Goal: Information Seeking & Learning: Learn about a topic

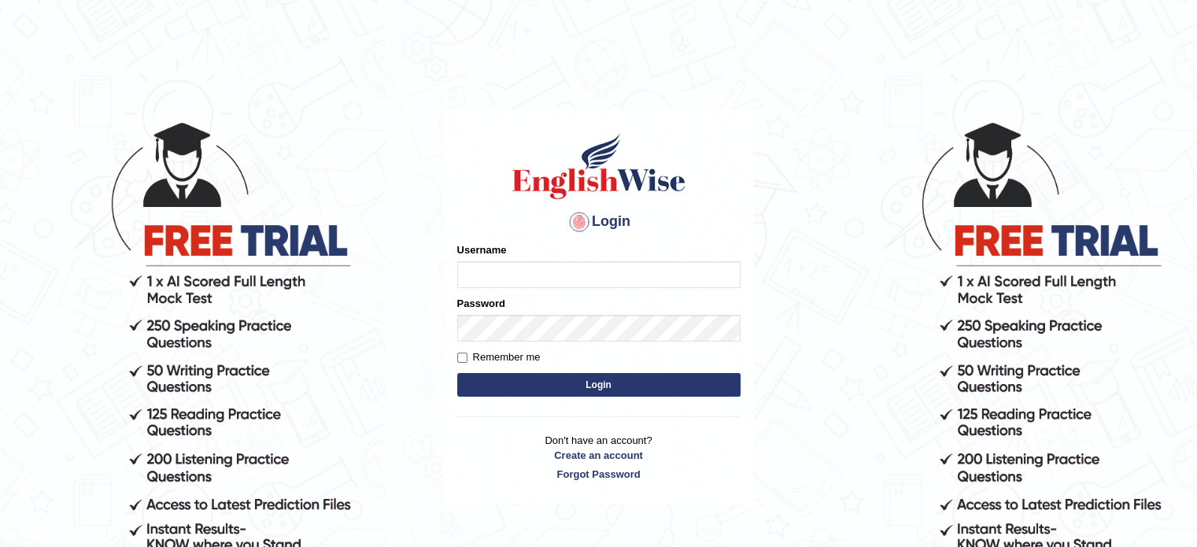
type input "Rimpi_2025"
click at [594, 386] on button "Login" at bounding box center [598, 385] width 283 height 24
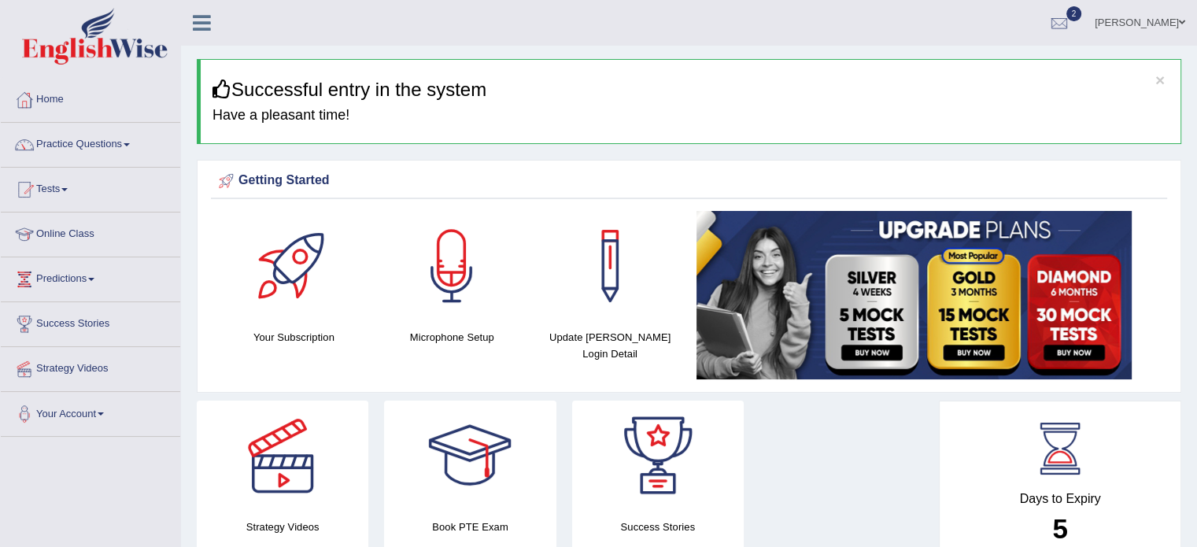
click at [68, 238] on link "Online Class" at bounding box center [90, 231] width 179 height 39
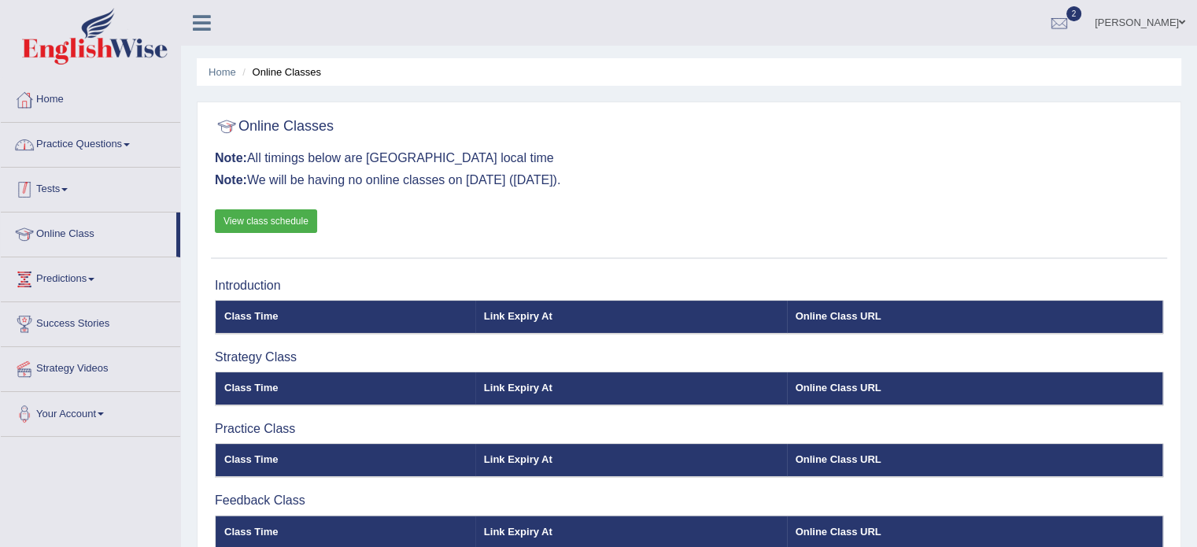
click at [104, 146] on link "Practice Questions" at bounding box center [90, 142] width 179 height 39
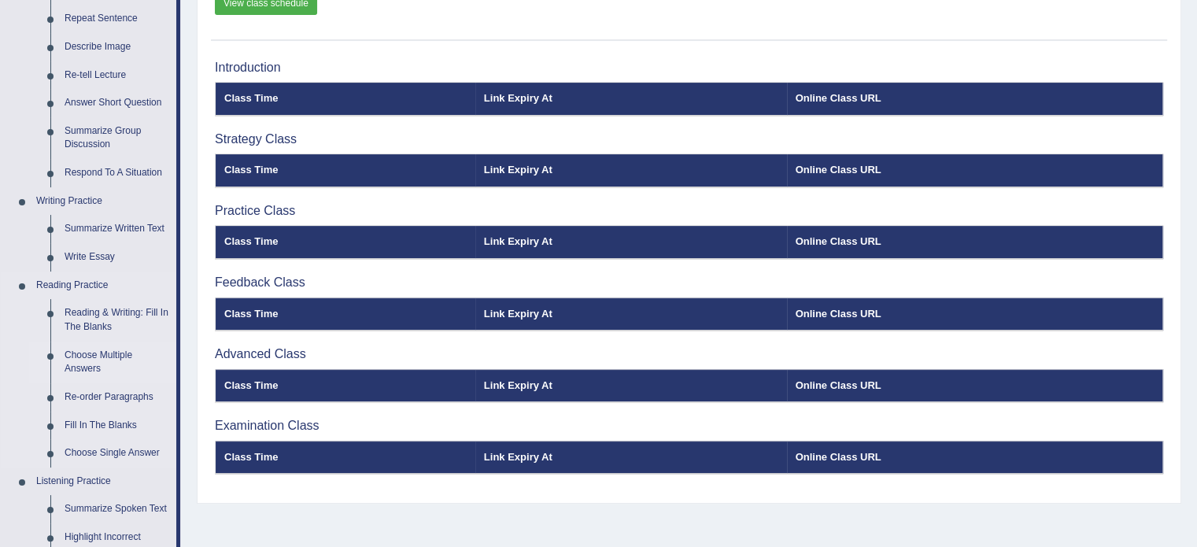
scroll to position [157, 0]
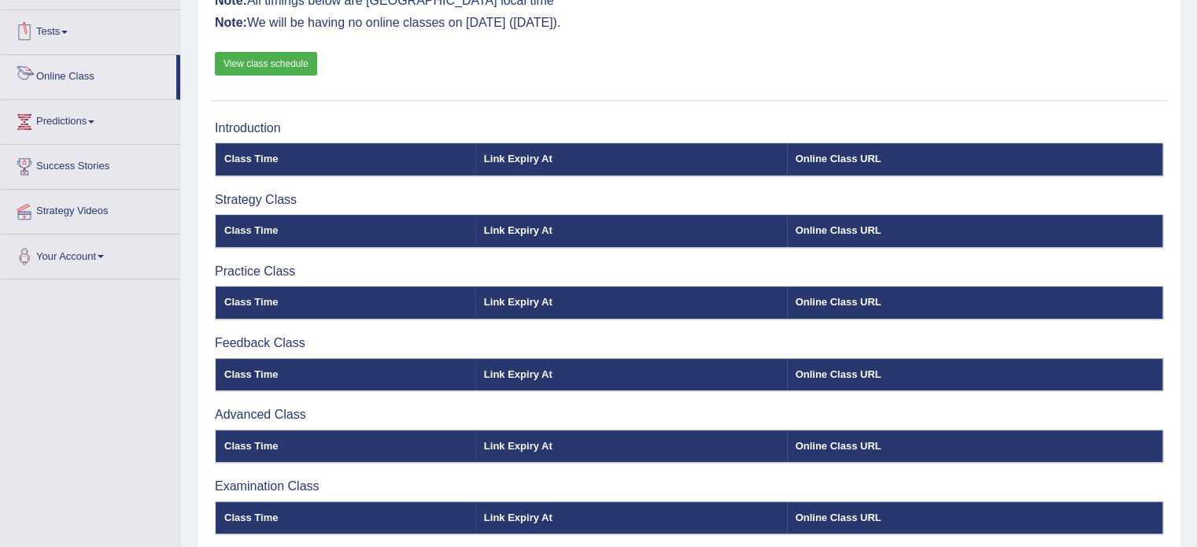
click at [54, 75] on link "Online Class" at bounding box center [88, 74] width 175 height 39
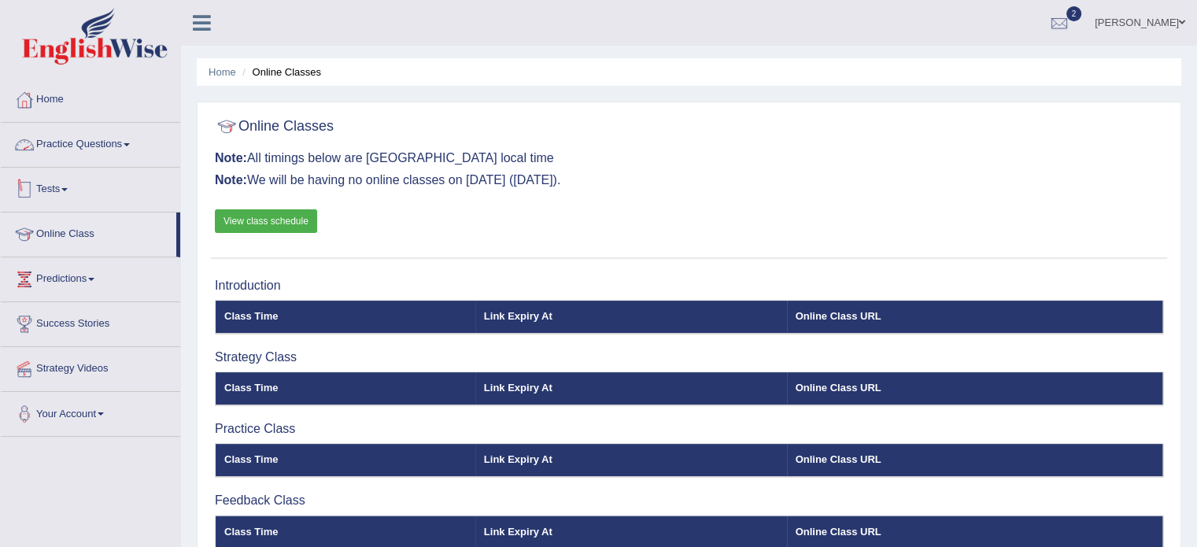
click at [57, 150] on link "Practice Questions" at bounding box center [90, 142] width 179 height 39
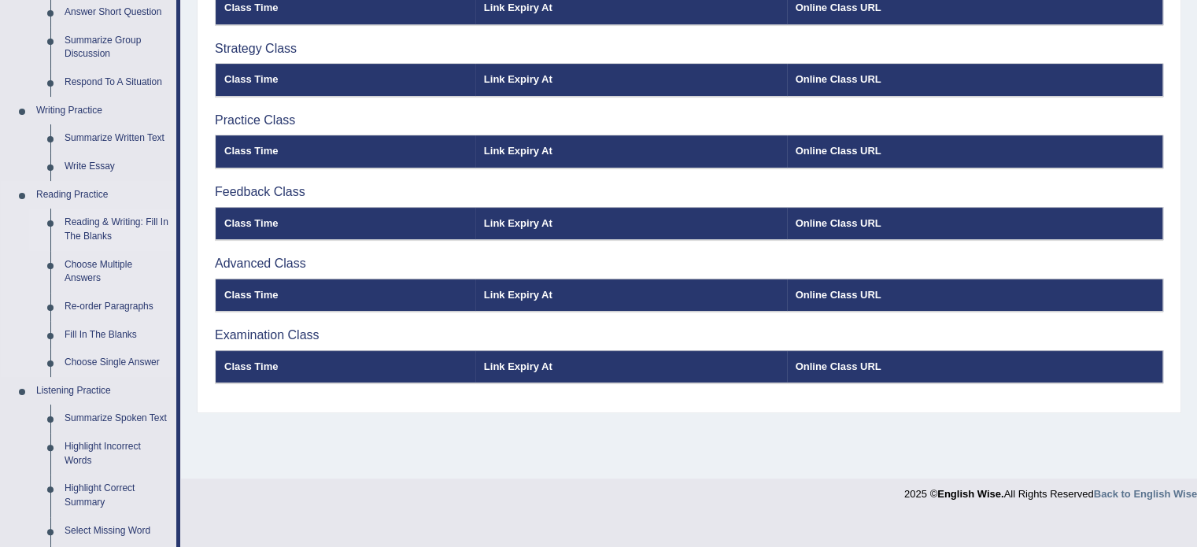
scroll to position [315, 0]
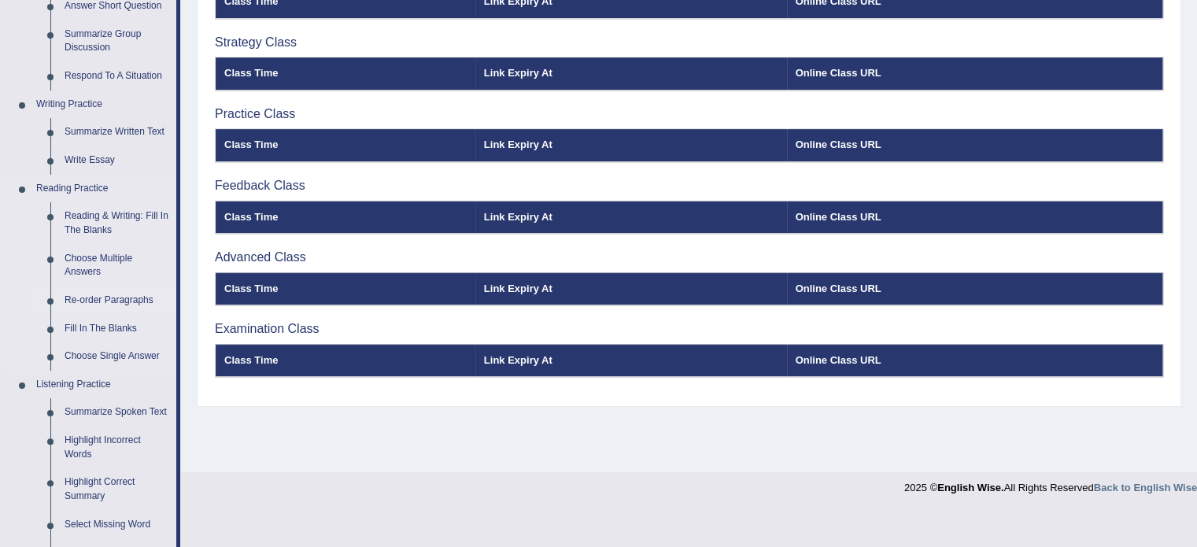
click at [102, 304] on link "Re-order Paragraphs" at bounding box center [116, 300] width 119 height 28
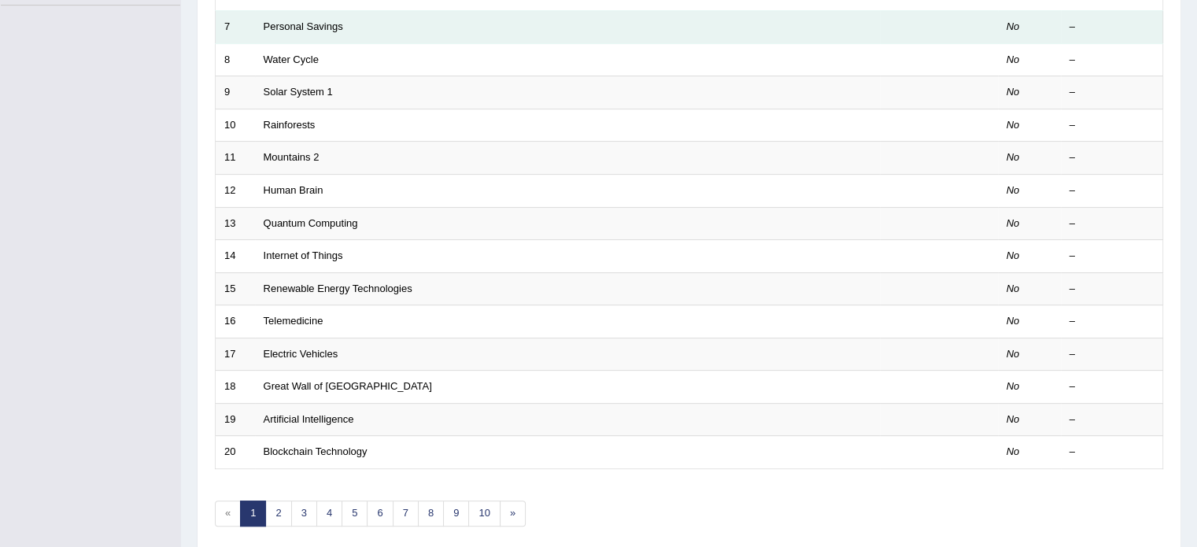
scroll to position [490, 0]
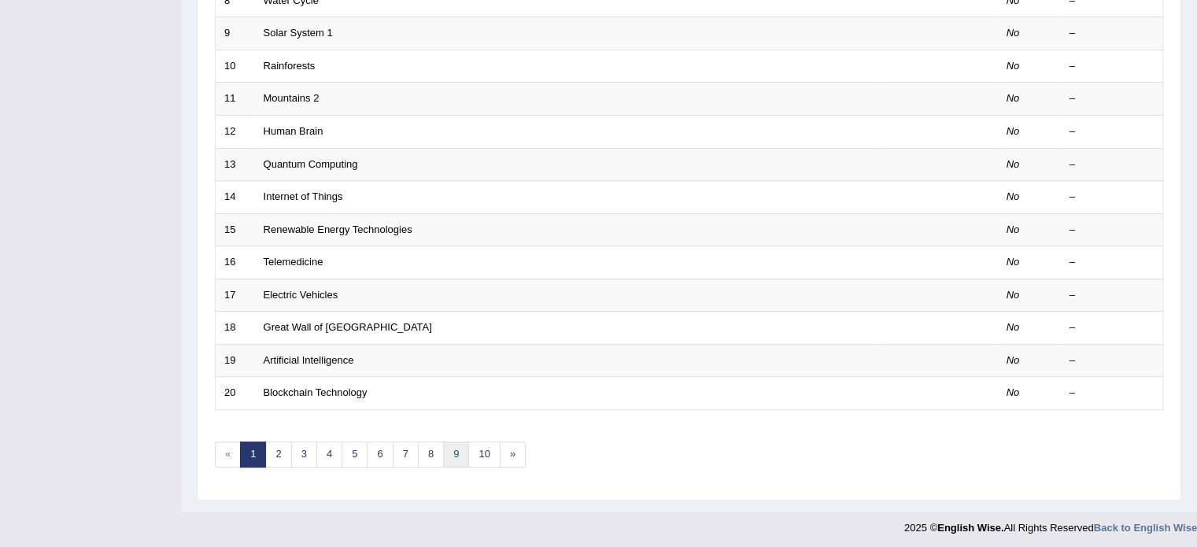
click at [456, 445] on link "9" at bounding box center [456, 454] width 26 height 26
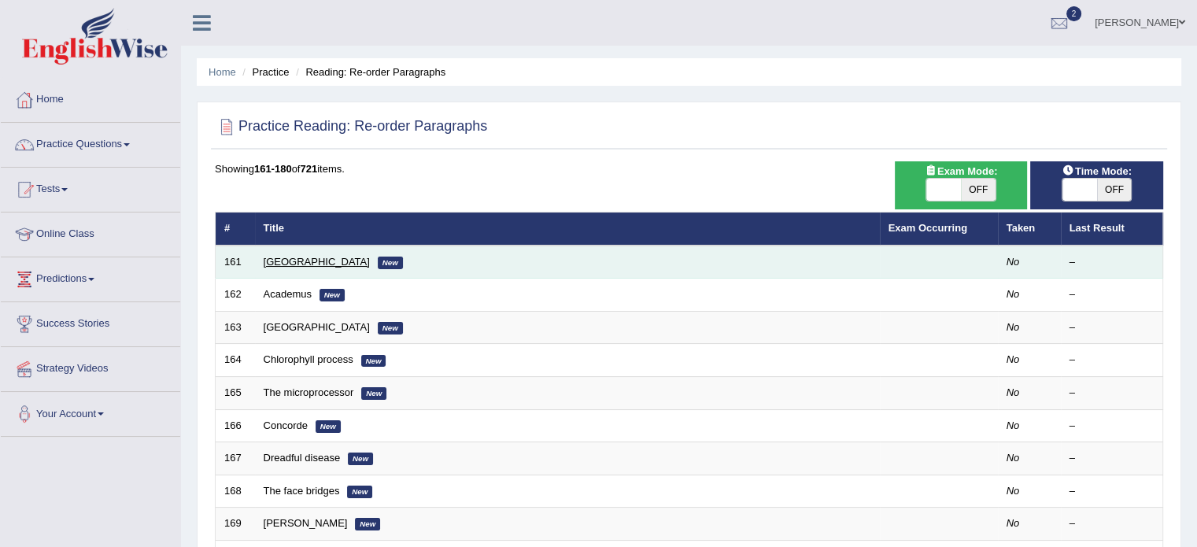
click at [307, 263] on link "Western Asia" at bounding box center [317, 262] width 106 height 12
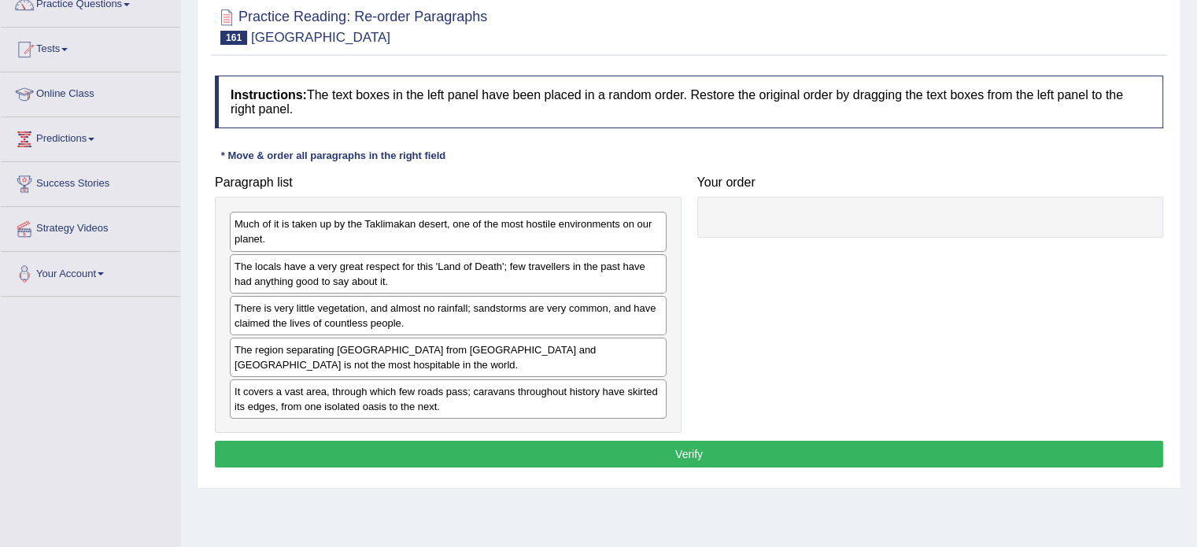
scroll to position [157, 0]
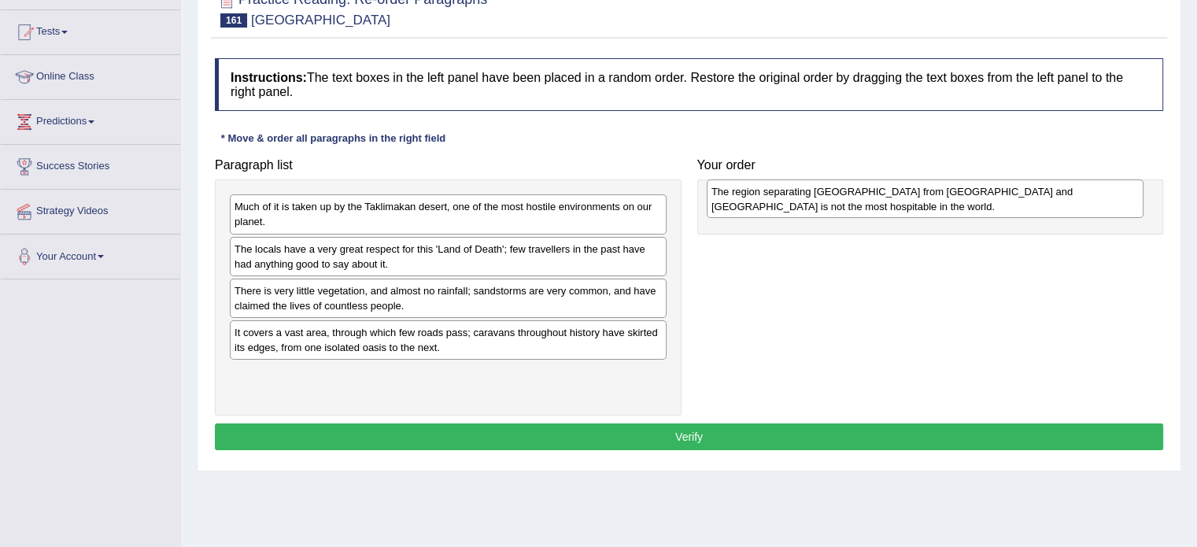
drag, startPoint x: 389, startPoint y: 346, endPoint x: 866, endPoint y: 206, distance: 497.0
click at [866, 206] on div "The region separating China from Europe and Western Asia is not the most hospit…" at bounding box center [925, 198] width 437 height 39
drag, startPoint x: 788, startPoint y: 218, endPoint x: 769, endPoint y: 204, distance: 23.6
click at [769, 204] on div "The region separating China from Europe and Western Asia is not the most hospit…" at bounding box center [914, 198] width 429 height 39
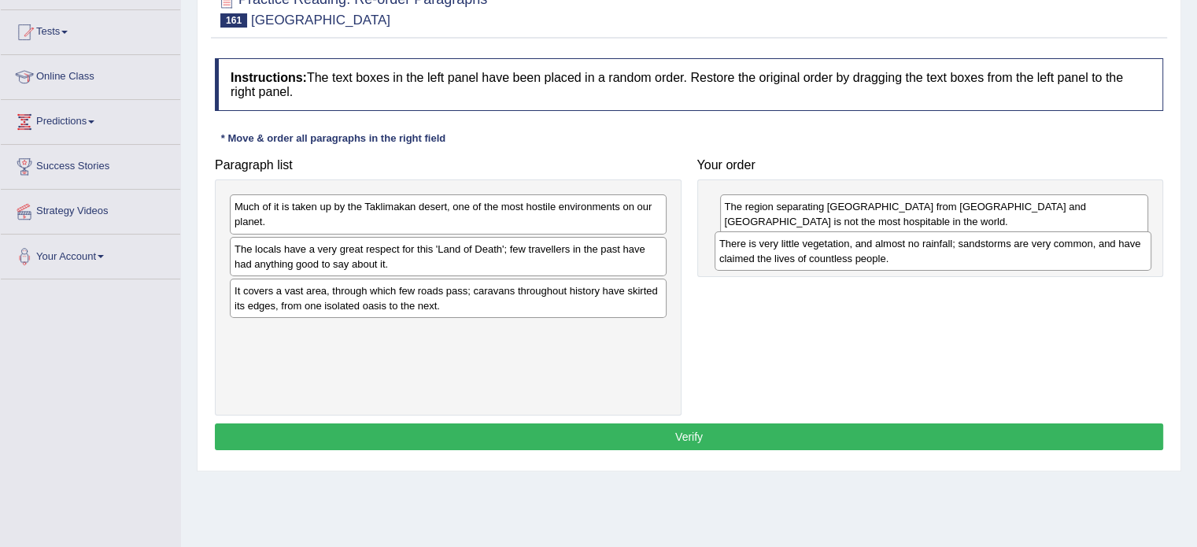
drag, startPoint x: 422, startPoint y: 308, endPoint x: 907, endPoint y: 261, distance: 486.9
click at [907, 261] on div "There is very little vegetation, and almost no rainfall; sandstorms are very co…" at bounding box center [933, 250] width 437 height 39
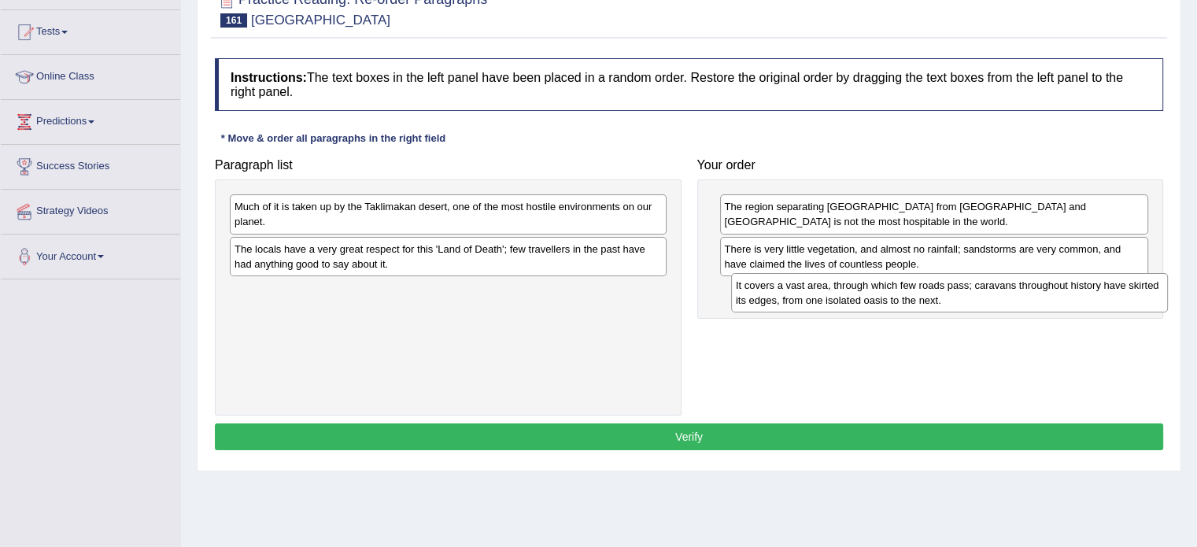
drag, startPoint x: 498, startPoint y: 301, endPoint x: 999, endPoint y: 297, distance: 501.3
click at [999, 297] on div "It covers a vast area, through which few roads pass; caravans throughout histor…" at bounding box center [949, 292] width 437 height 39
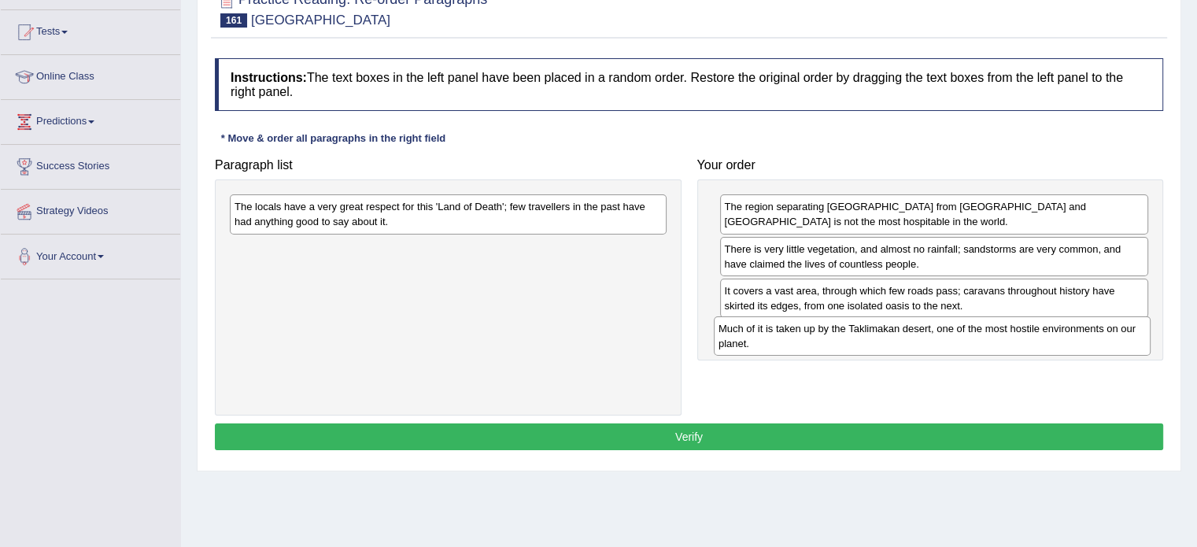
drag, startPoint x: 366, startPoint y: 215, endPoint x: 850, endPoint y: 337, distance: 499.1
click at [850, 337] on div "Much of it is taken up by the Taklimakan desert, one of the most hostile enviro…" at bounding box center [932, 335] width 437 height 39
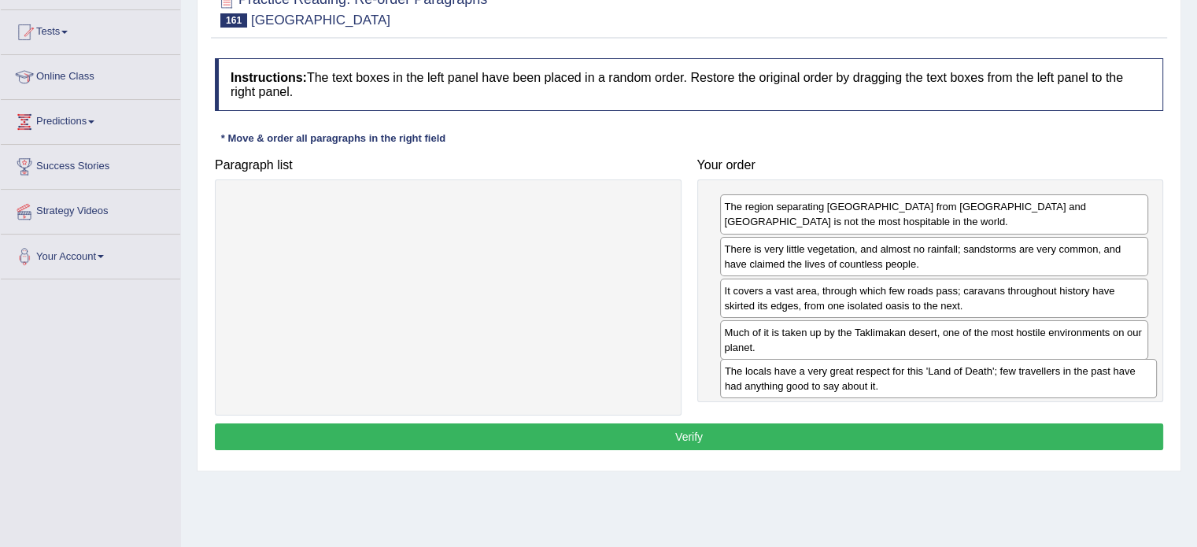
drag, startPoint x: 367, startPoint y: 218, endPoint x: 858, endPoint y: 382, distance: 517.1
click at [858, 382] on div "The locals have a very great respect for this 'Land of Death'; few travellers i…" at bounding box center [938, 378] width 437 height 39
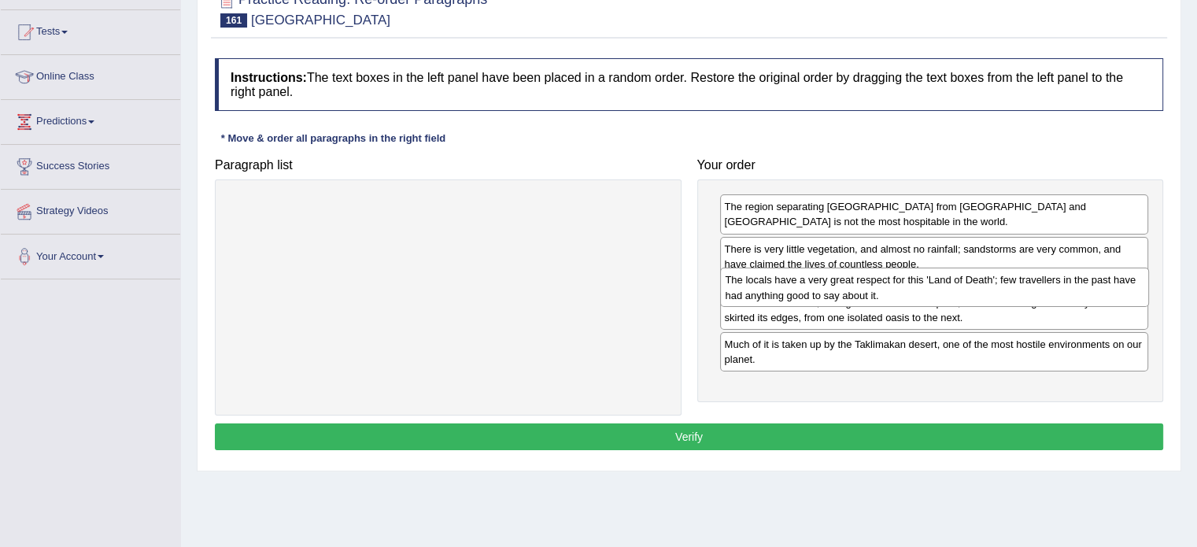
drag, startPoint x: 818, startPoint y: 386, endPoint x: 818, endPoint y: 294, distance: 92.9
click at [818, 294] on div "The locals have a very great respect for this 'Land of Death'; few travellers i…" at bounding box center [934, 287] width 429 height 39
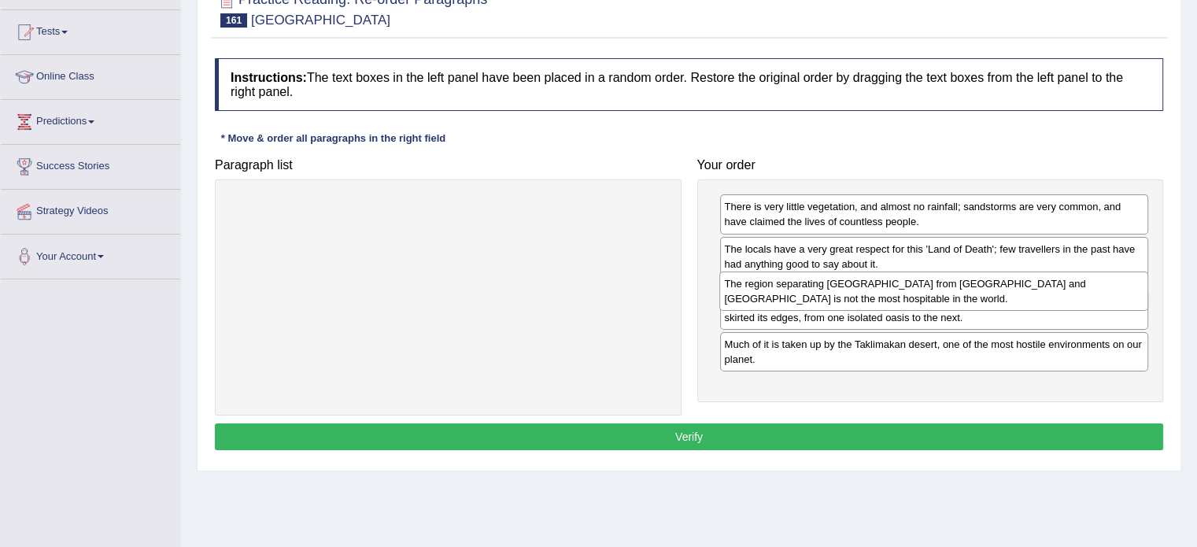
drag, startPoint x: 818, startPoint y: 216, endPoint x: 818, endPoint y: 294, distance: 77.1
click at [818, 294] on div "The region separating China from Europe and Western Asia is not the most hospit…" at bounding box center [933, 290] width 429 height 39
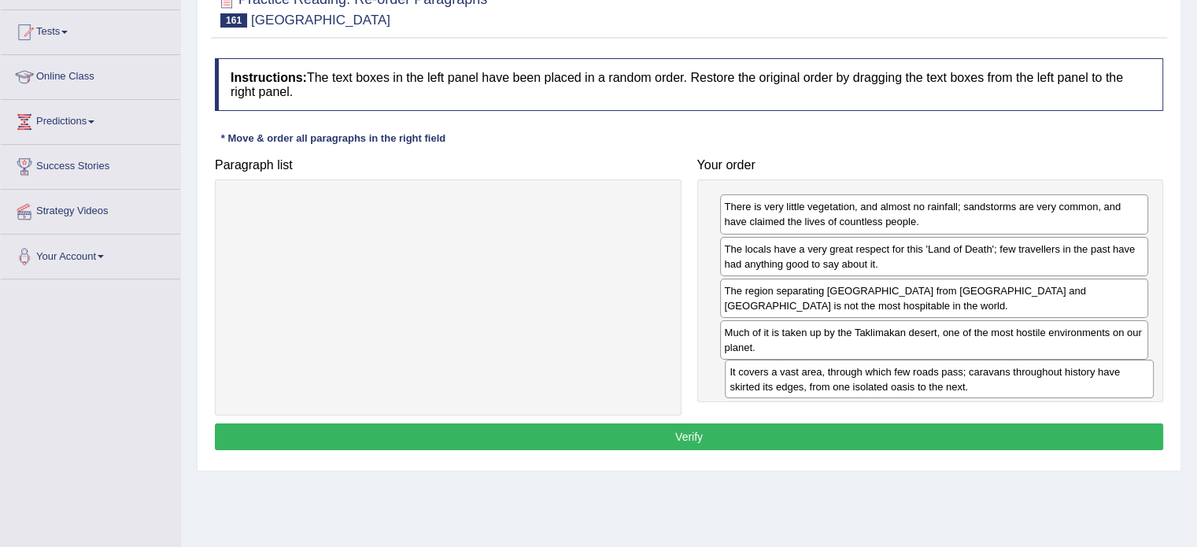
drag, startPoint x: 878, startPoint y: 347, endPoint x: 884, endPoint y: 387, distance: 40.5
click at [884, 387] on div "It covers a vast area, through which few roads pass; caravans throughout histor…" at bounding box center [939, 379] width 429 height 39
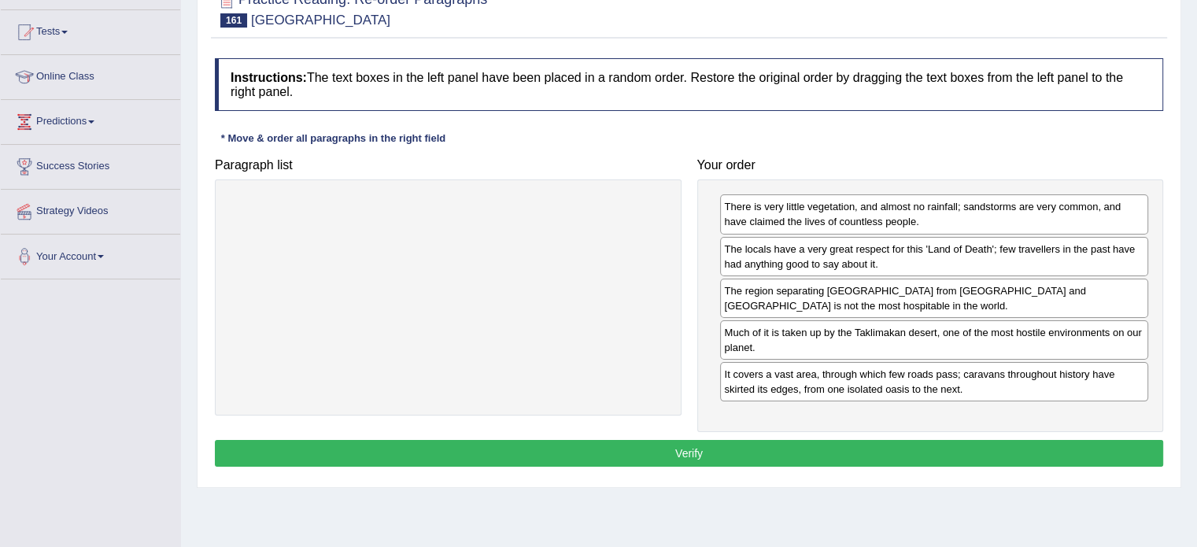
click at [705, 456] on button "Verify" at bounding box center [689, 453] width 948 height 27
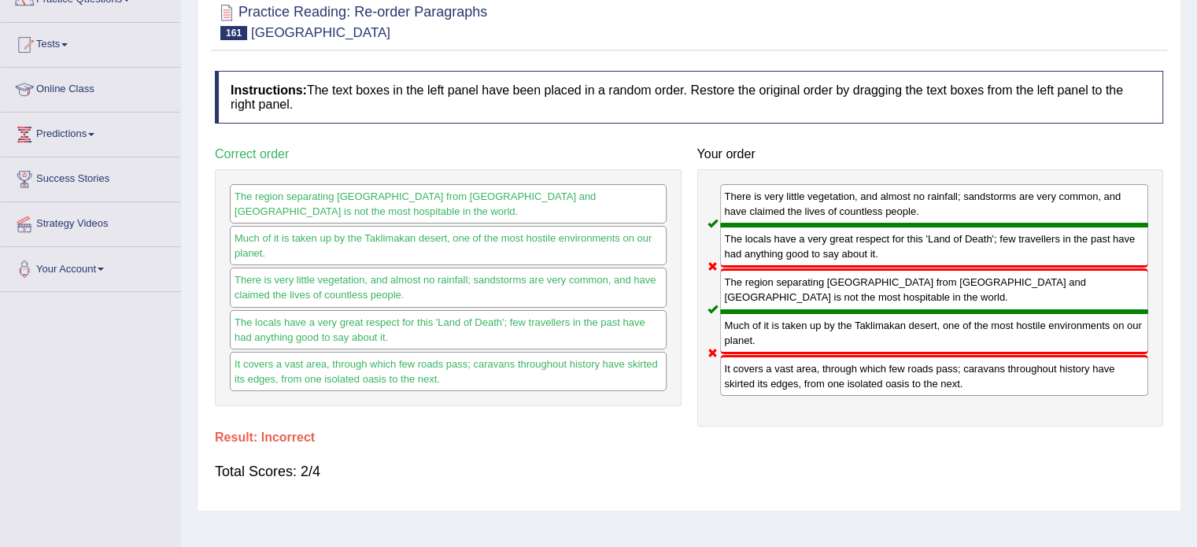
scroll to position [0, 0]
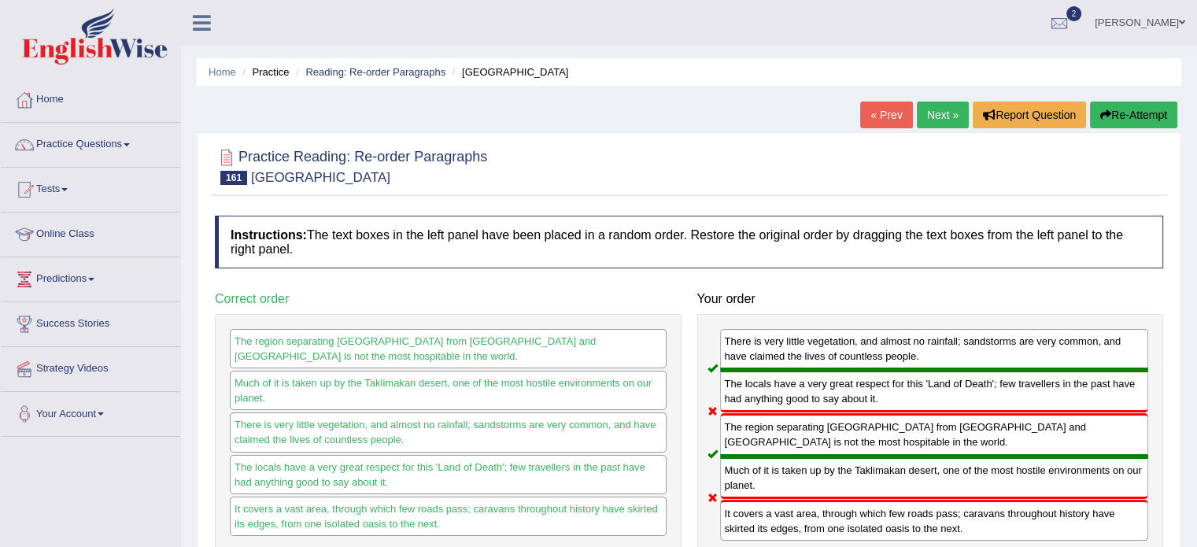
click at [940, 124] on link "Next »" at bounding box center [943, 115] width 52 height 27
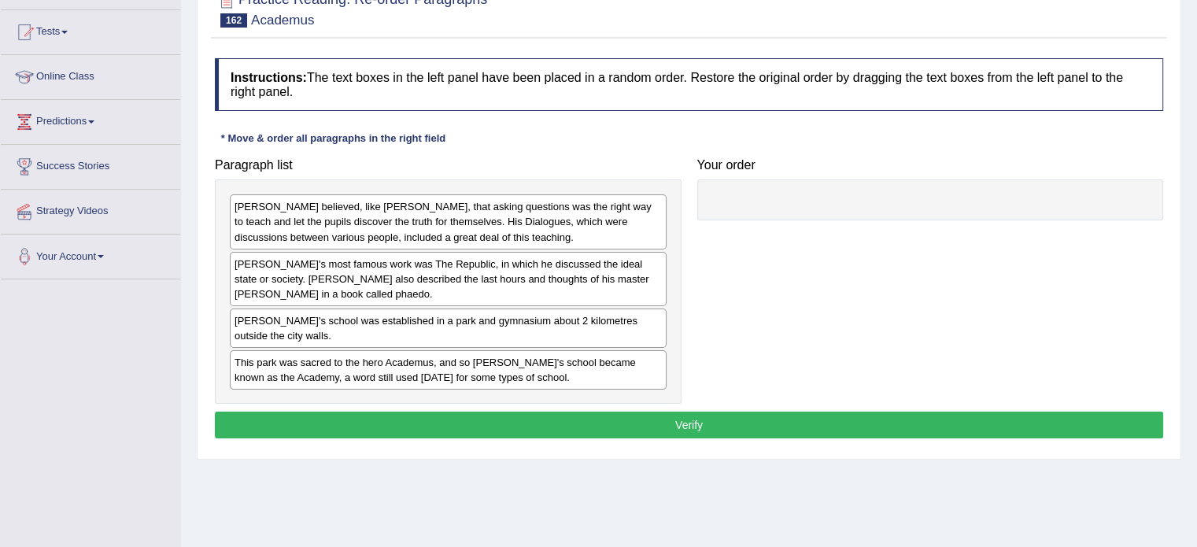
click at [869, 462] on div "Home Practice Reading: Re-order Paragraphs Academus « Prev Next » Report Questi…" at bounding box center [689, 236] width 1016 height 787
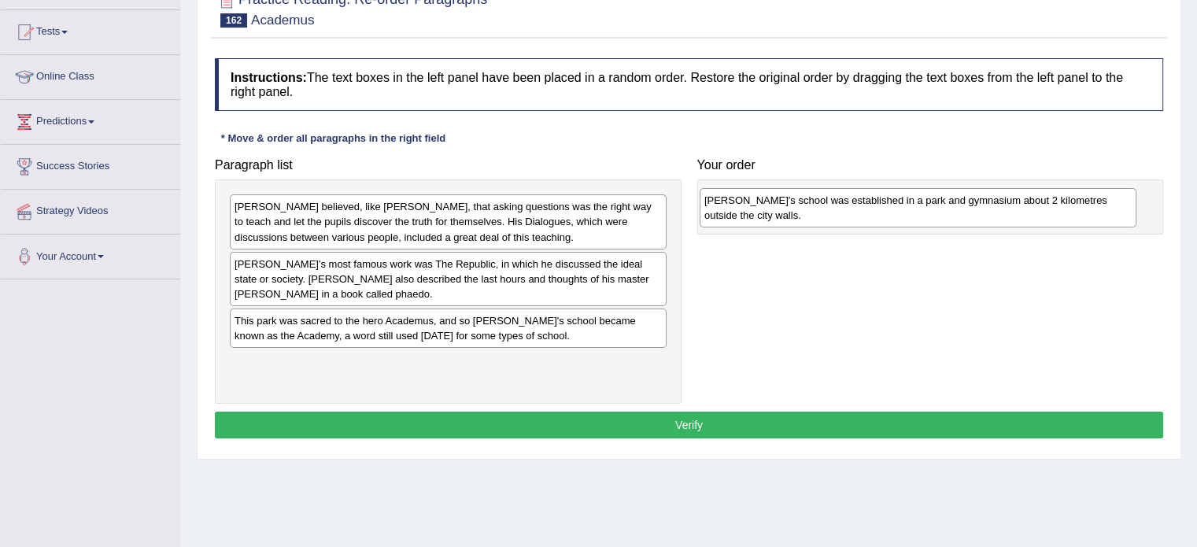
drag, startPoint x: 468, startPoint y: 323, endPoint x: 938, endPoint y: 204, distance: 484.8
click at [938, 204] on div "Plato's school was established in a park and gymnasium about 2 kilometres outsi…" at bounding box center [918, 207] width 437 height 39
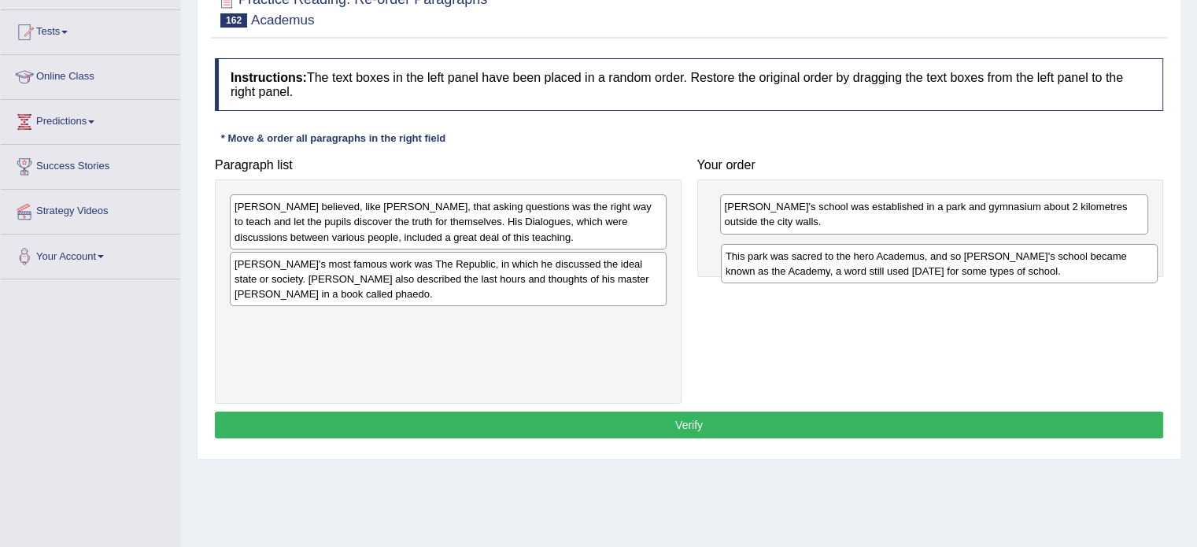
drag, startPoint x: 434, startPoint y: 338, endPoint x: 925, endPoint y: 274, distance: 495.1
click at [925, 274] on div "This park was sacred to the hero Academus, and so Plato's school became known a…" at bounding box center [939, 263] width 437 height 39
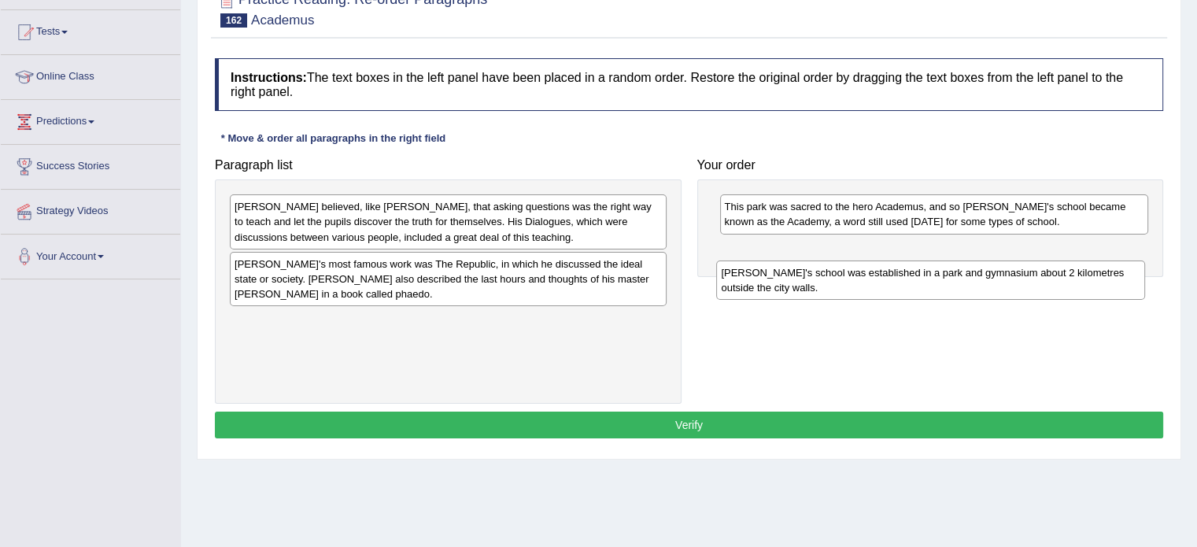
drag, startPoint x: 799, startPoint y: 223, endPoint x: 795, endPoint y: 279, distance: 56.1
click at [795, 279] on div "Plato's school was established in a park and gymnasium about 2 kilometres outsi…" at bounding box center [930, 279] width 429 height 39
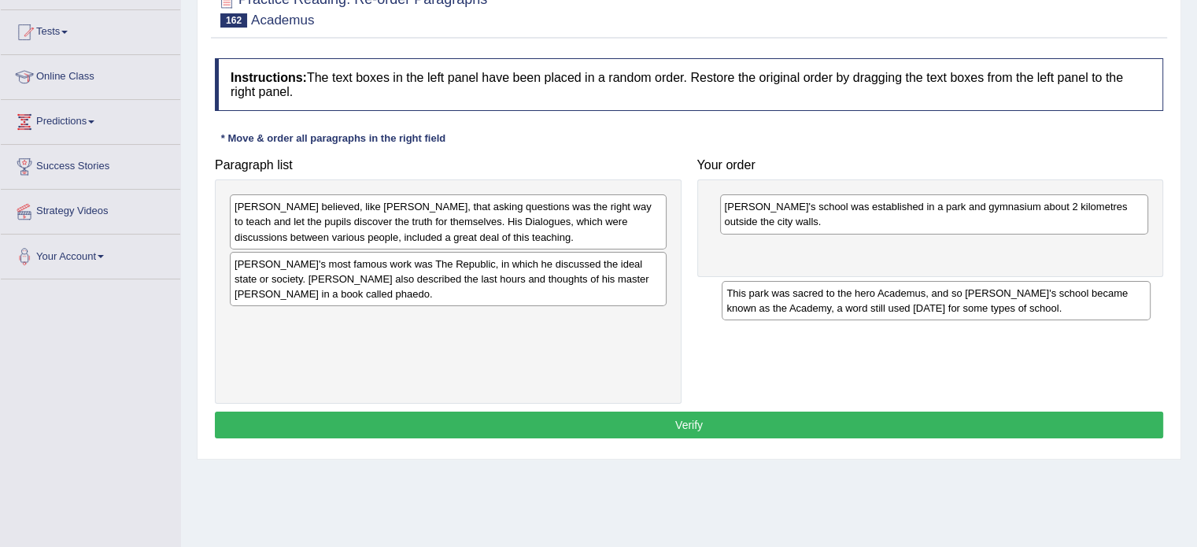
drag, startPoint x: 792, startPoint y: 226, endPoint x: 787, endPoint y: 284, distance: 58.4
click at [787, 288] on div "This park was sacred to the hero Academus, and so Plato's school became known a…" at bounding box center [936, 300] width 429 height 39
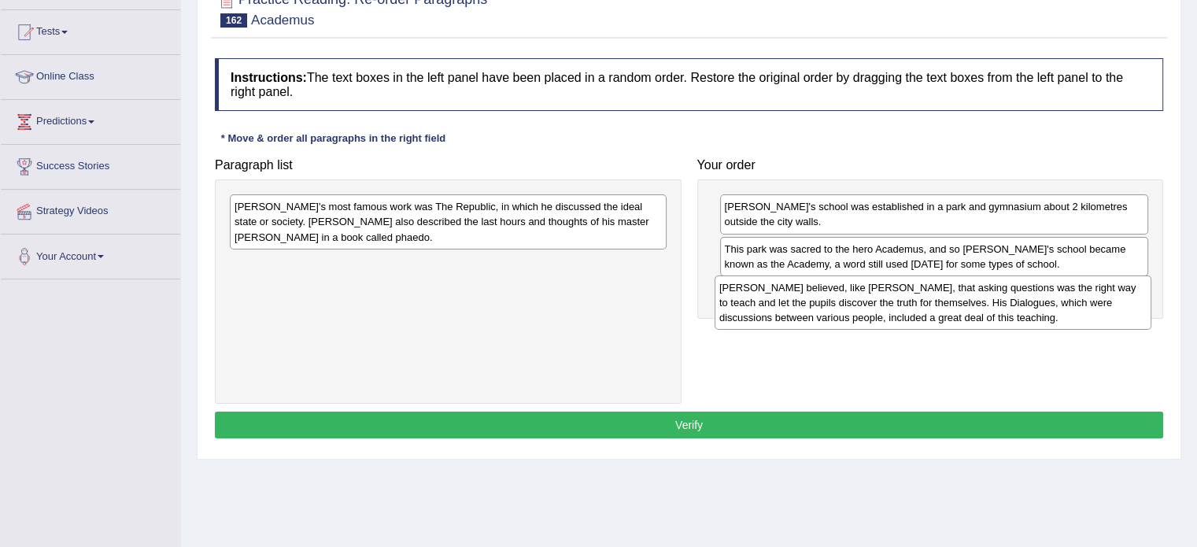
drag, startPoint x: 300, startPoint y: 229, endPoint x: 785, endPoint y: 310, distance: 491.5
click at [785, 310] on div "Plato believed, like Socrates, that asking questions was the right way to teach…" at bounding box center [933, 302] width 437 height 54
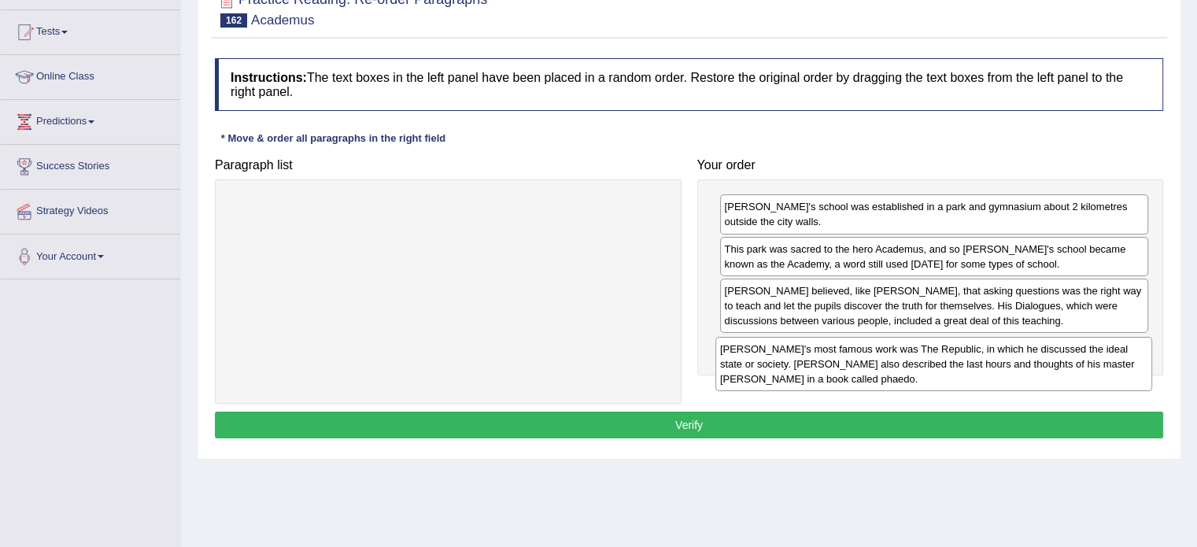
drag, startPoint x: 330, startPoint y: 222, endPoint x: 816, endPoint y: 364, distance: 506.0
click at [816, 364] on div "Plato's most famous work was The Republic, in which he discussed the ideal stat…" at bounding box center [933, 364] width 437 height 54
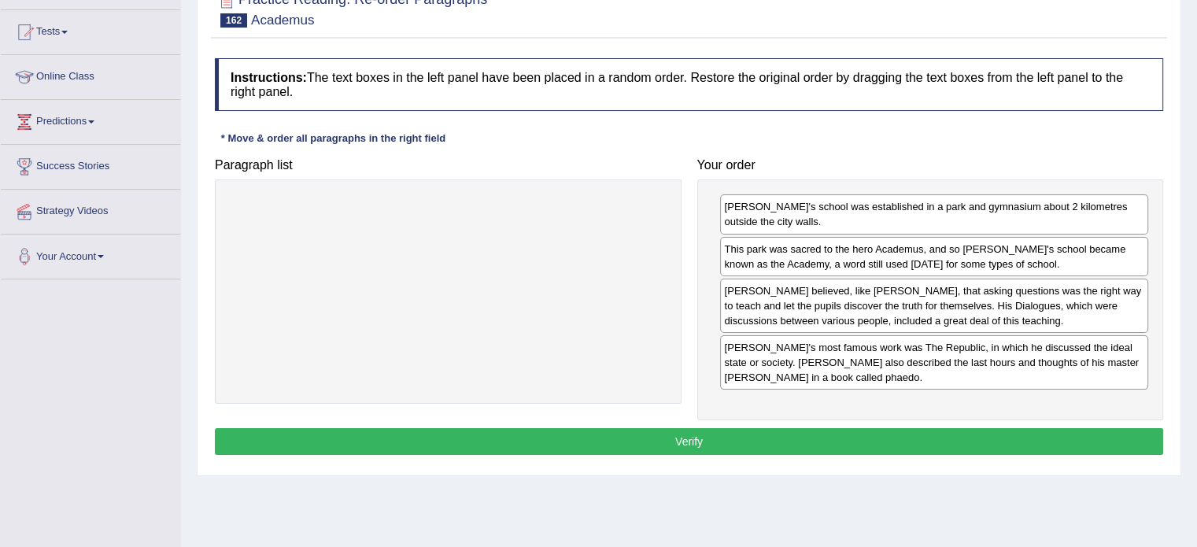
click at [701, 449] on button "Verify" at bounding box center [689, 441] width 948 height 27
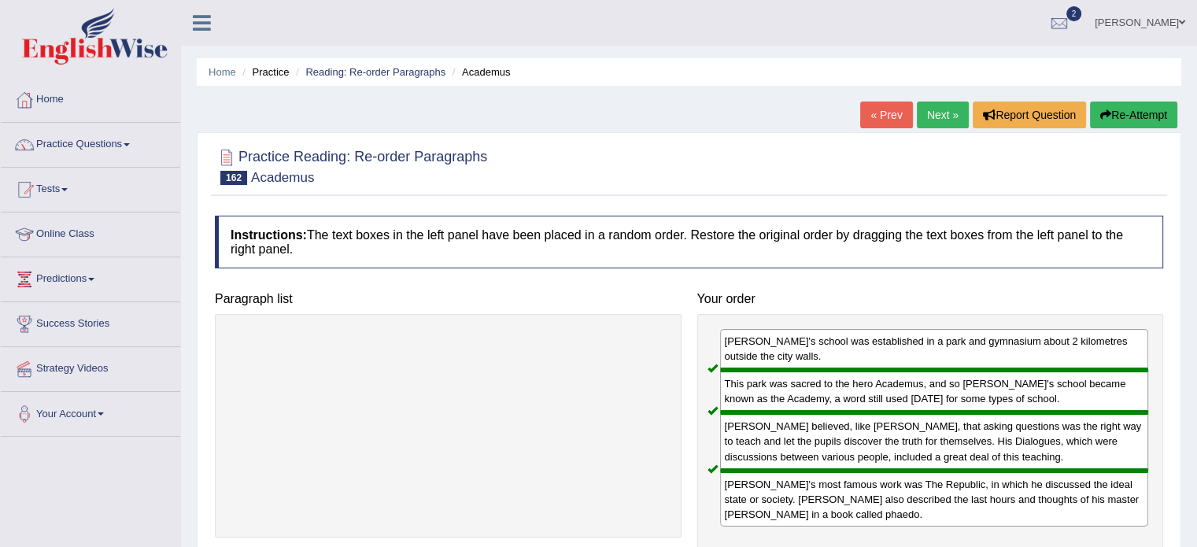
click at [924, 113] on link "Next »" at bounding box center [943, 115] width 52 height 27
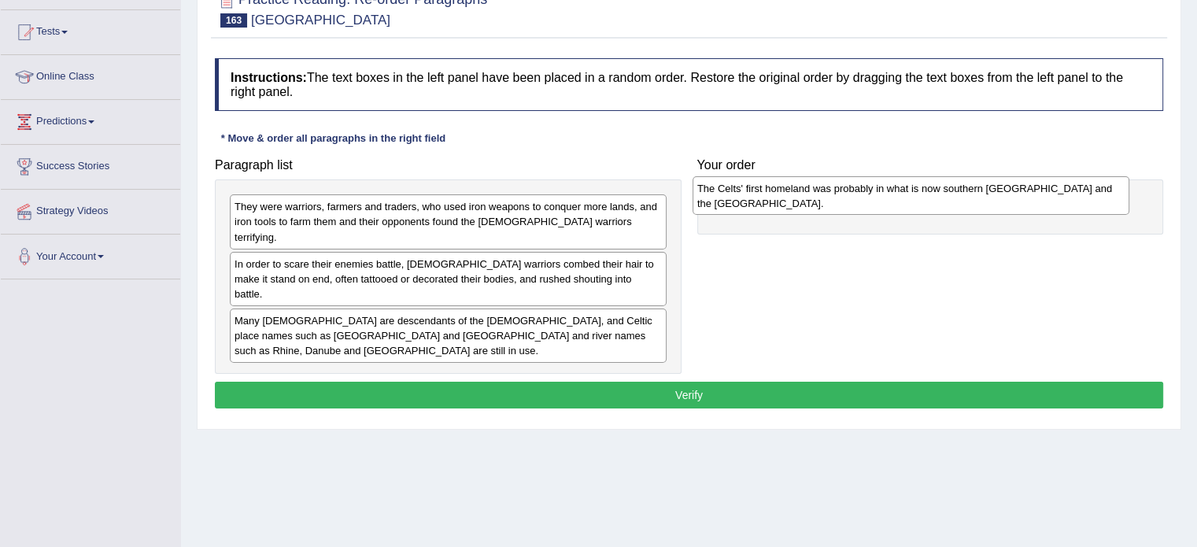
drag, startPoint x: 0, startPoint y: 0, endPoint x: 932, endPoint y: 194, distance: 951.7
click at [932, 194] on div "The Celts' first homeland was probably in what is now southern Germany and the …" at bounding box center [910, 195] width 437 height 39
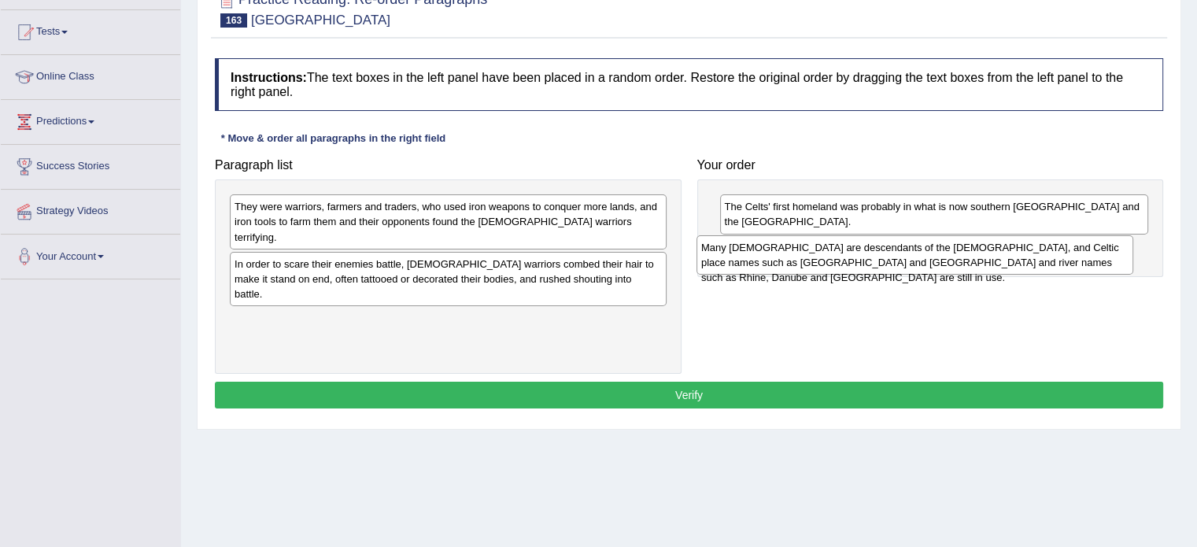
drag, startPoint x: 405, startPoint y: 297, endPoint x: 872, endPoint y: 254, distance: 468.6
click at [872, 254] on div "Many Europeans are descendants of the Celts, and Celtic place names such as Lon…" at bounding box center [914, 254] width 437 height 39
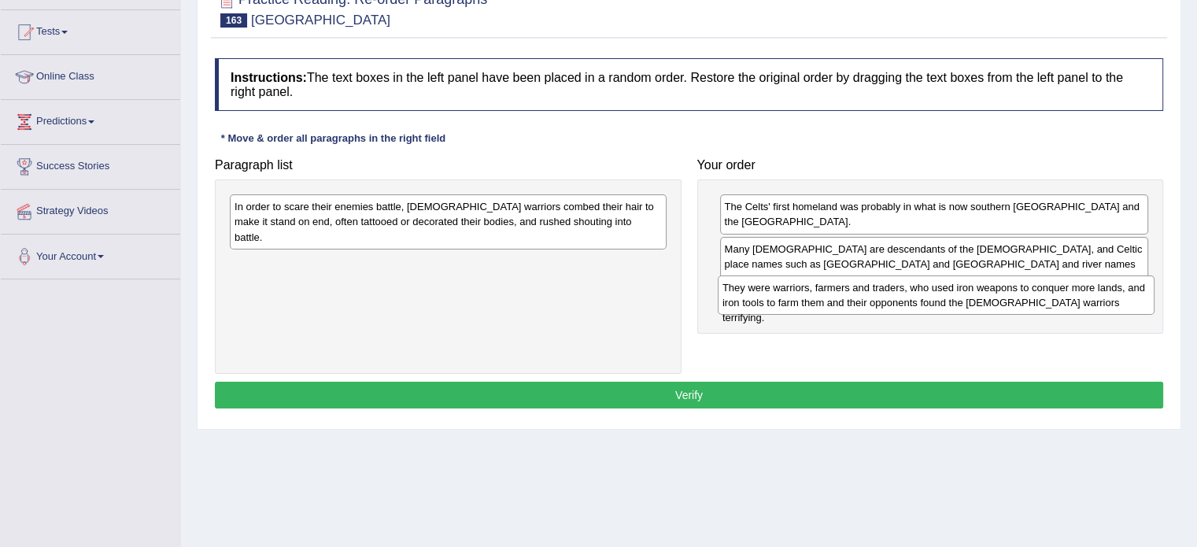
drag, startPoint x: 350, startPoint y: 216, endPoint x: 838, endPoint y: 297, distance: 494.6
click at [838, 297] on div "They were warriors, farmers and traders, who used iron weapons to conquer more …" at bounding box center [936, 294] width 437 height 39
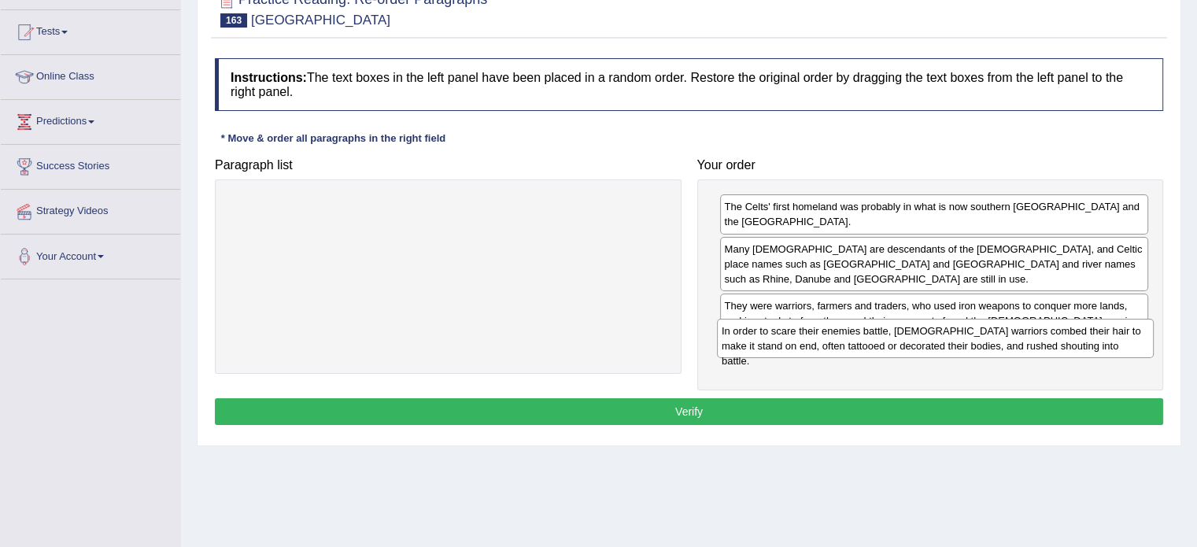
drag, startPoint x: 352, startPoint y: 210, endPoint x: 839, endPoint y: 334, distance: 502.7
click at [839, 334] on div "In order to scare their enemies battle, Celtic warriors combed their hair to ma…" at bounding box center [935, 338] width 437 height 39
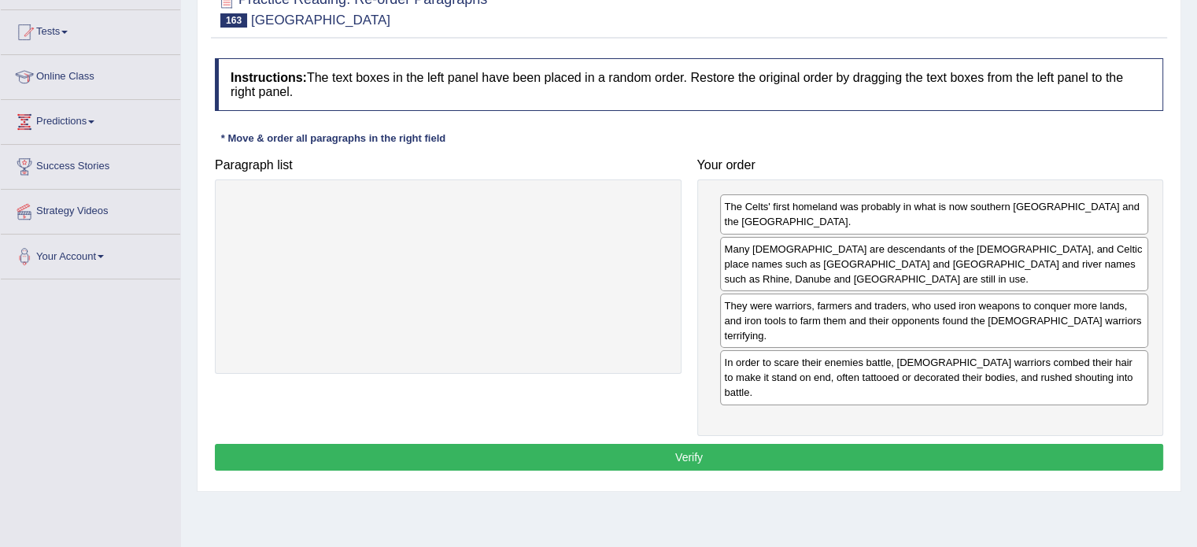
click at [676, 444] on button "Verify" at bounding box center [689, 457] width 948 height 27
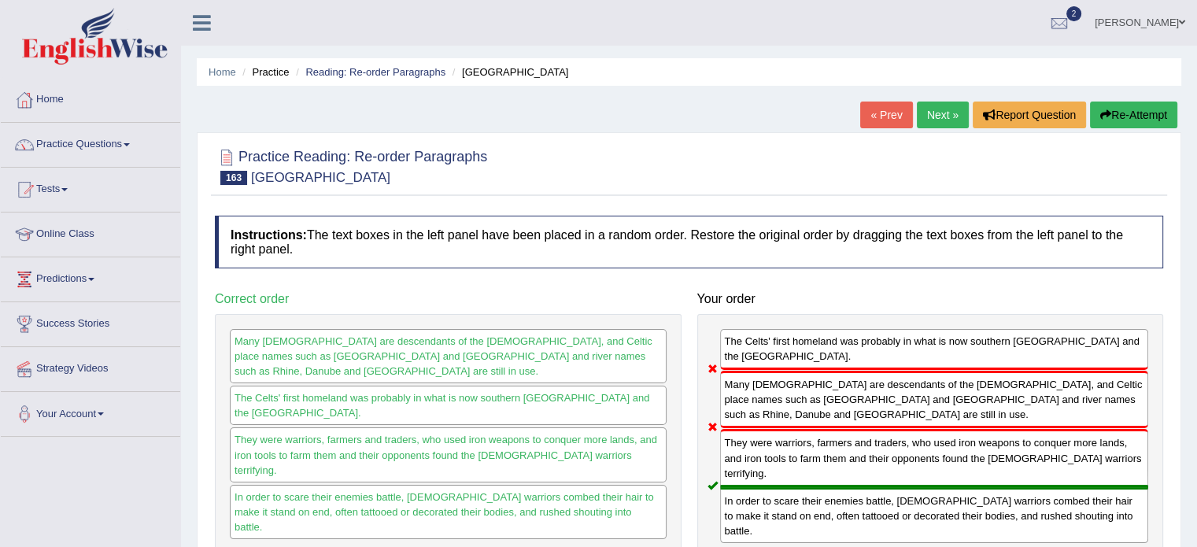
click at [944, 113] on link "Next »" at bounding box center [943, 115] width 52 height 27
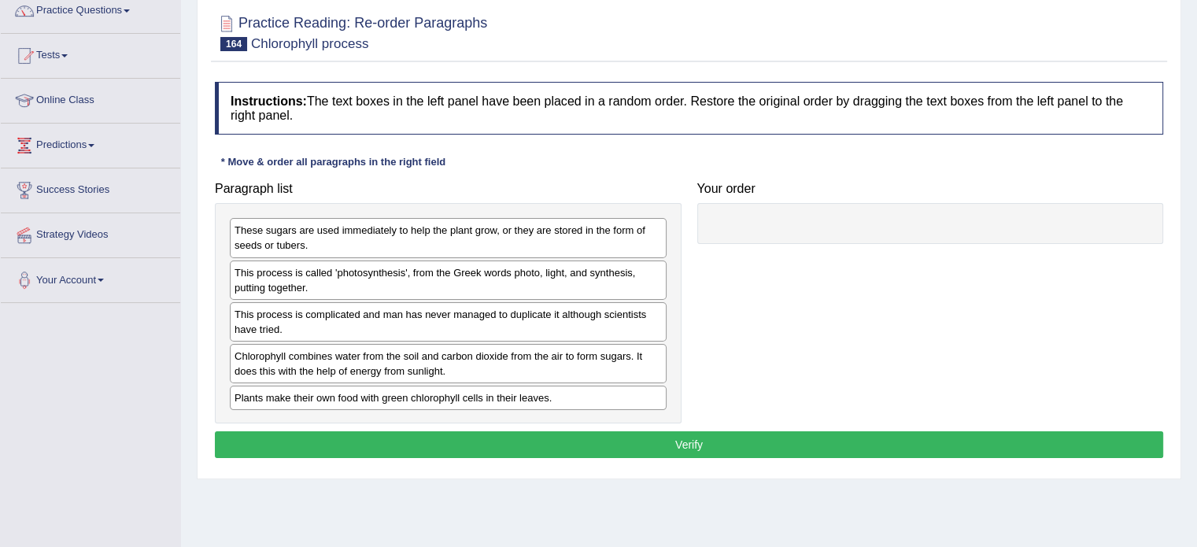
scroll to position [157, 0]
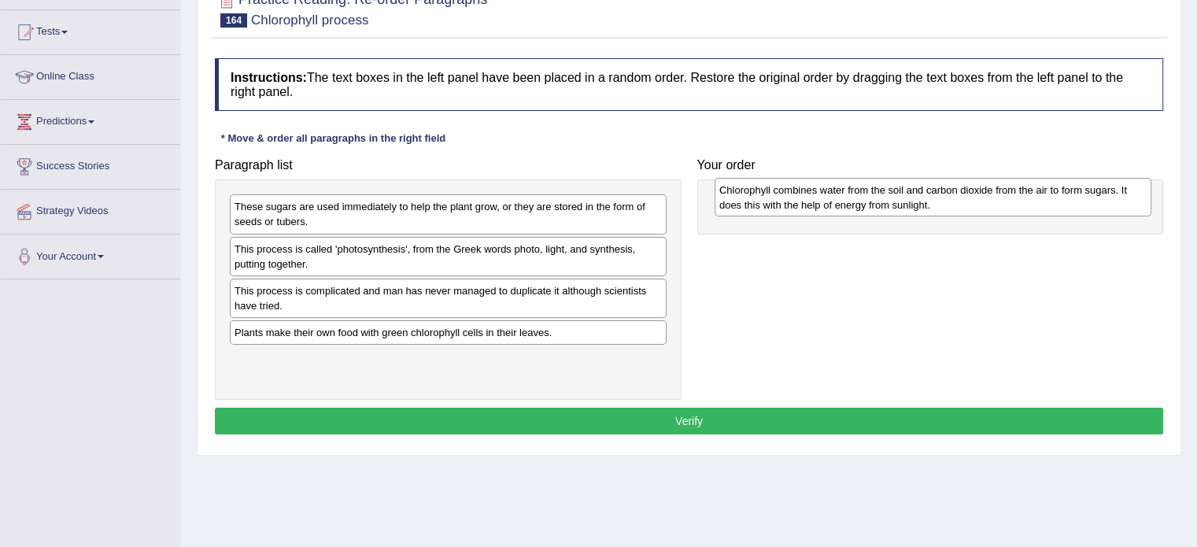
drag, startPoint x: 331, startPoint y: 345, endPoint x: 816, endPoint y: 204, distance: 505.0
click at [816, 204] on div "Chlorophyll combines water from the soil and carbon dioxide from the air to for…" at bounding box center [933, 197] width 437 height 39
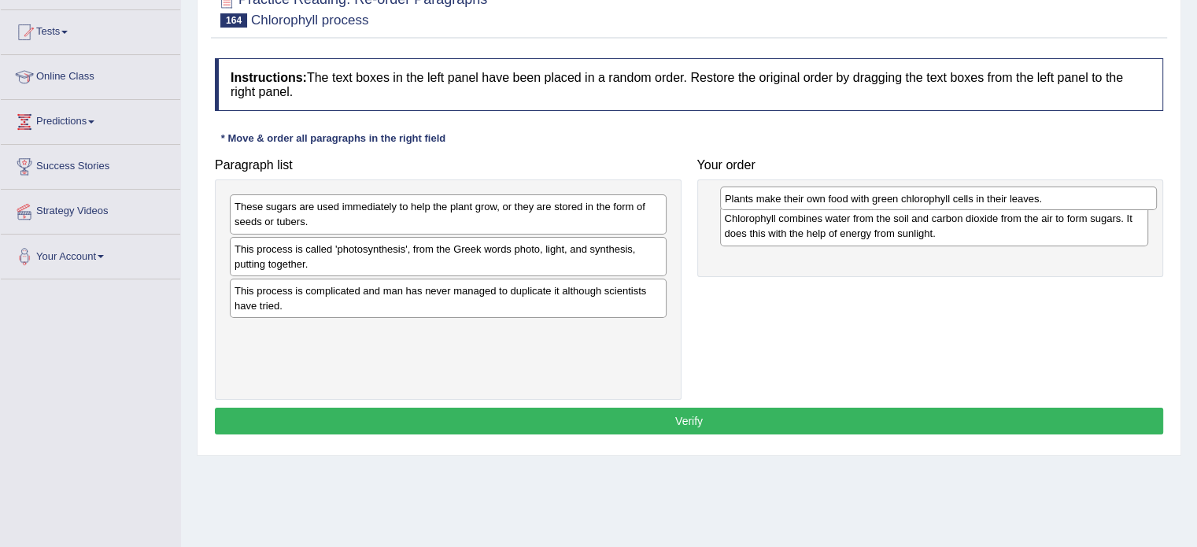
drag, startPoint x: 356, startPoint y: 338, endPoint x: 846, endPoint y: 205, distance: 508.0
click at [846, 205] on div "Plants make their own food with green chlorophyll cells in their leaves." at bounding box center [938, 198] width 437 height 24
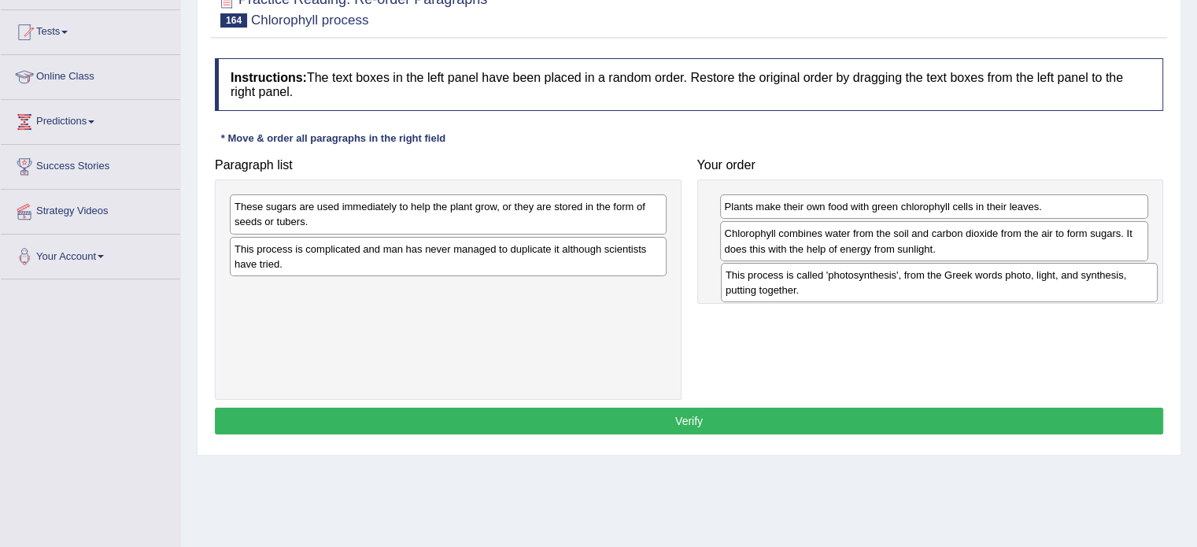
drag, startPoint x: 304, startPoint y: 260, endPoint x: 795, endPoint y: 287, distance: 491.8
click at [795, 287] on div "This process is called 'photosynthesis', from the Greek words photo, light, and…" at bounding box center [939, 282] width 437 height 39
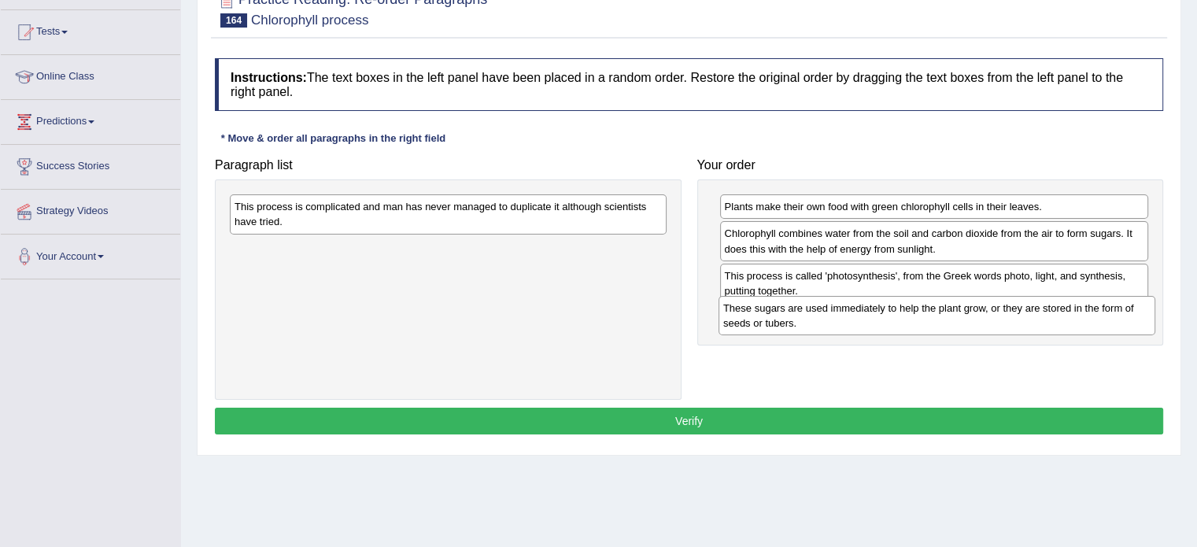
drag, startPoint x: 390, startPoint y: 220, endPoint x: 878, endPoint y: 321, distance: 498.3
click at [878, 321] on div "These sugars are used immediately to help the plant grow, or they are stored in…" at bounding box center [936, 315] width 437 height 39
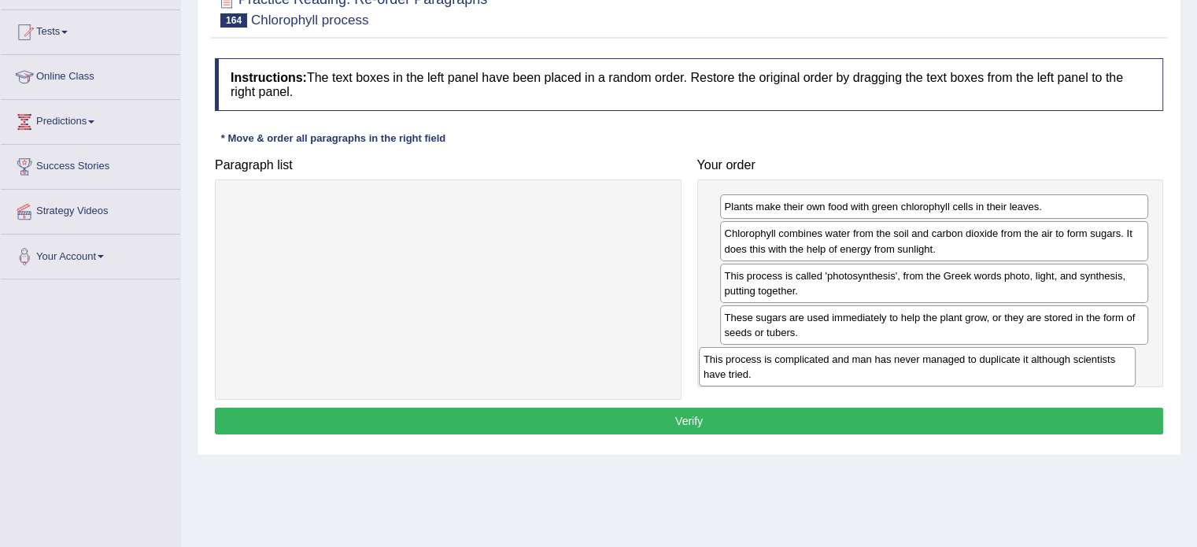
drag, startPoint x: 280, startPoint y: 216, endPoint x: 749, endPoint y: 369, distance: 493.2
click at [749, 369] on div "This process is complicated and man has never managed to duplicate it although …" at bounding box center [917, 366] width 437 height 39
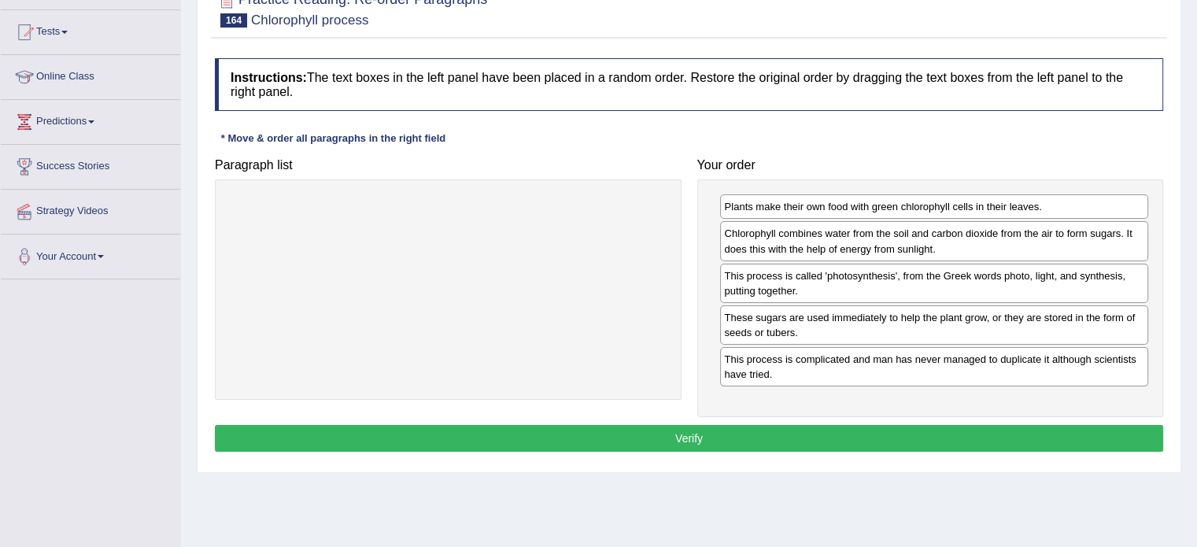
click at [721, 434] on button "Verify" at bounding box center [689, 438] width 948 height 27
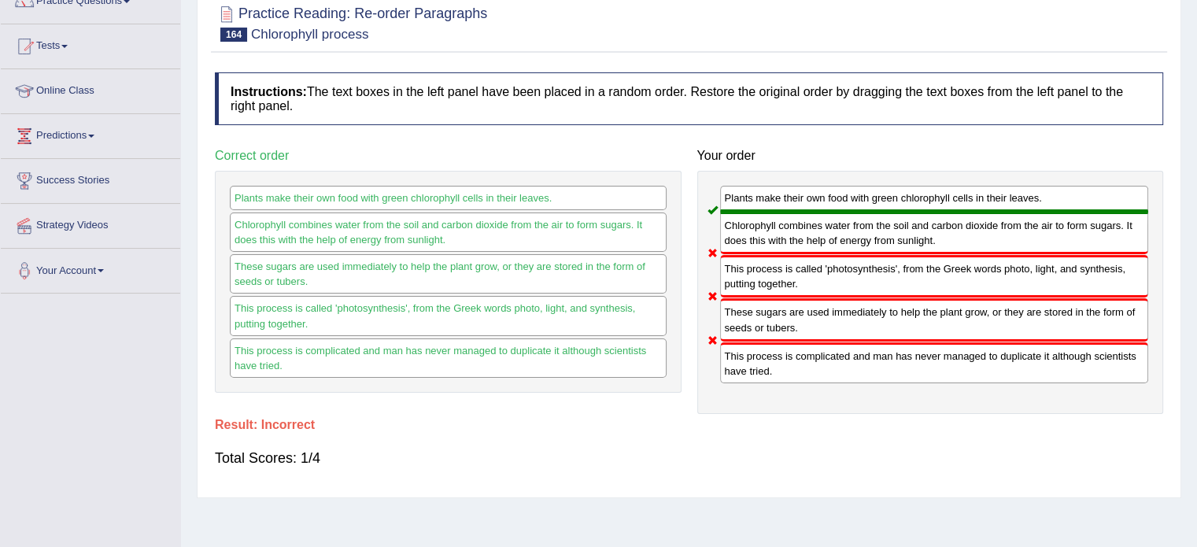
scroll to position [0, 0]
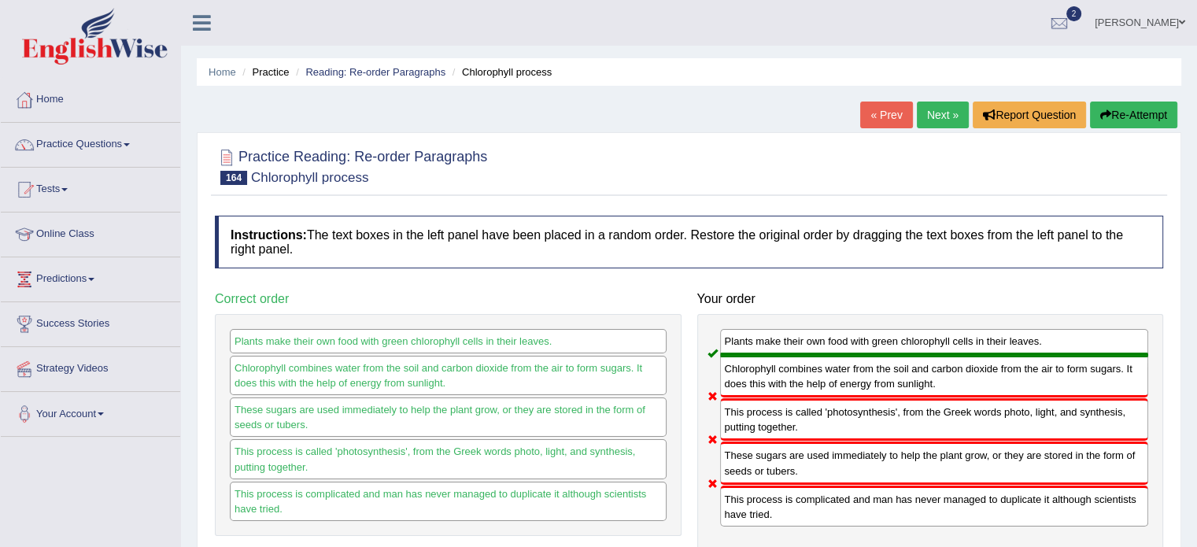
click at [910, 124] on div "« Prev Next » Report Question Re-Attempt" at bounding box center [1020, 117] width 321 height 31
click at [919, 120] on link "Next »" at bounding box center [943, 115] width 52 height 27
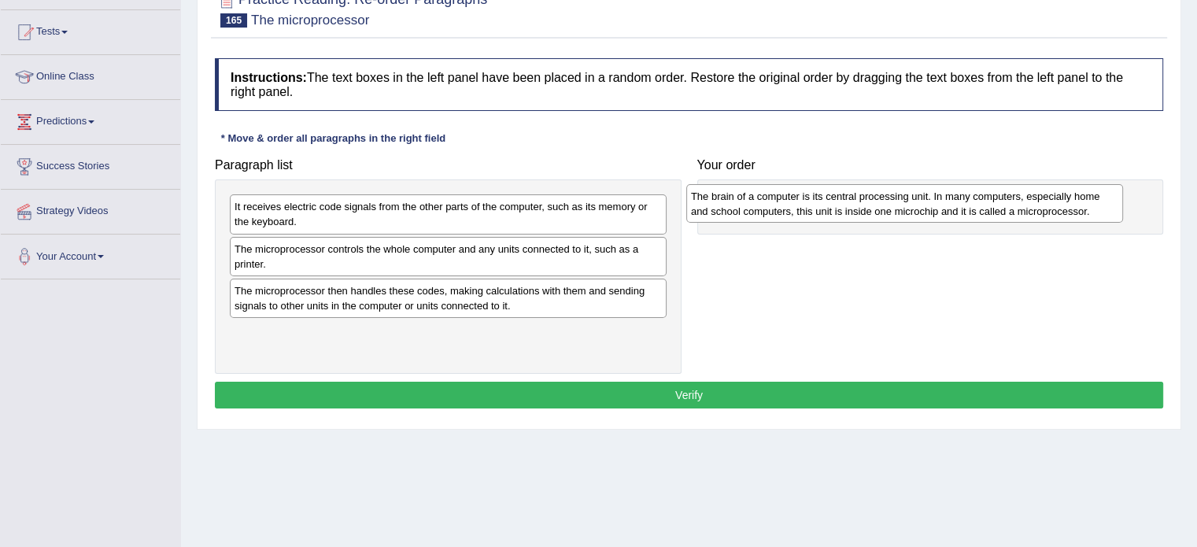
drag, startPoint x: 338, startPoint y: 350, endPoint x: 794, endPoint y: 215, distance: 476.0
click at [794, 215] on div "The brain of a computer is its central processing unit. In many computers, espe…" at bounding box center [904, 203] width 437 height 39
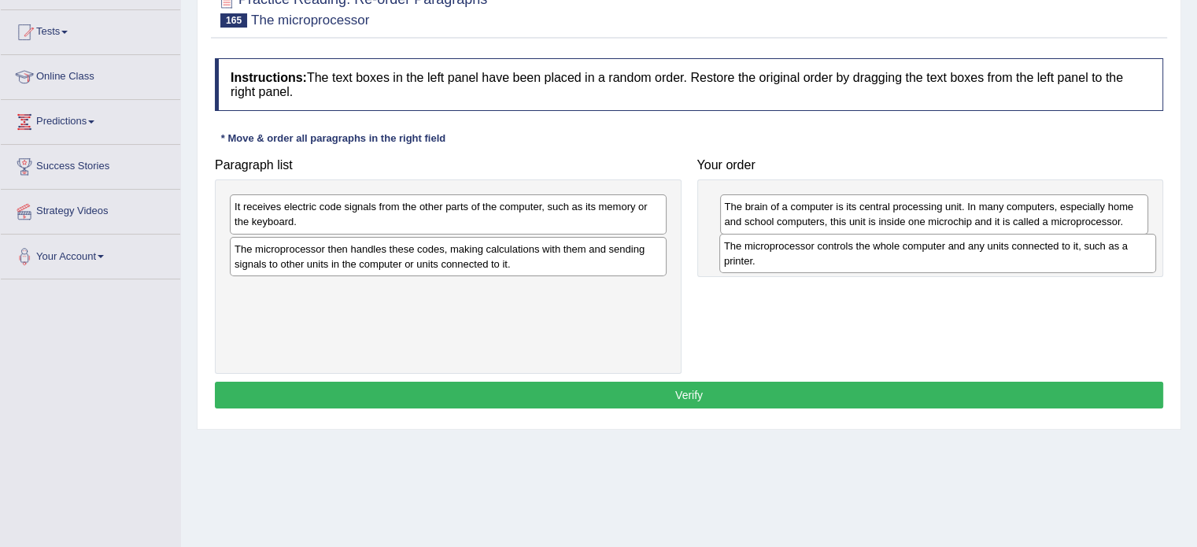
drag, startPoint x: 357, startPoint y: 259, endPoint x: 847, endPoint y: 257, distance: 489.5
click at [847, 257] on div "The microprocessor controls the whole computer and any units connected to it, s…" at bounding box center [937, 253] width 437 height 39
click at [363, 229] on div "It receives electric code signals from the other parts of the computer, such as…" at bounding box center [448, 213] width 437 height 39
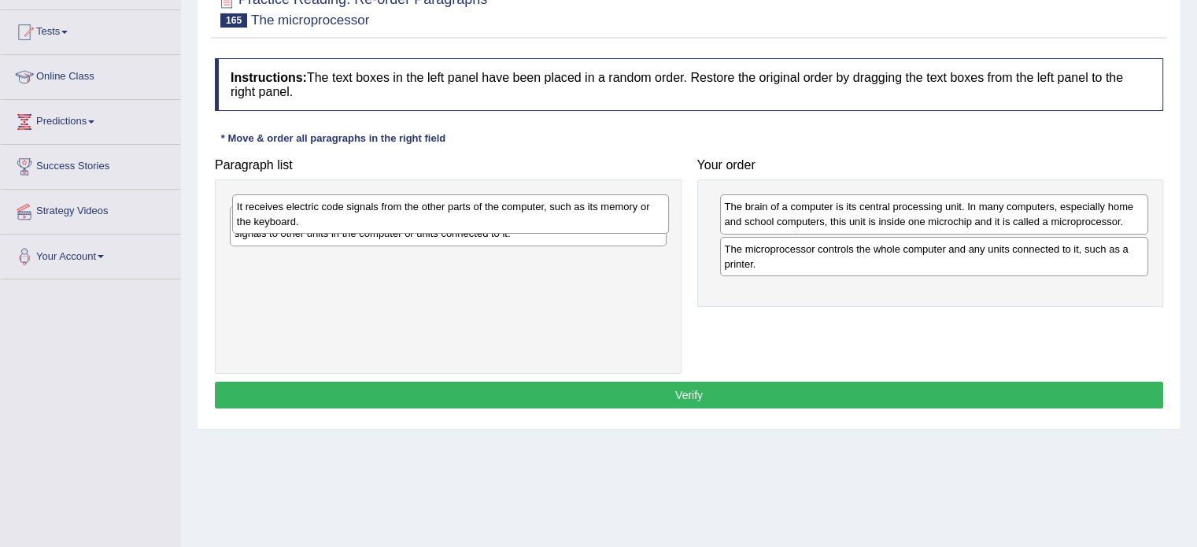
click at [365, 228] on div "It receives electric code signals from the other parts of the computer, such as…" at bounding box center [450, 213] width 437 height 39
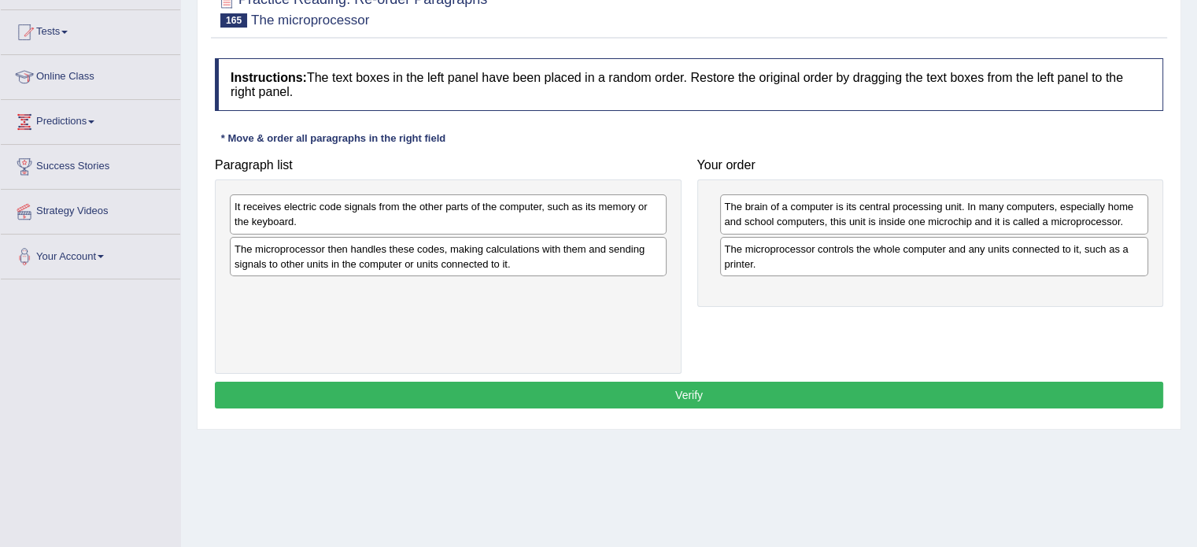
drag, startPoint x: 366, startPoint y: 228, endPoint x: 472, endPoint y: 274, distance: 115.6
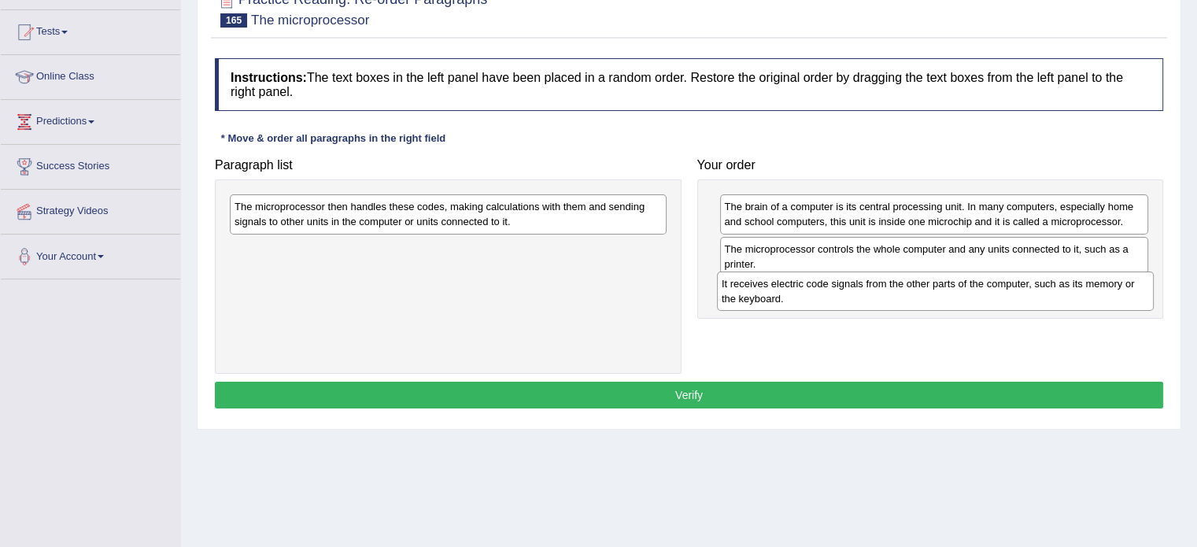
drag, startPoint x: 350, startPoint y: 221, endPoint x: 837, endPoint y: 298, distance: 493.2
click at [837, 298] on div "It receives electric code signals from the other parts of the computer, such as…" at bounding box center [935, 290] width 437 height 39
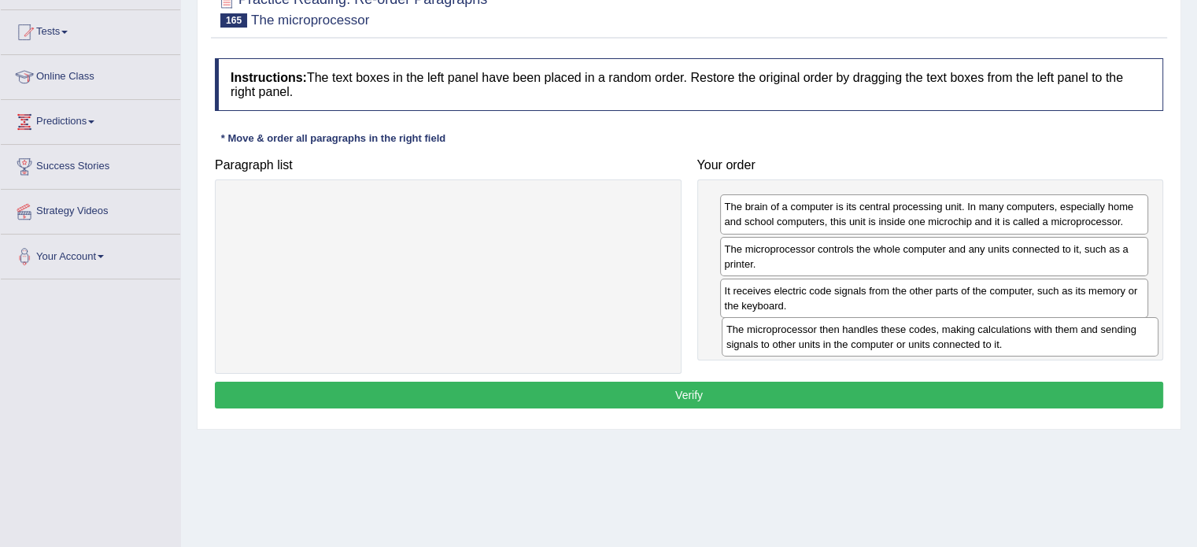
drag, startPoint x: 377, startPoint y: 204, endPoint x: 864, endPoint y: 327, distance: 502.3
click at [864, 327] on div "The microprocessor then handles these codes, making calculations with them and …" at bounding box center [940, 336] width 437 height 39
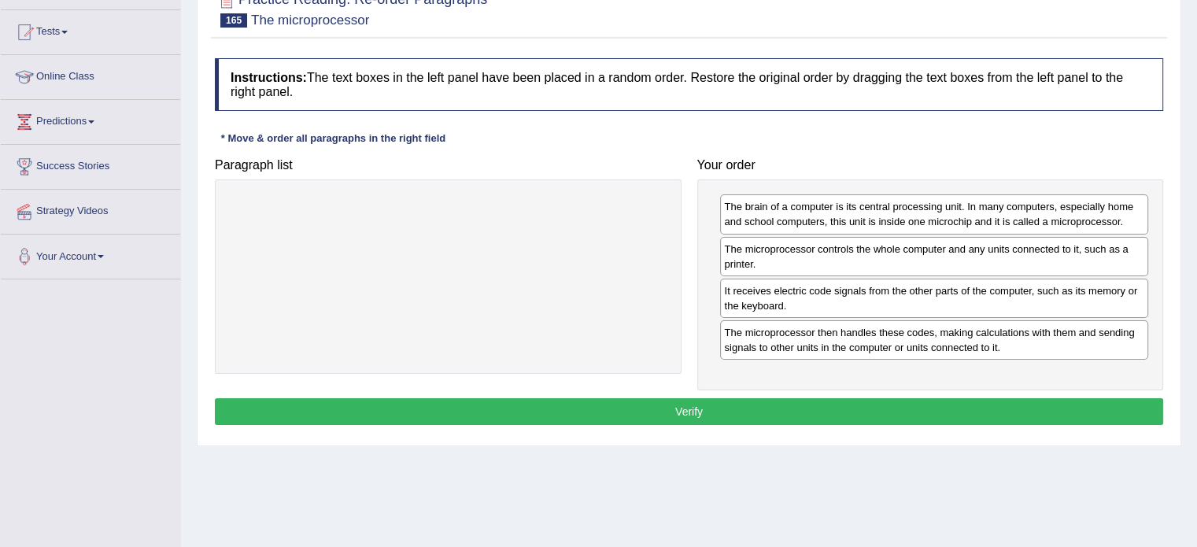
click at [727, 402] on button "Verify" at bounding box center [689, 411] width 948 height 27
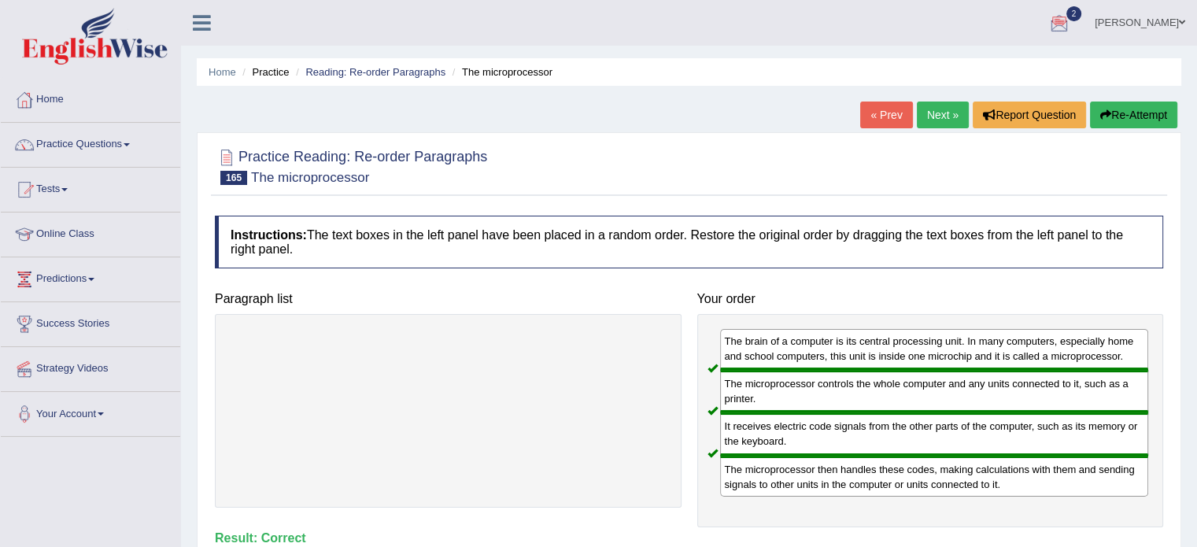
click at [938, 108] on link "Next »" at bounding box center [943, 115] width 52 height 27
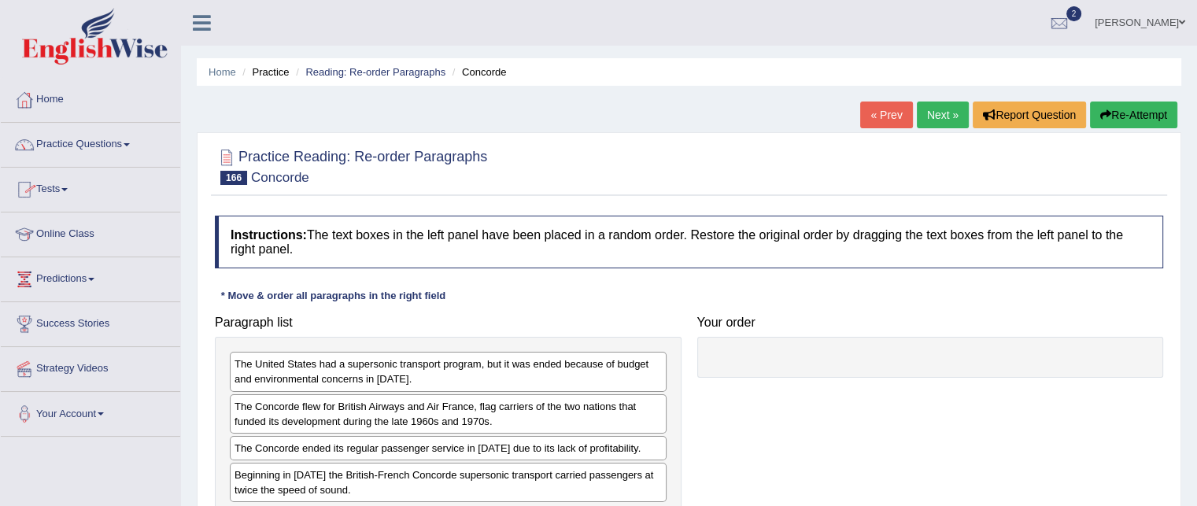
click at [76, 190] on link "Tests" at bounding box center [90, 187] width 179 height 39
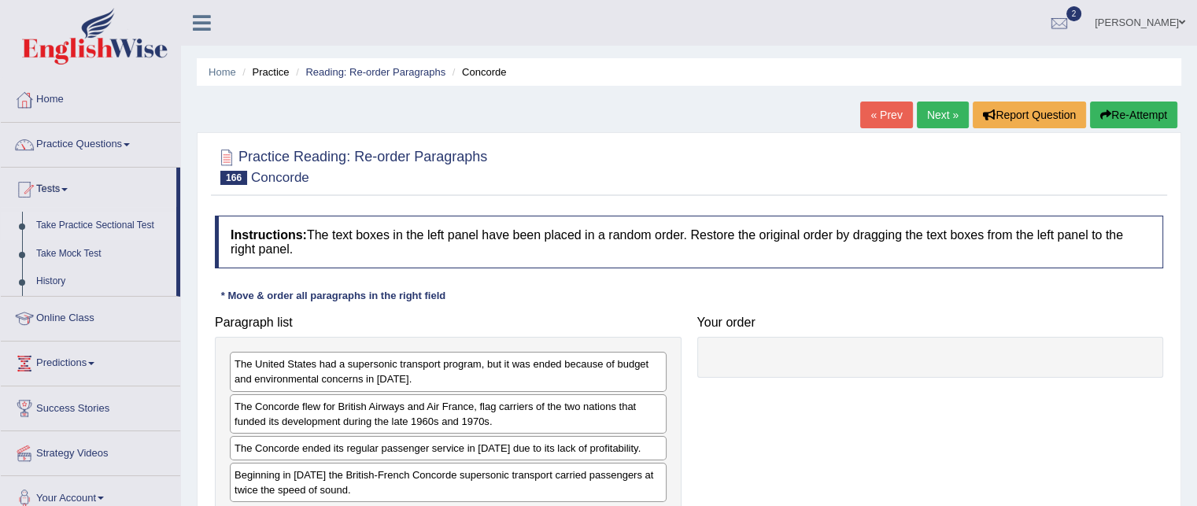
click at [85, 221] on link "Take Practice Sectional Test" at bounding box center [102, 226] width 147 height 28
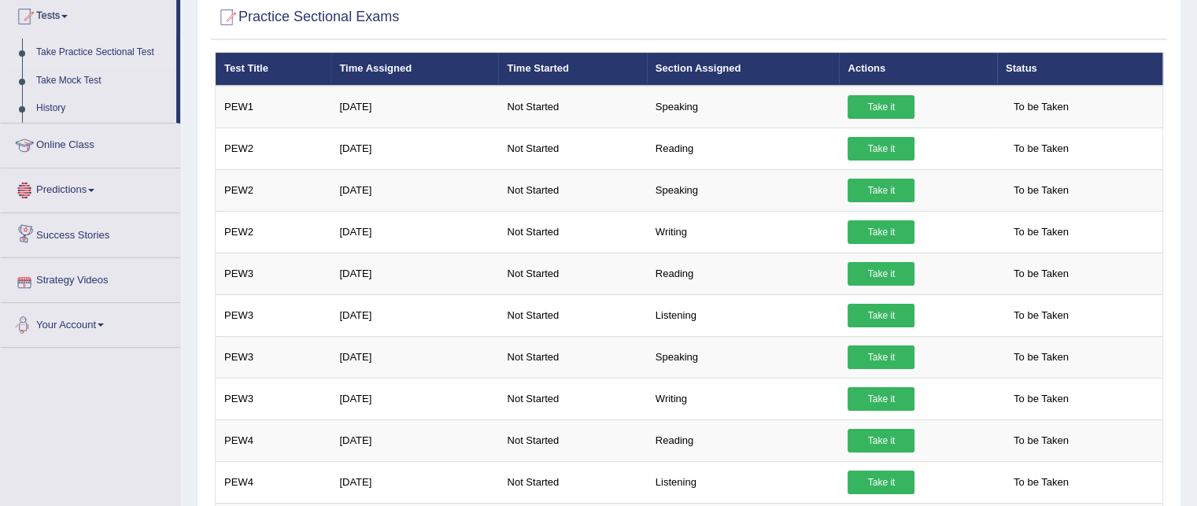
scroll to position [157, 0]
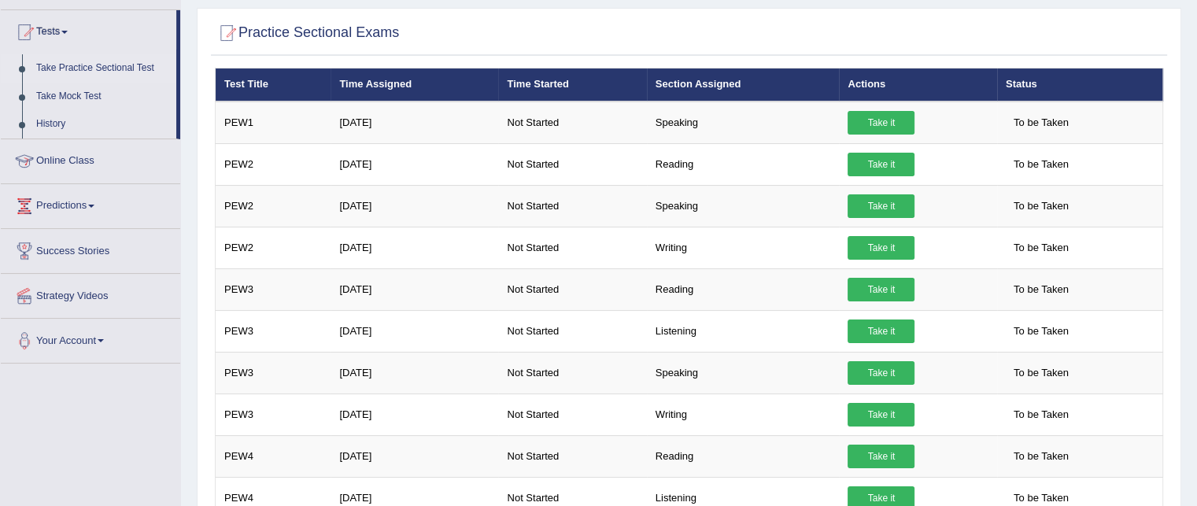
click at [68, 161] on link "Online Class" at bounding box center [90, 158] width 179 height 39
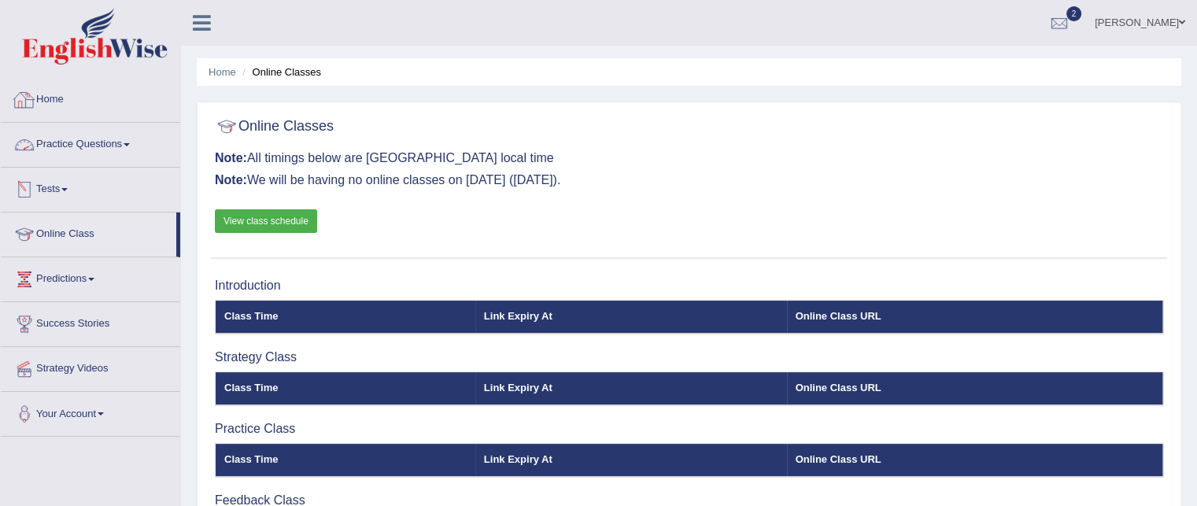
click at [50, 100] on link "Home" at bounding box center [90, 97] width 179 height 39
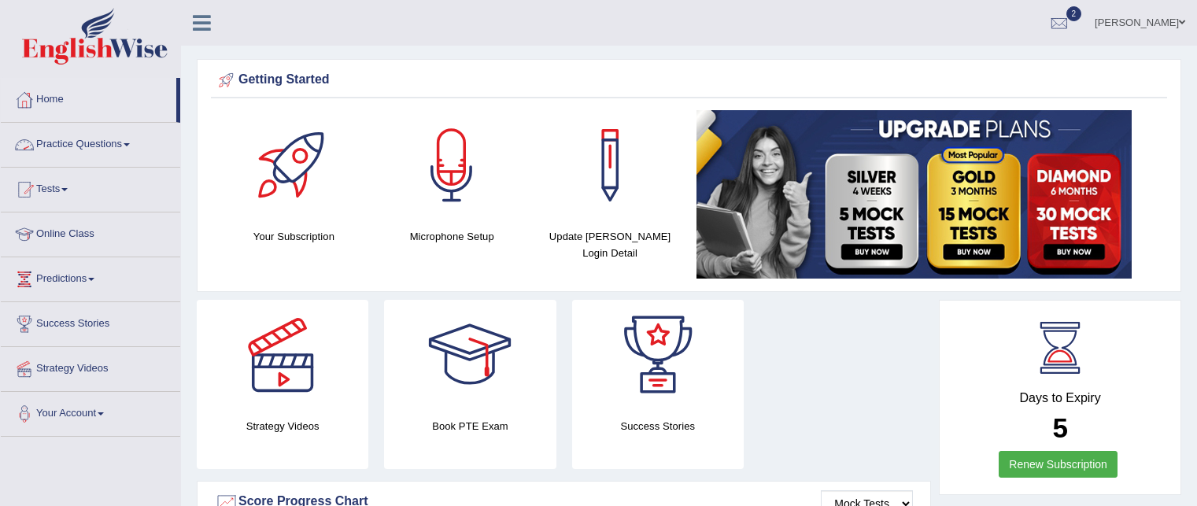
click at [75, 147] on link "Practice Questions" at bounding box center [90, 142] width 179 height 39
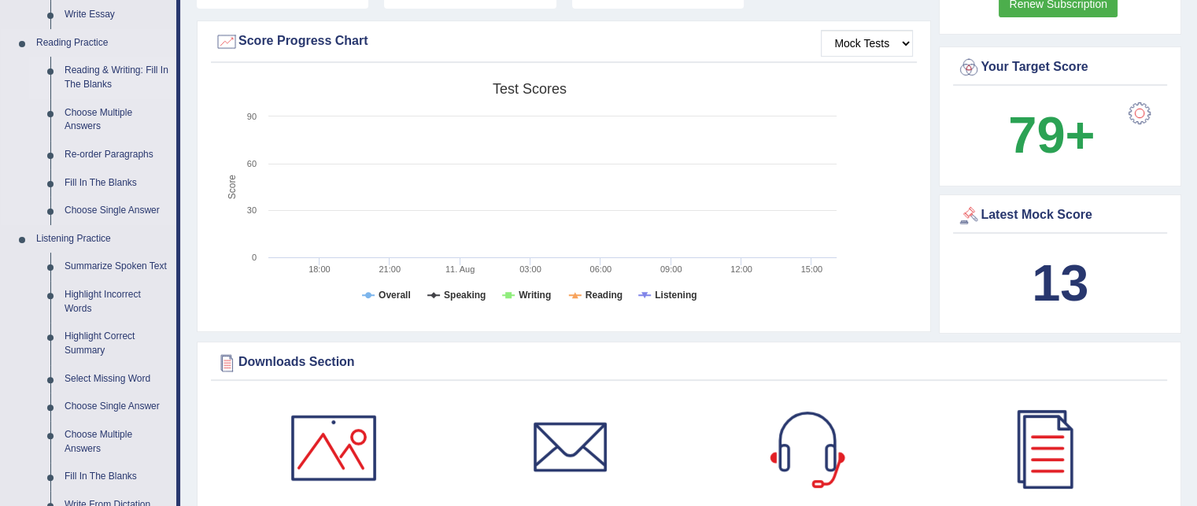
scroll to position [472, 0]
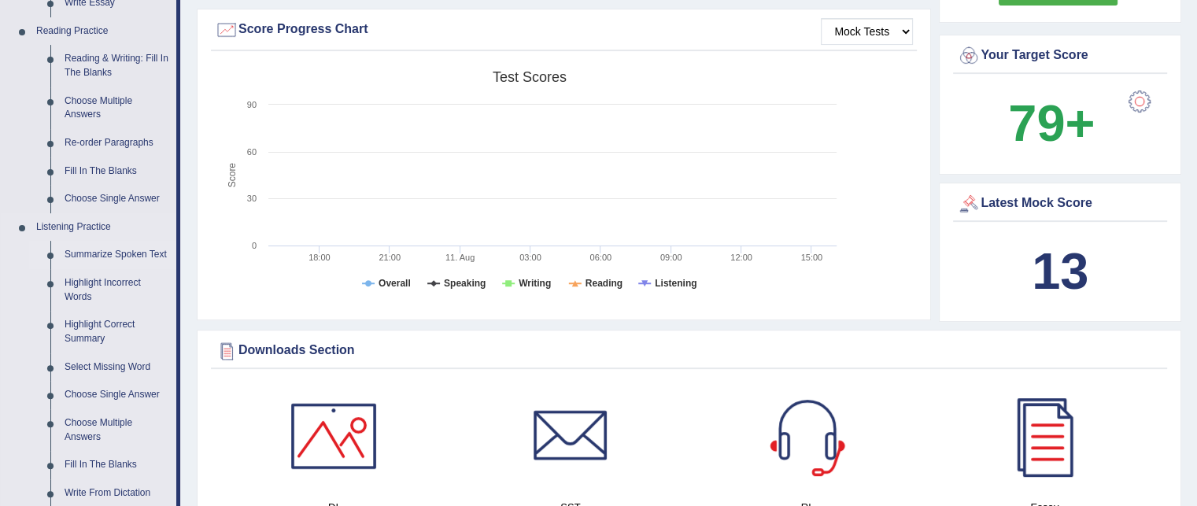
click at [94, 251] on link "Summarize Spoken Text" at bounding box center [116, 255] width 119 height 28
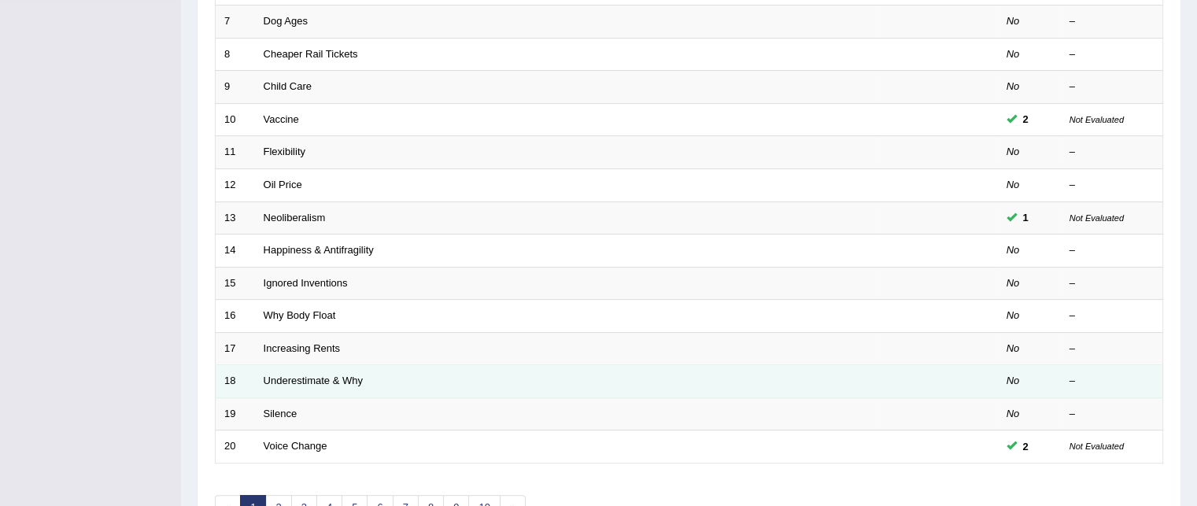
scroll to position [531, 0]
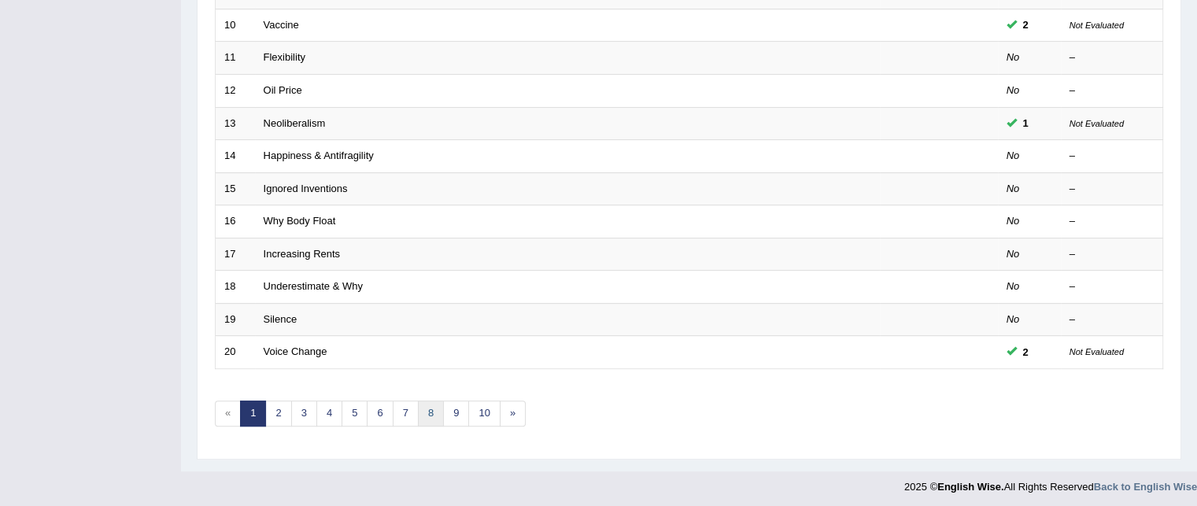
click at [431, 408] on link "8" at bounding box center [431, 414] width 26 height 26
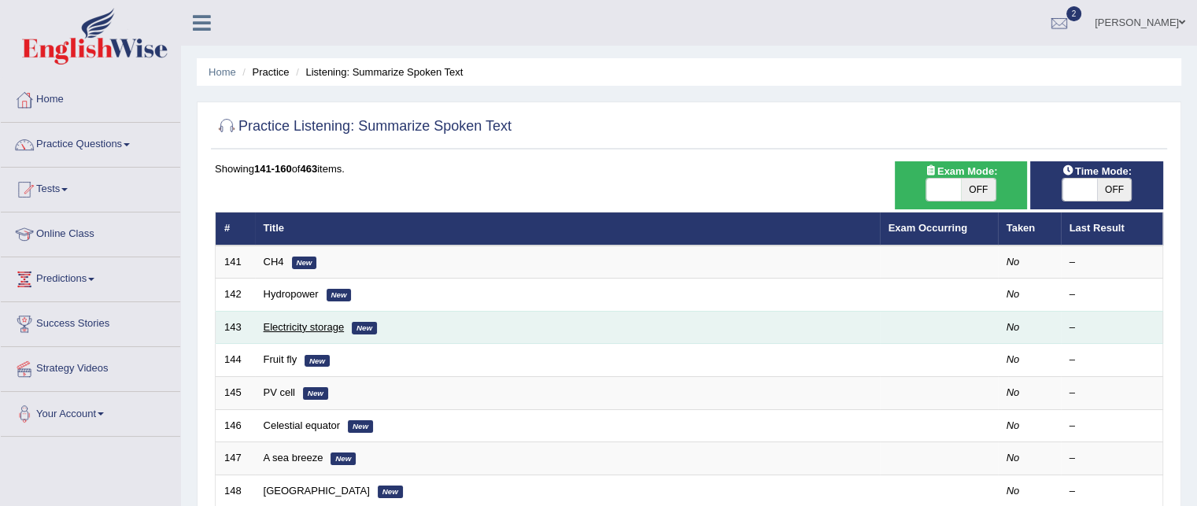
click at [287, 324] on link "Electricity storage" at bounding box center [304, 327] width 81 height 12
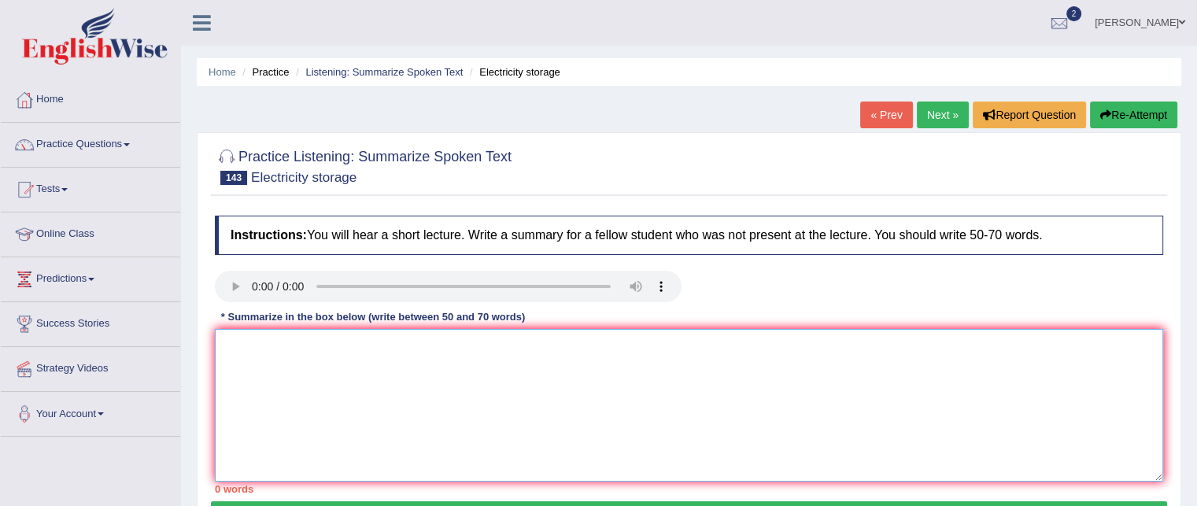
click at [318, 345] on textarea at bounding box center [689, 405] width 948 height 153
click at [346, 377] on textarea at bounding box center [689, 405] width 948 height 153
paste textarea "The speaker provided a comprehensive overview of Global Warming, highlighting s…"
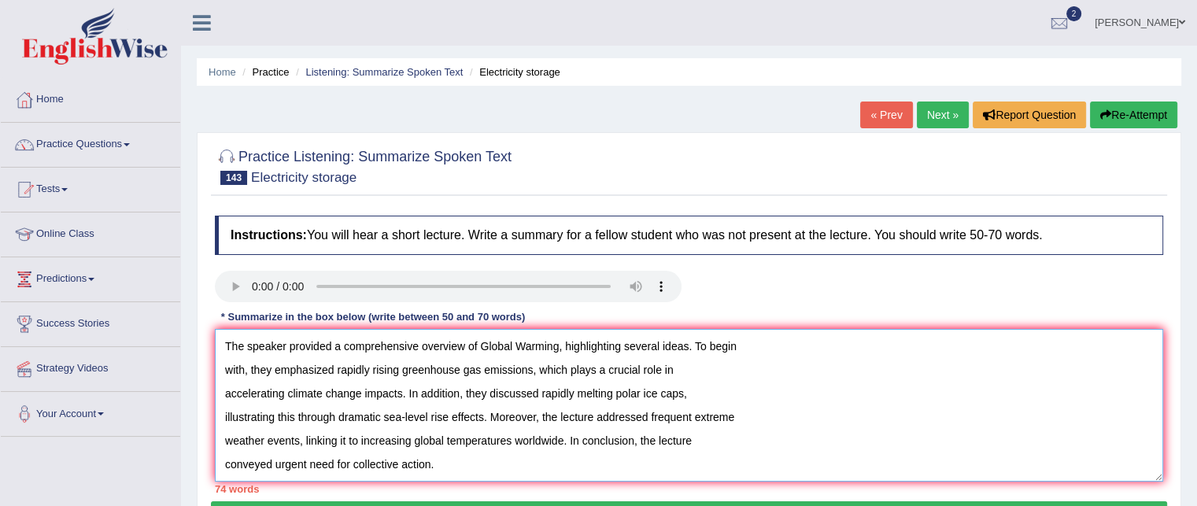
drag, startPoint x: 557, startPoint y: 346, endPoint x: 592, endPoint y: 308, distance: 51.2
click at [557, 346] on textarea "The speaker provided a comprehensive overview of Global Warming, highlighting s…" at bounding box center [689, 405] width 948 height 153
click at [532, 369] on textarea "The speaker provided a comprehensive overview of electricity production, highli…" at bounding box center [689, 405] width 948 height 153
click at [399, 391] on textarea "The speaker provided a comprehensive overview of electricity production, highli…" at bounding box center [689, 405] width 948 height 153
click at [835, 391] on textarea "The speaker provided a comprehensive overview of electricity production, highli…" at bounding box center [689, 405] width 948 height 153
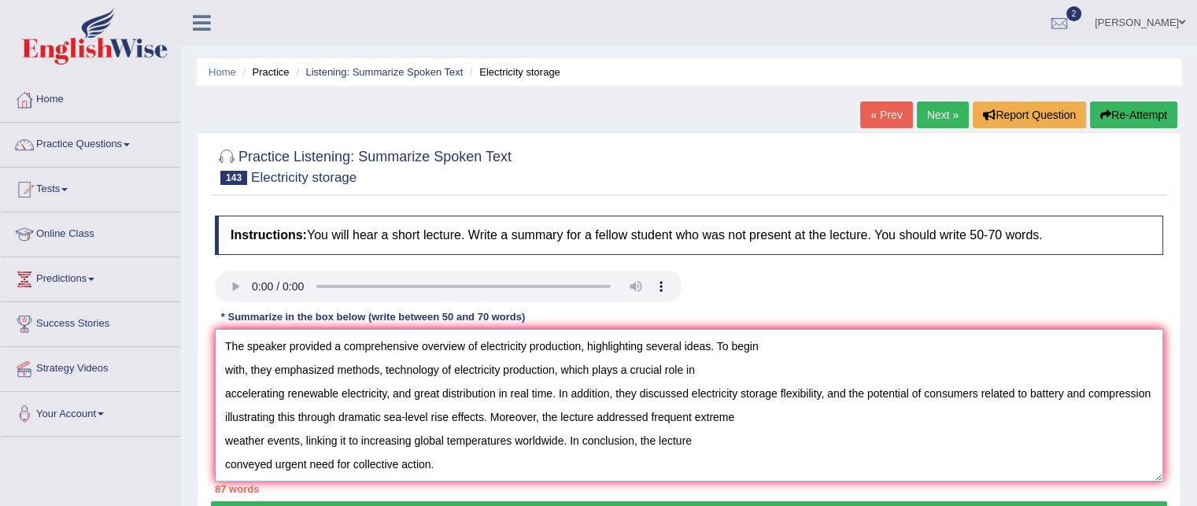
click at [223, 369] on textarea "The speaker provided a comprehensive overview of electricity production, highli…" at bounding box center [689, 405] width 948 height 153
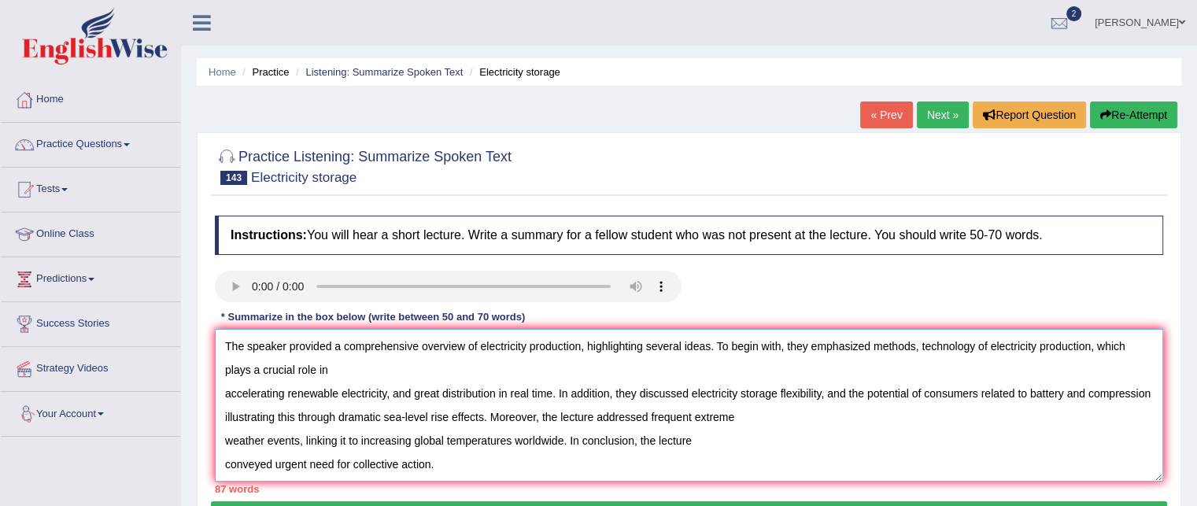
click at [223, 388] on textarea "The speaker provided a comprehensive overview of electricity production, highli…" at bounding box center [689, 405] width 948 height 153
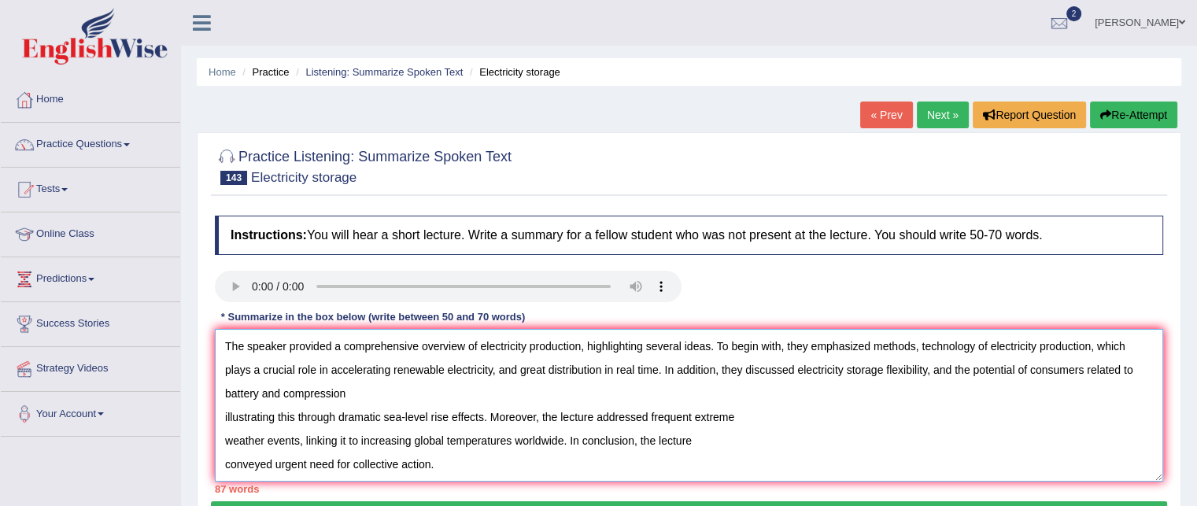
click at [225, 415] on textarea "The speaker provided a comprehensive overview of electricity production, highli…" at bounding box center [689, 405] width 948 height 153
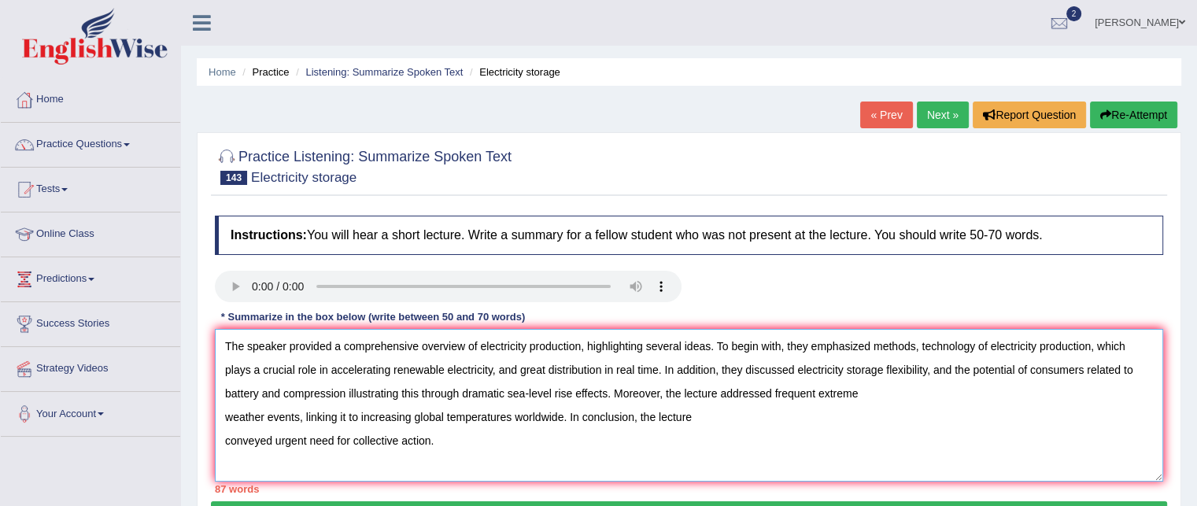
click at [606, 390] on textarea "The speaker provided a comprehensive overview of electricity production, highli…" at bounding box center [689, 405] width 948 height 153
click at [224, 410] on textarea "The speaker provided a comprehensive overview of electricity production, highli…" at bounding box center [689, 405] width 948 height 153
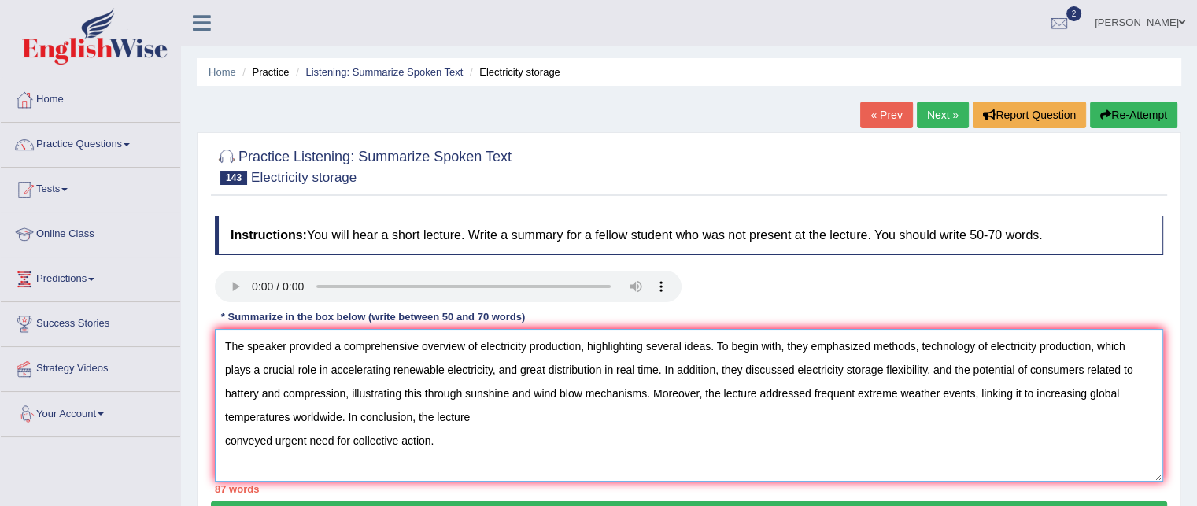
click at [338, 412] on textarea "The speaker provided a comprehensive overview of electricity production, highli…" at bounding box center [689, 405] width 948 height 153
click at [428, 441] on textarea "The speaker provided a comprehensive overview of electricity production, highli…" at bounding box center [689, 405] width 948 height 153
click at [224, 437] on textarea "The speaker provided a comprehensive overview of electricity production, highli…" at bounding box center [689, 405] width 948 height 153
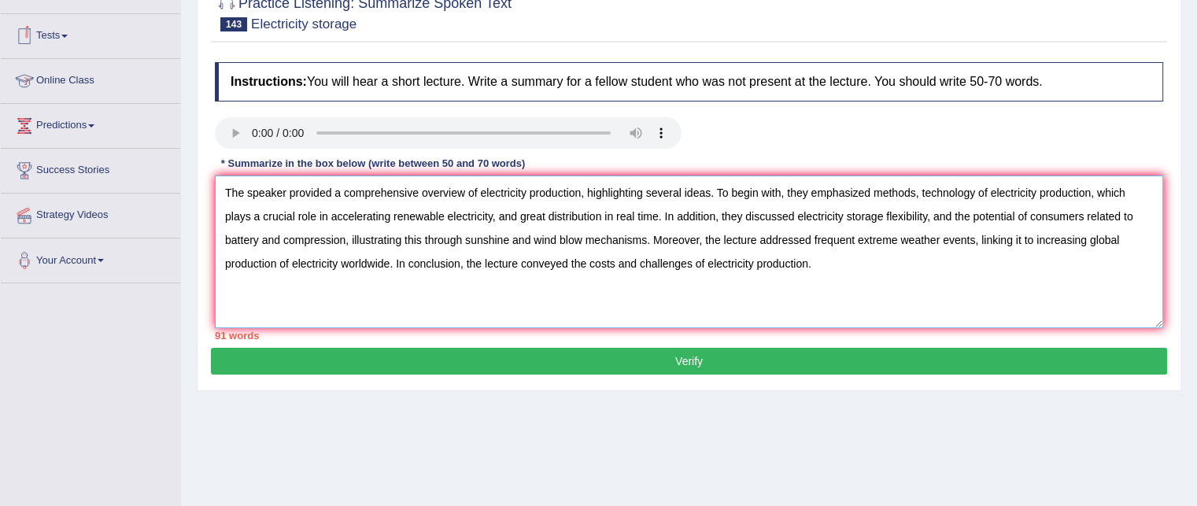
scroll to position [157, 0]
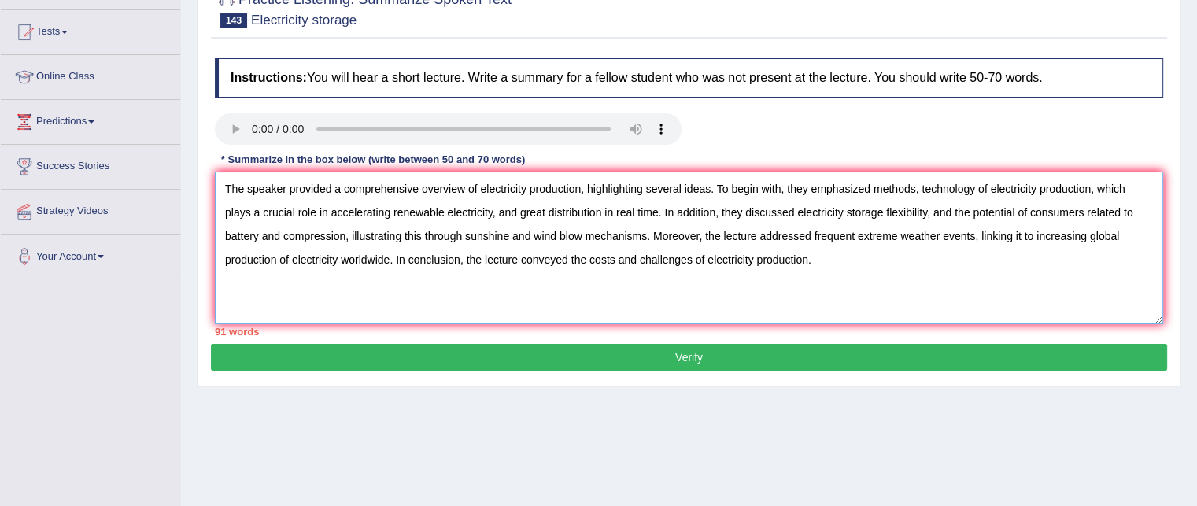
click at [842, 208] on textarea "The speaker provided a comprehensive overview of electricity production, highli…" at bounding box center [689, 248] width 948 height 153
click at [1081, 209] on textarea "The speaker provided a comprehensive overview of electricity production, highli…" at bounding box center [689, 248] width 948 height 153
click at [711, 186] on textarea "The speaker provided a comprehensive overview of electricity production, highli…" at bounding box center [689, 248] width 948 height 153
drag, startPoint x: 979, startPoint y: 187, endPoint x: 1099, endPoint y: 187, distance: 119.6
click at [1099, 187] on textarea "The speaker provided a comprehensive overview of electricity production, highli…" at bounding box center [689, 248] width 948 height 153
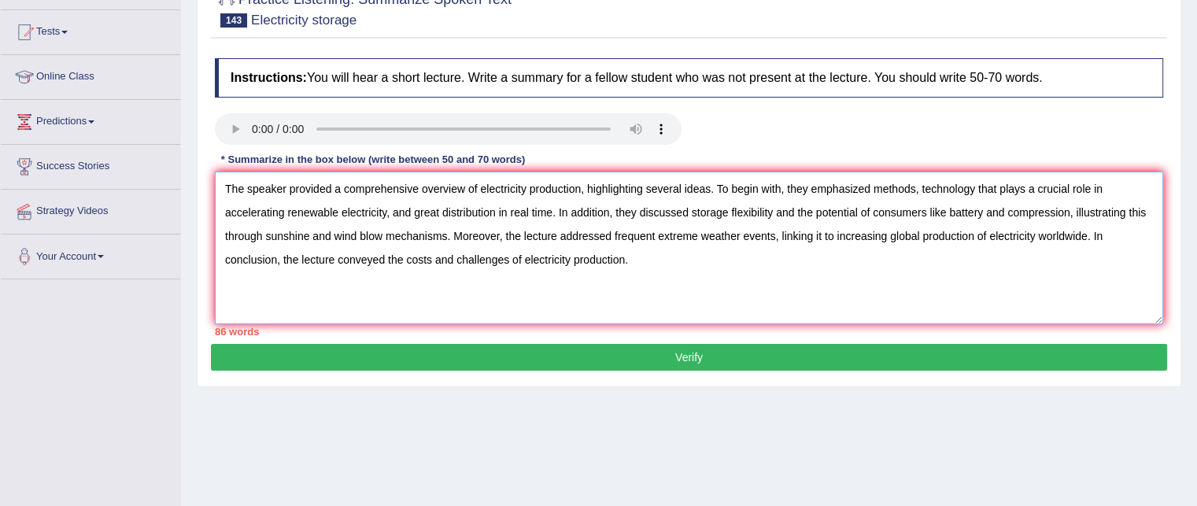
click at [710, 185] on textarea "The speaker provided a comprehensive overview of electricity production, highli…" at bounding box center [689, 248] width 948 height 153
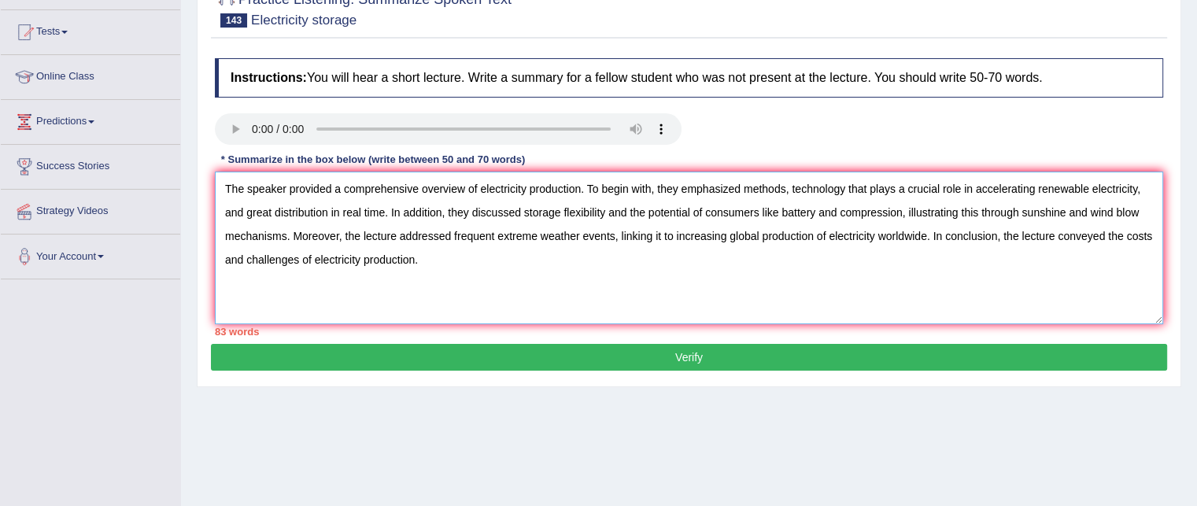
drag, startPoint x: 497, startPoint y: 233, endPoint x: 615, endPoint y: 238, distance: 118.1
click at [615, 238] on textarea "The speaker provided a comprehensive overview of electricity production. To beg…" at bounding box center [689, 248] width 948 height 153
click at [715, 230] on textarea "The speaker provided a comprehensive overview of electricity production. To beg…" at bounding box center [689, 248] width 948 height 153
click at [280, 255] on textarea "The speaker provided a comprehensive overview of electricity production. To beg…" at bounding box center [689, 248] width 948 height 153
click at [393, 278] on textarea "The speaker provided a comprehensive overview of electricity production. To beg…" at bounding box center [689, 248] width 948 height 153
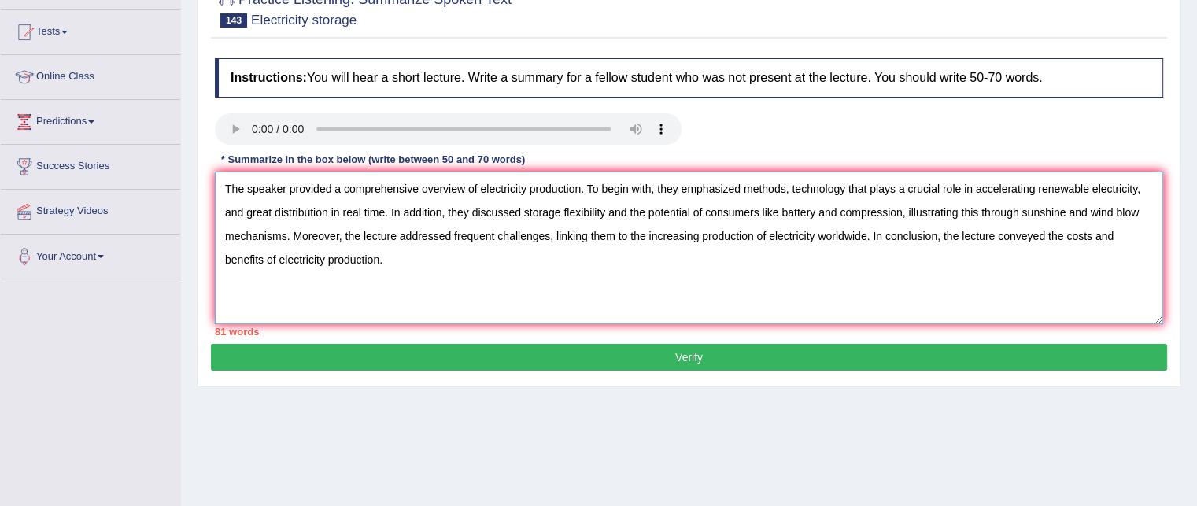
click at [340, 208] on textarea "The speaker provided a comprehensive overview of electricity production. To beg…" at bounding box center [689, 248] width 948 height 153
click at [312, 279] on textarea "The speaker provided a comprehensive overview of electricity production. To beg…" at bounding box center [689, 248] width 948 height 153
click at [654, 209] on textarea "The speaker provided a comprehensive overview of electricity production. To beg…" at bounding box center [689, 248] width 948 height 153
drag, startPoint x: 415, startPoint y: 232, endPoint x: 564, endPoint y: 242, distance: 149.0
click at [564, 242] on textarea "The speaker provided a comprehensive overview of electricity production. To beg…" at bounding box center [689, 248] width 948 height 153
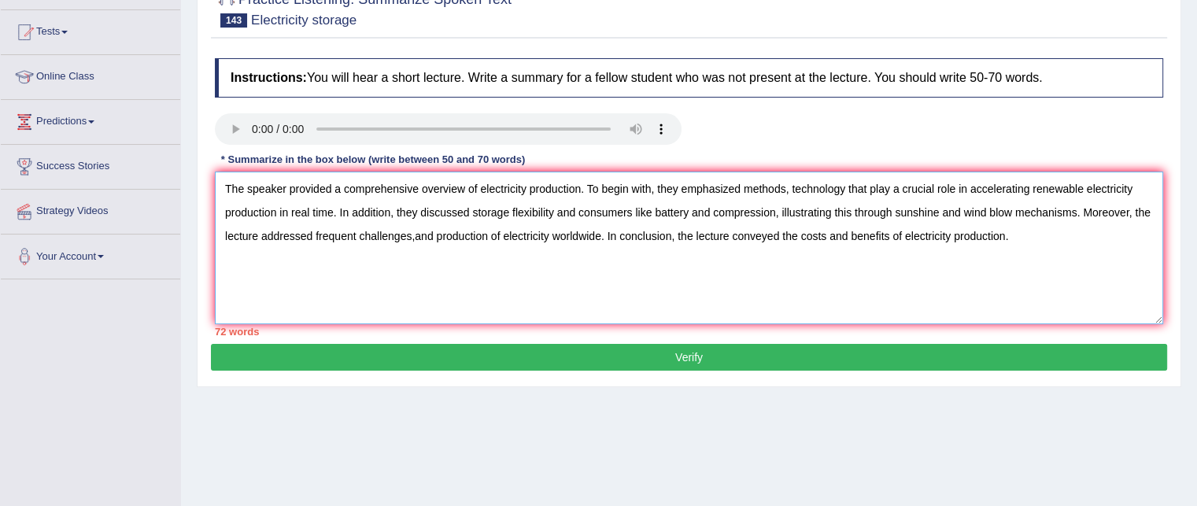
click at [502, 230] on textarea "The speaker provided a comprehensive overview of electricity production. To beg…" at bounding box center [689, 248] width 948 height 153
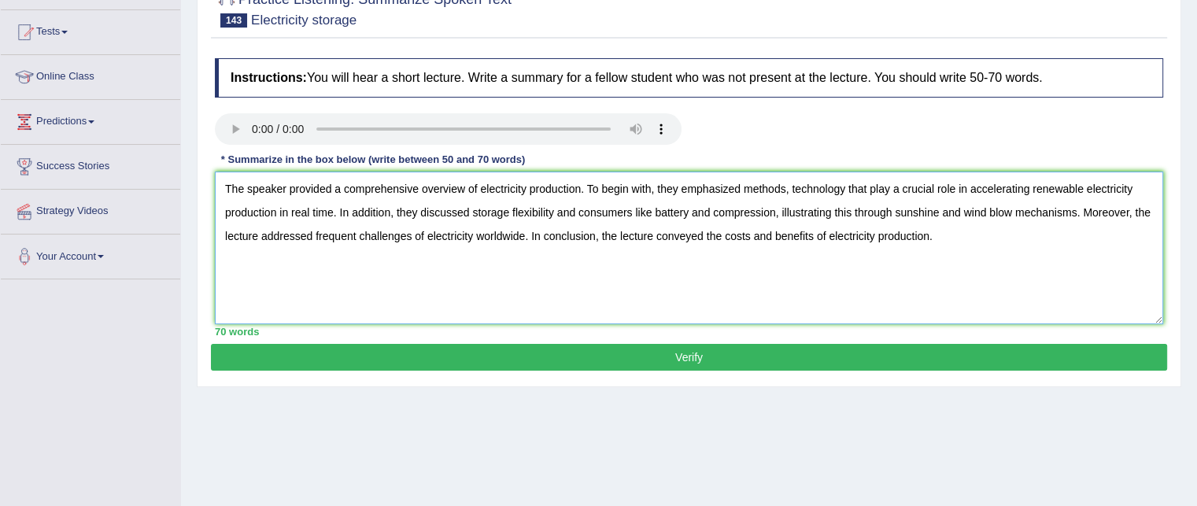
type textarea "The speaker provided a comprehensive overview of electricity production. To beg…"
click at [692, 352] on button "Verify" at bounding box center [689, 357] width 956 height 27
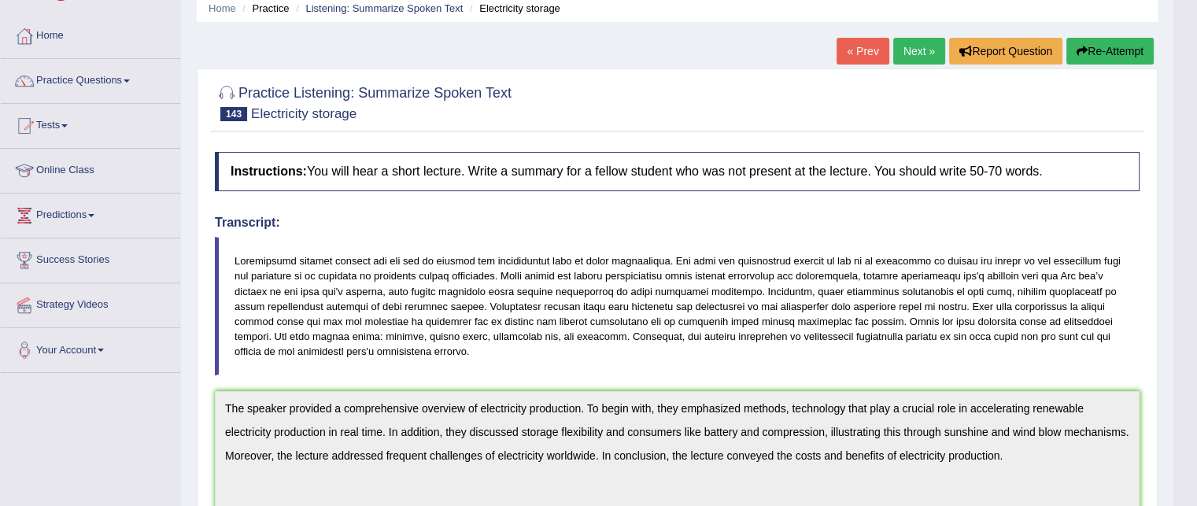
scroll to position [0, 0]
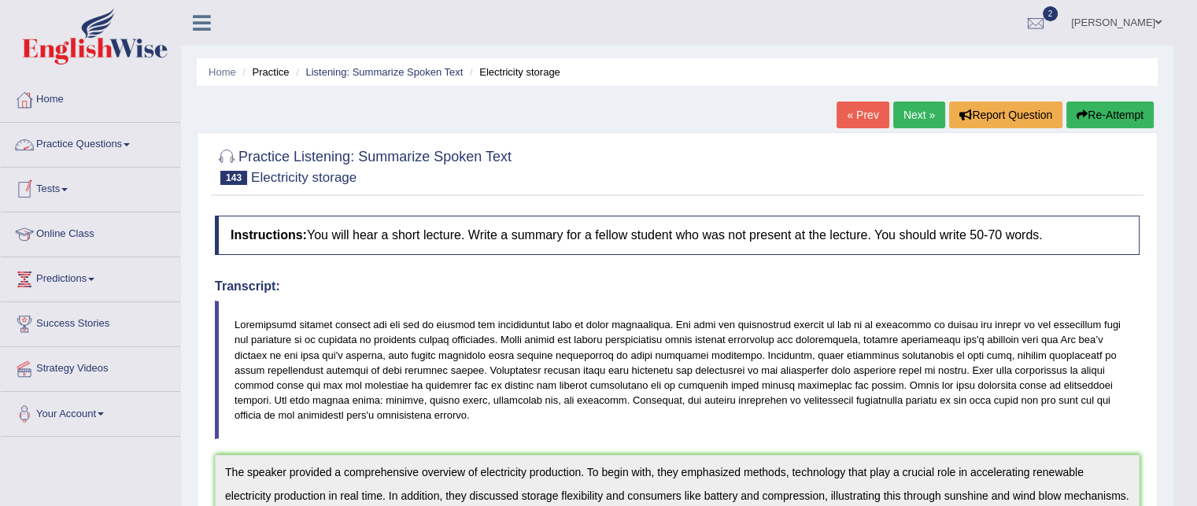
click at [88, 147] on link "Practice Questions" at bounding box center [90, 142] width 179 height 39
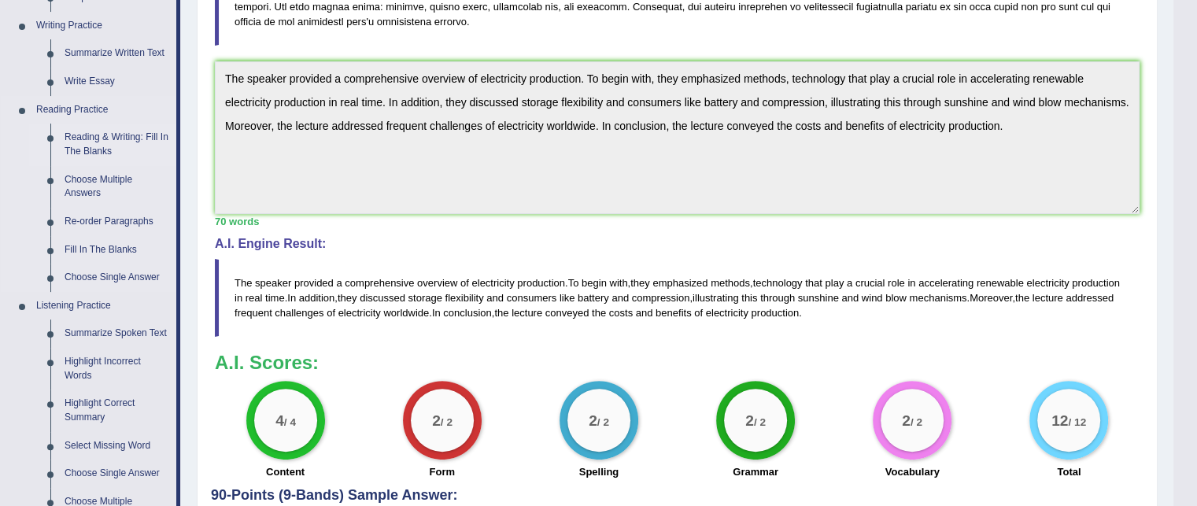
scroll to position [472, 0]
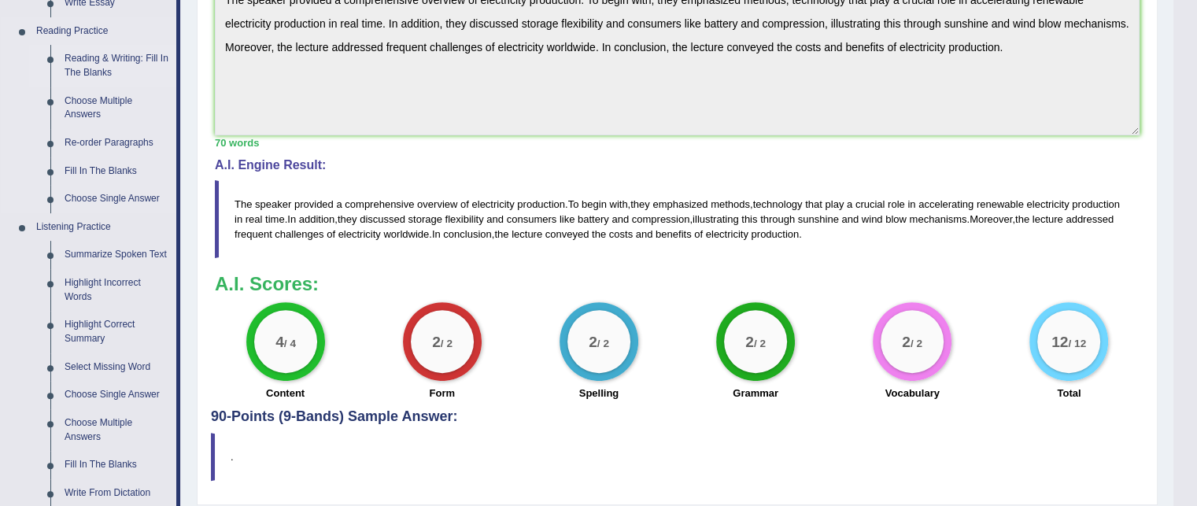
click at [106, 281] on link "Highlight Incorrect Words" at bounding box center [116, 290] width 119 height 42
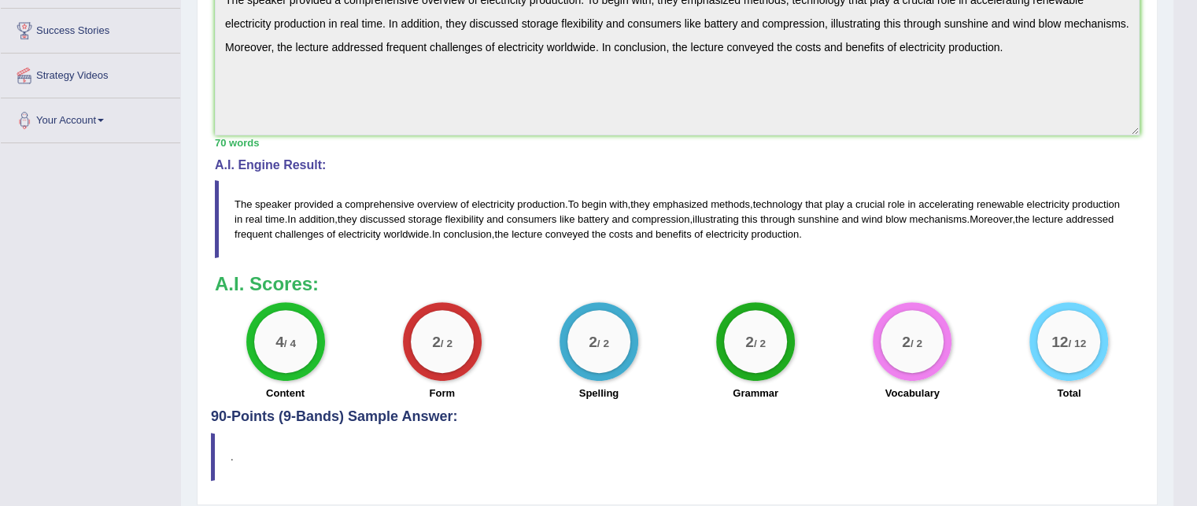
scroll to position [212, 0]
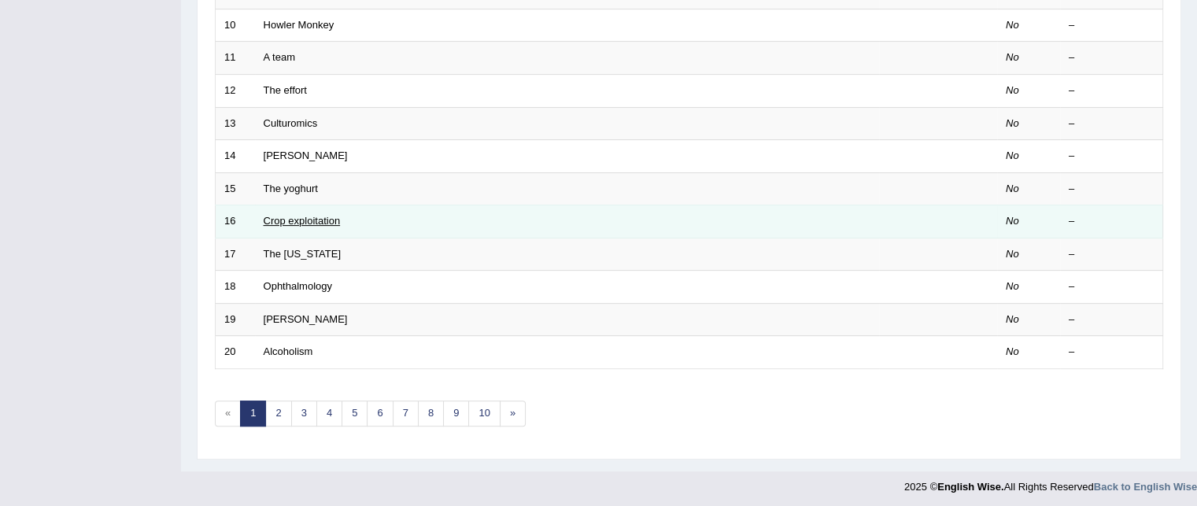
click at [313, 218] on link "Crop exploitation" at bounding box center [302, 221] width 77 height 12
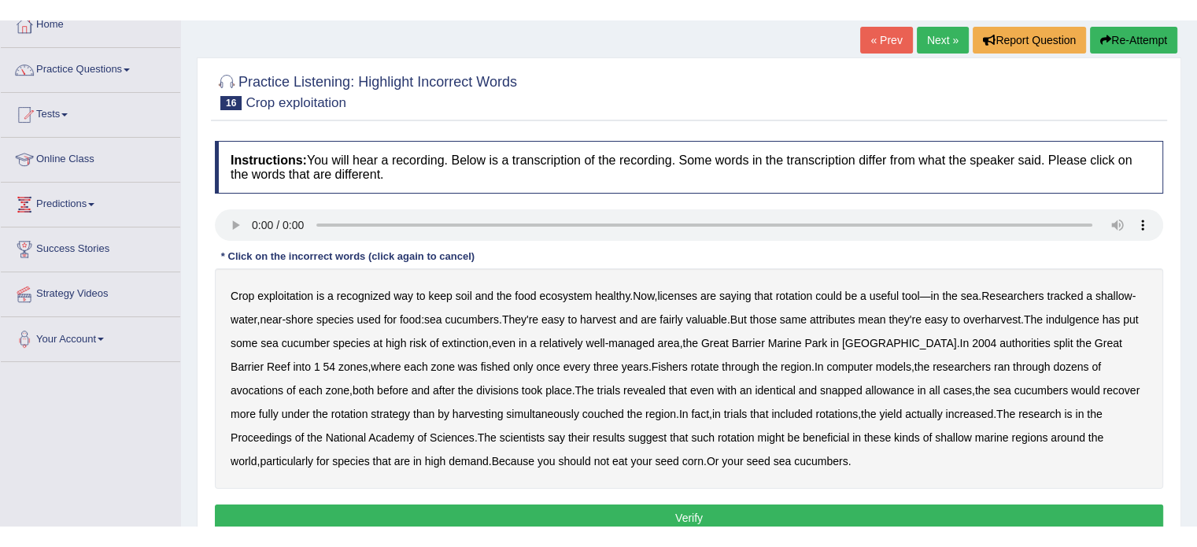
scroll to position [79, 0]
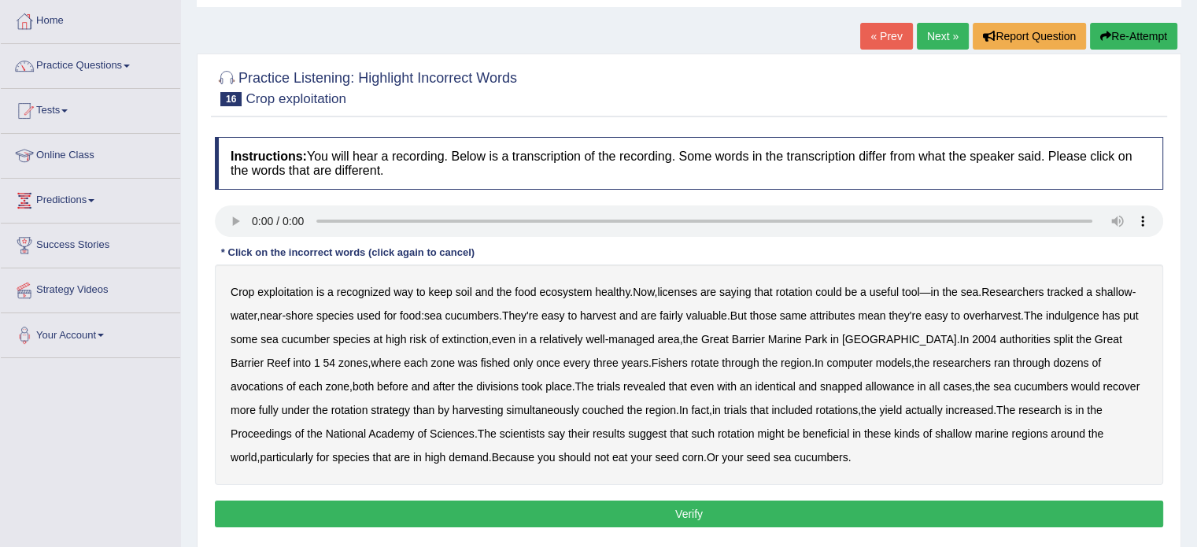
click at [82, 160] on link "Online Class" at bounding box center [90, 153] width 179 height 39
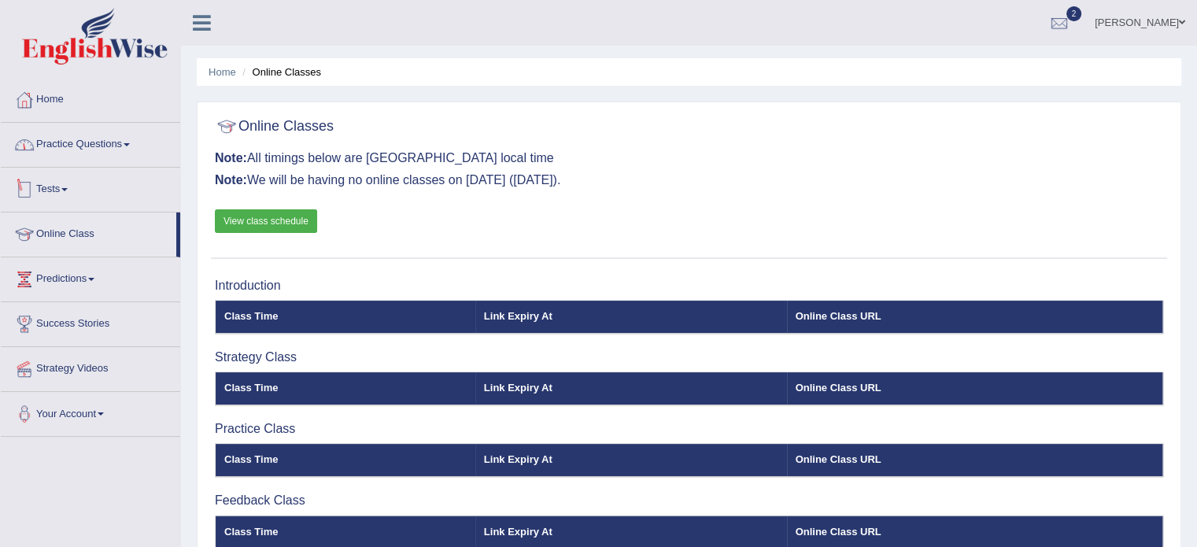
click at [66, 153] on link "Practice Questions" at bounding box center [90, 142] width 179 height 39
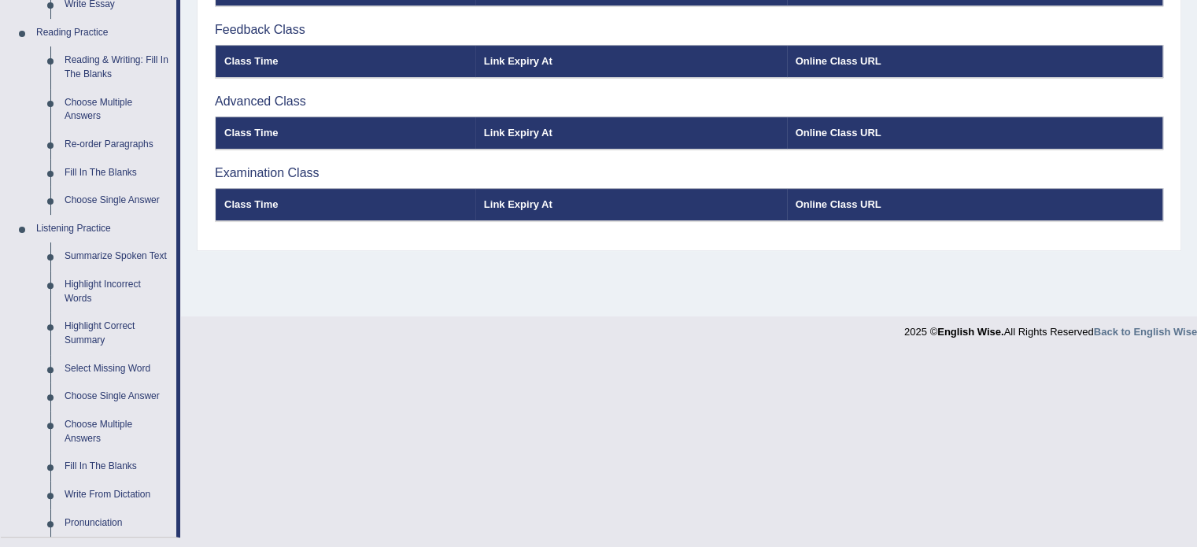
scroll to position [472, 0]
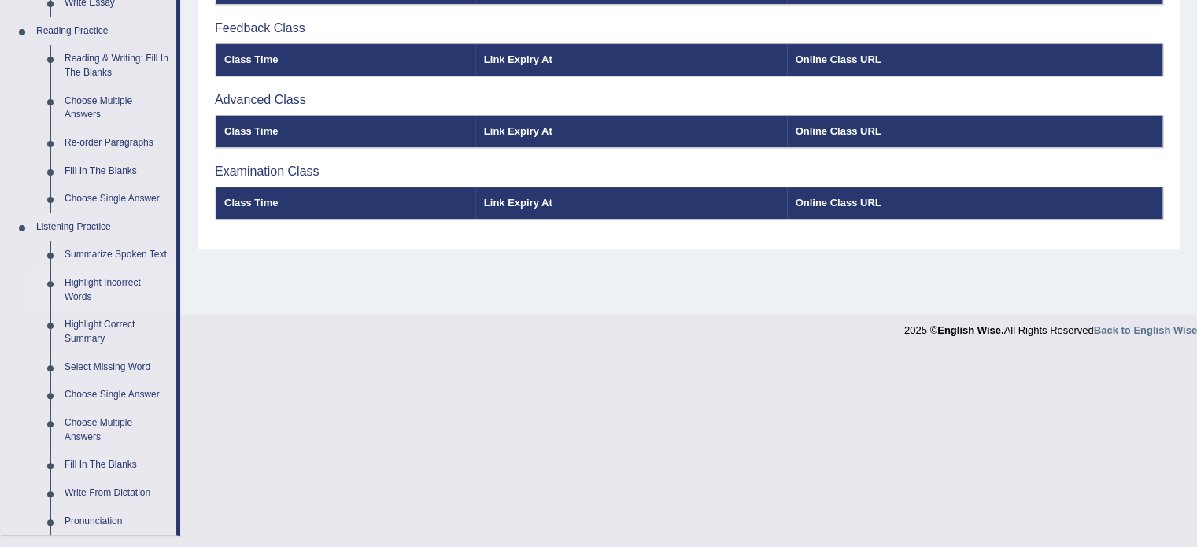
click at [86, 285] on link "Highlight Incorrect Words" at bounding box center [116, 290] width 119 height 42
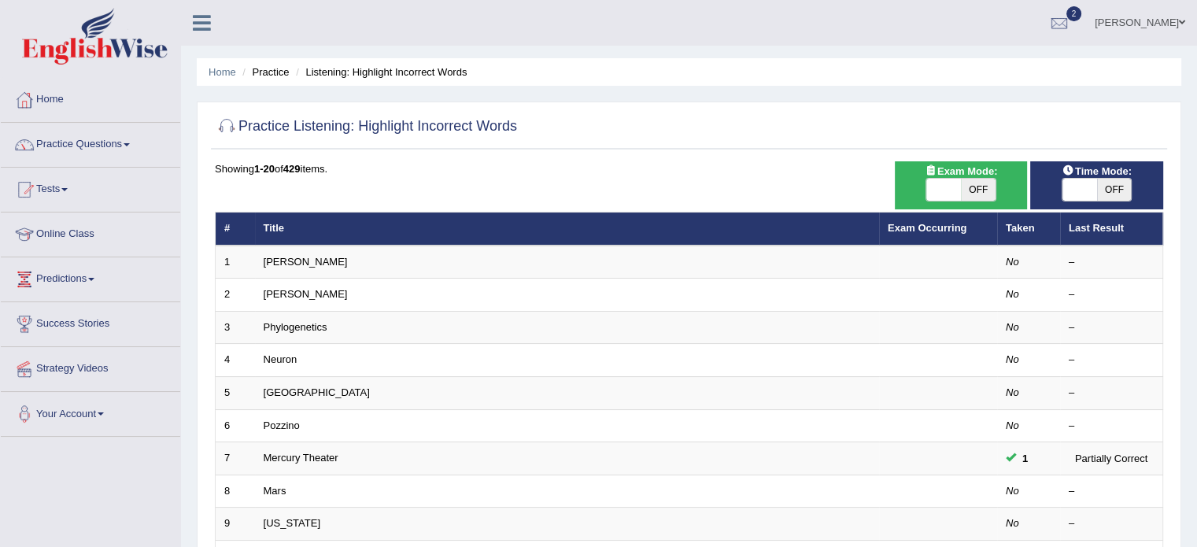
click at [966, 178] on div "ON OFF" at bounding box center [960, 190] width 71 height 24
click at [972, 184] on span "OFF" at bounding box center [978, 190] width 35 height 22
checkbox input "true"
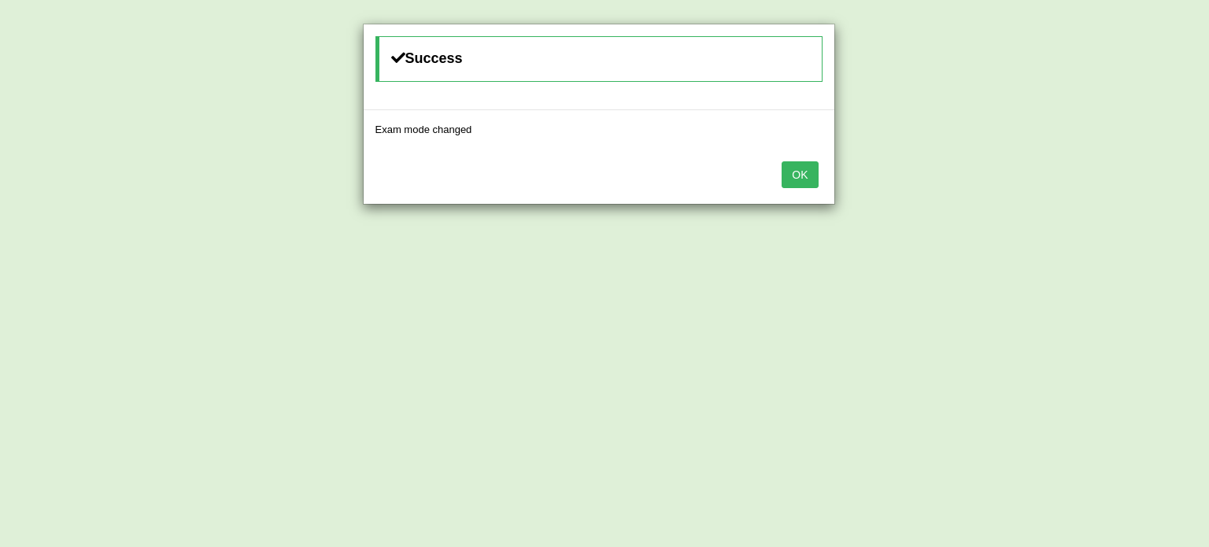
click at [792, 173] on button "OK" at bounding box center [799, 174] width 36 height 27
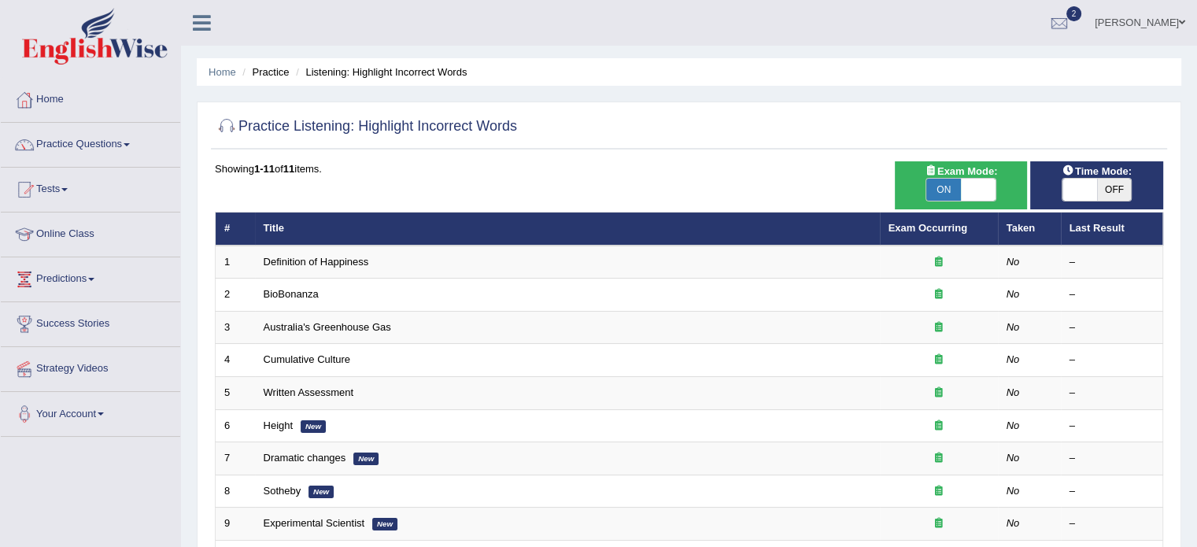
click at [1095, 186] on span at bounding box center [1079, 190] width 35 height 22
checkbox input "true"
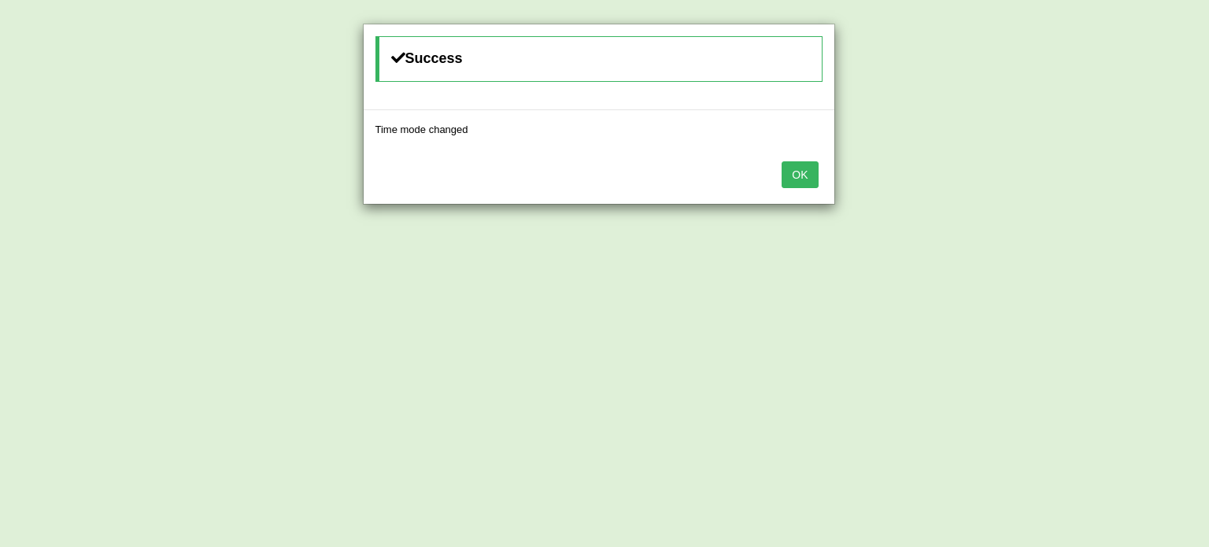
click at [803, 172] on button "OK" at bounding box center [799, 174] width 36 height 27
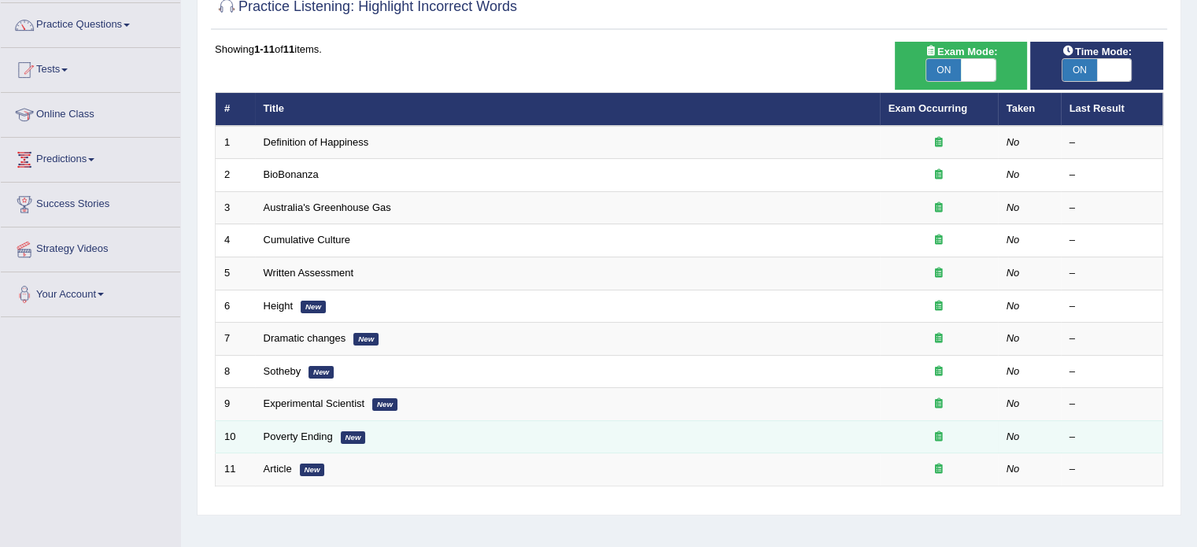
scroll to position [279, 0]
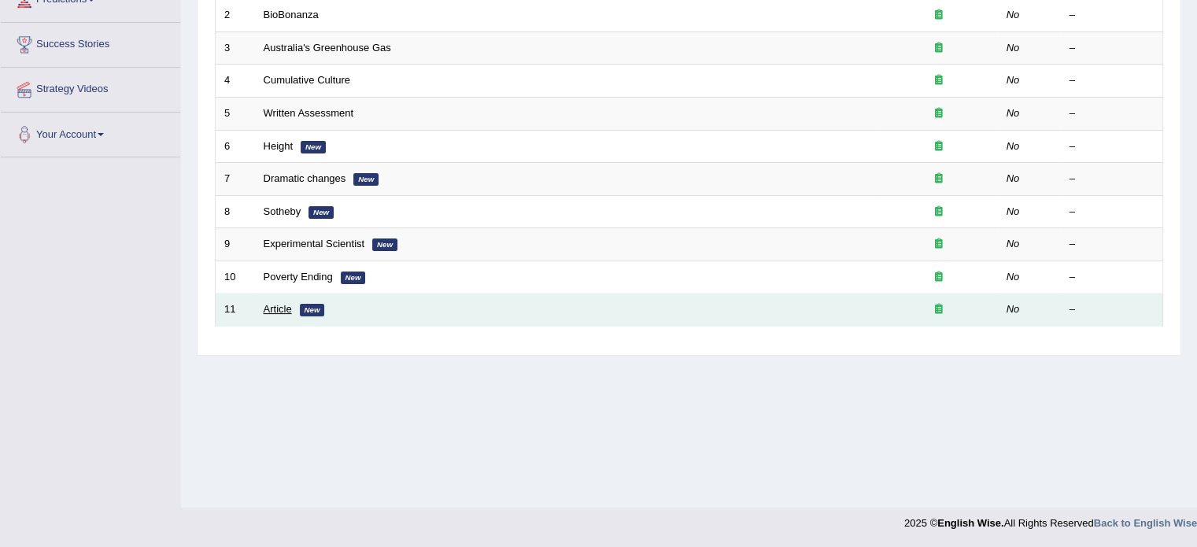
click at [267, 304] on link "Article" at bounding box center [278, 309] width 28 height 12
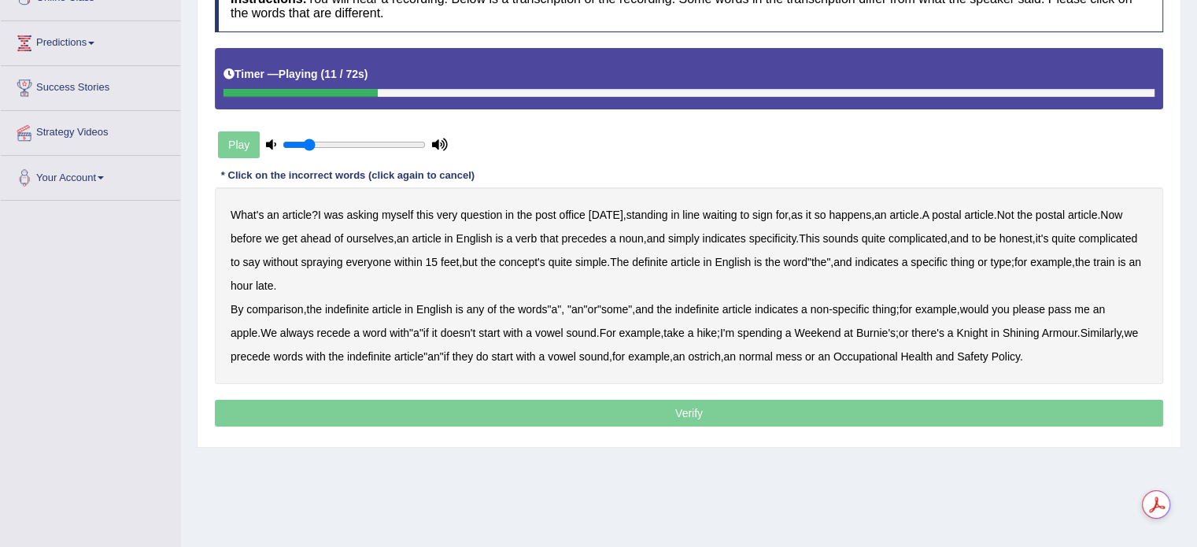
click at [249, 144] on div "Play" at bounding box center [333, 144] width 236 height 39
click at [267, 144] on icon at bounding box center [271, 144] width 10 height 10
drag, startPoint x: 307, startPoint y: 140, endPoint x: 246, endPoint y: 138, distance: 60.6
type input "0.05"
click at [282, 138] on input "range" at bounding box center [353, 144] width 143 height 13
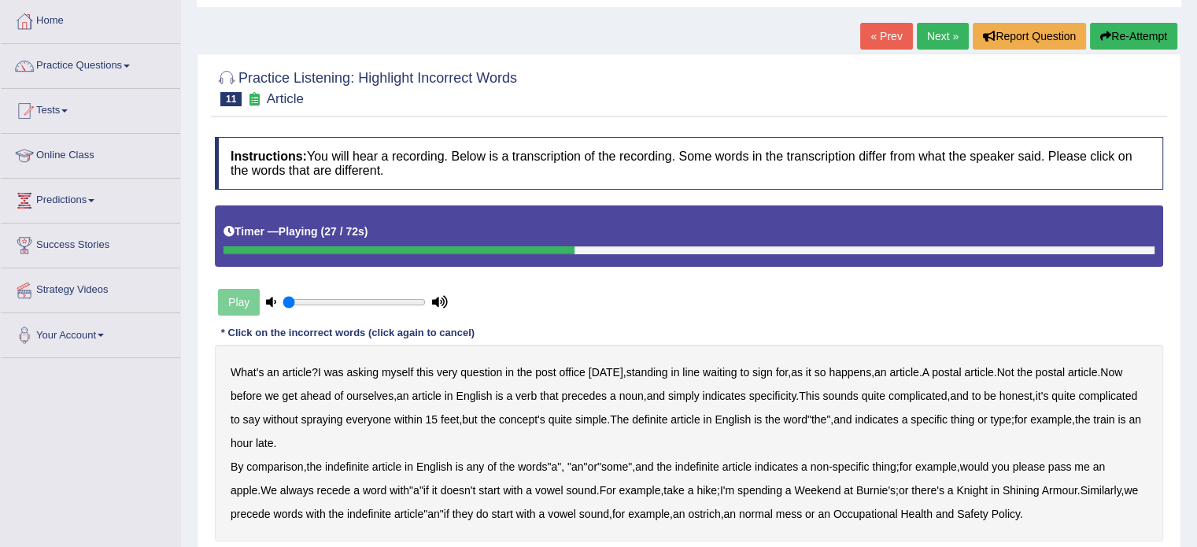
scroll to position [157, 0]
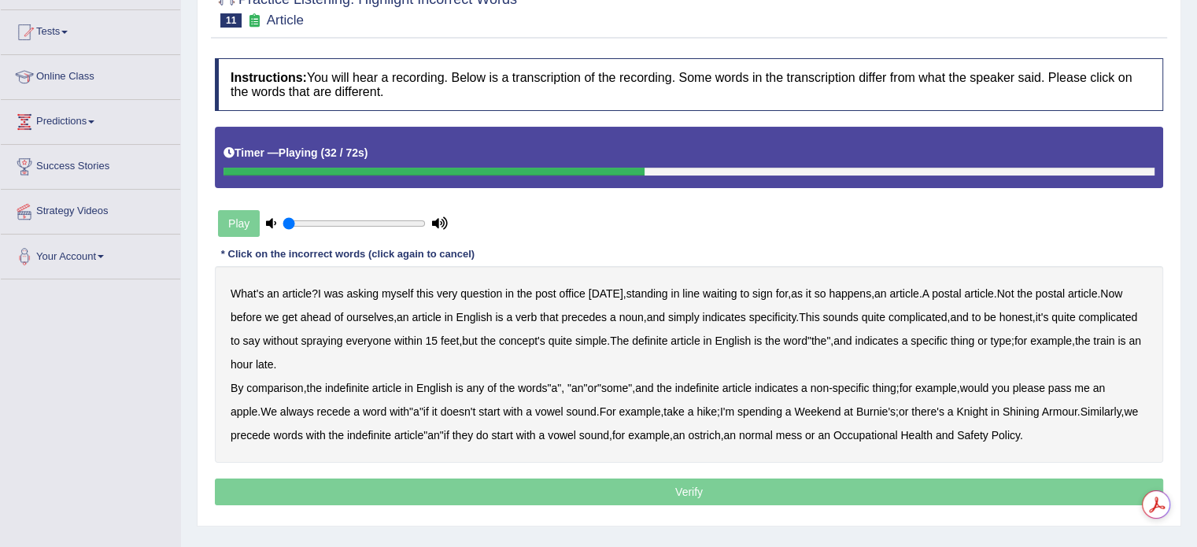
click at [271, 220] on icon at bounding box center [271, 223] width 10 height 10
click at [445, 218] on icon at bounding box center [440, 223] width 16 height 10
click at [444, 224] on icon at bounding box center [440, 223] width 16 height 10
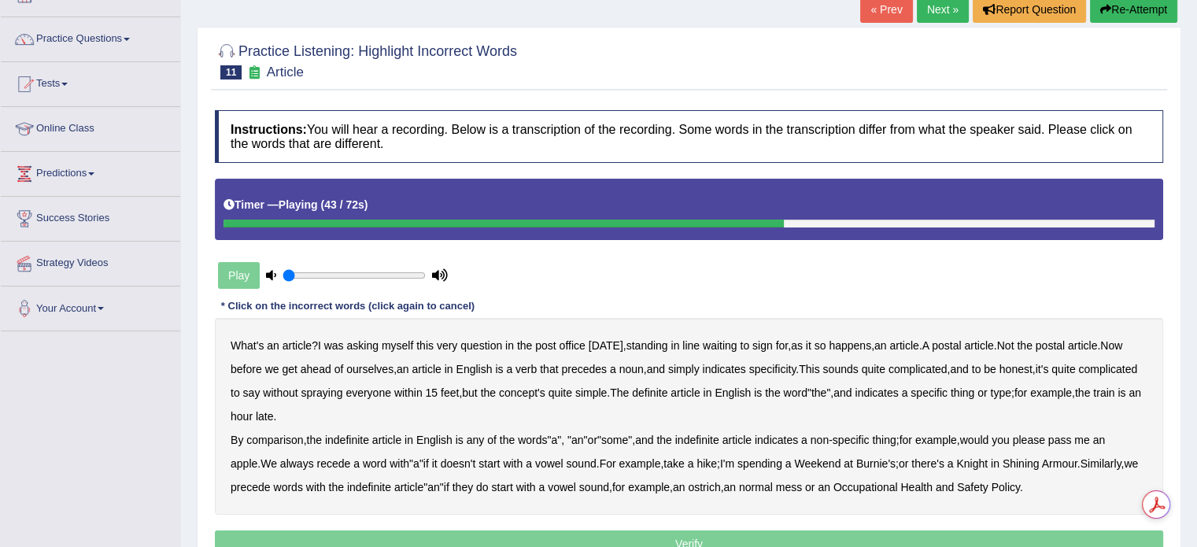
scroll to position [79, 0]
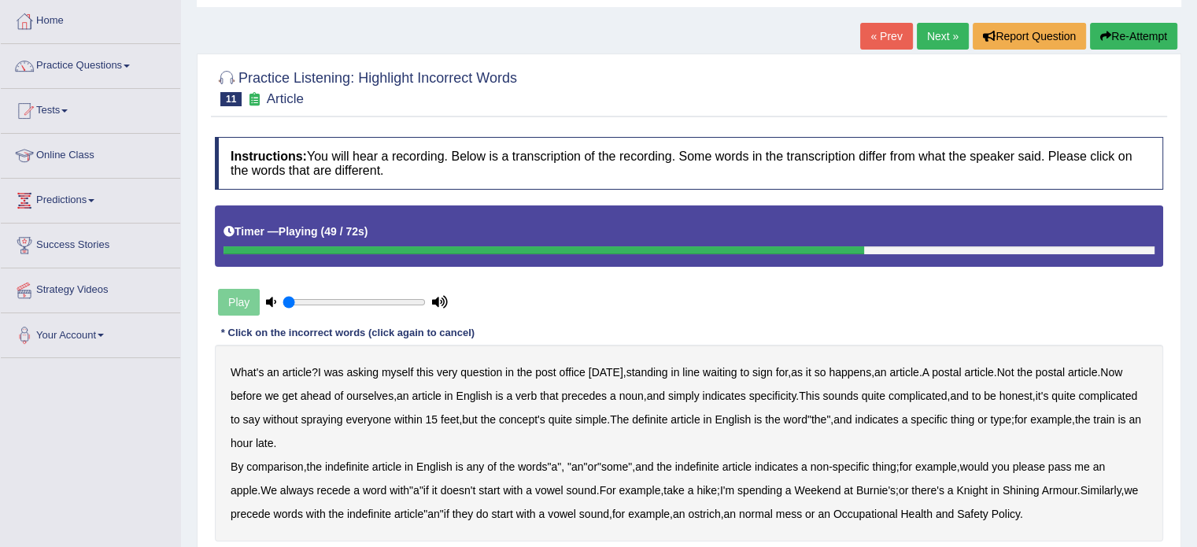
click at [283, 296] on input "range" at bounding box center [353, 302] width 143 height 13
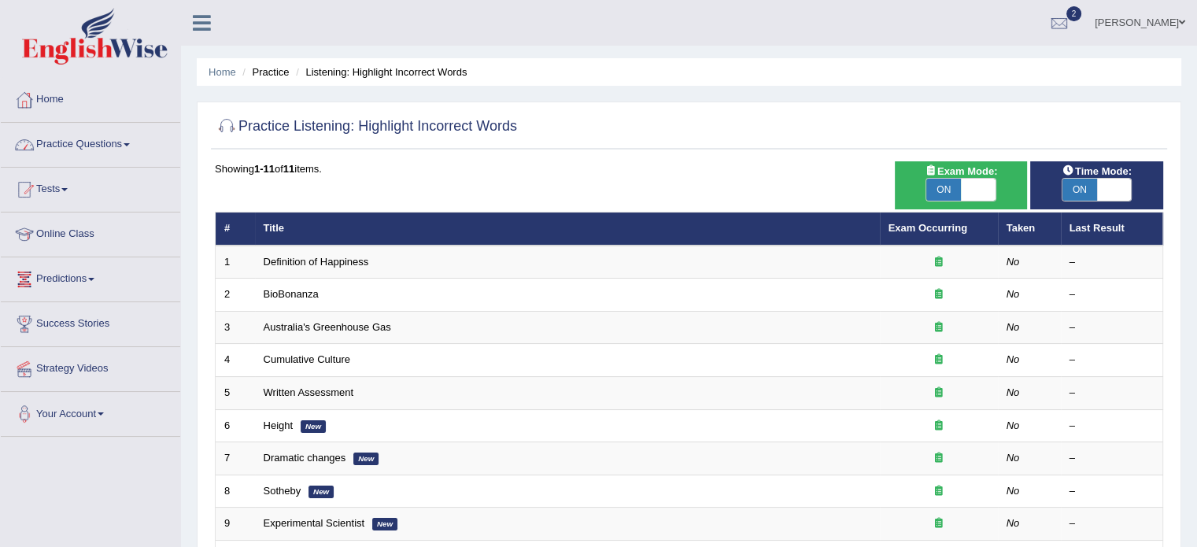
click at [71, 150] on link "Practice Questions" at bounding box center [90, 142] width 179 height 39
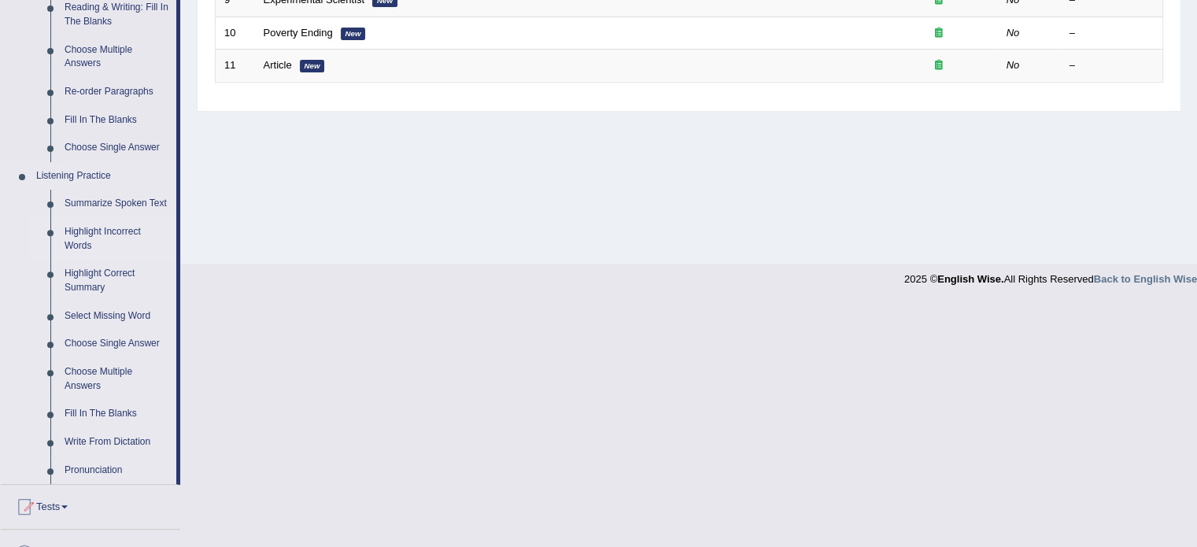
scroll to position [551, 0]
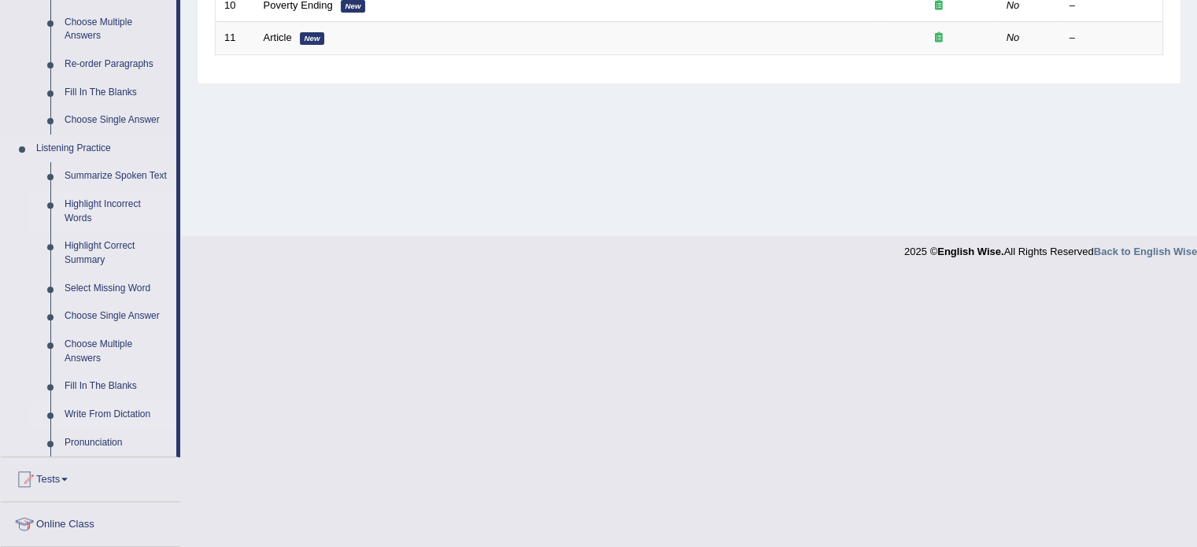
click at [107, 417] on link "Write From Dictation" at bounding box center [116, 415] width 119 height 28
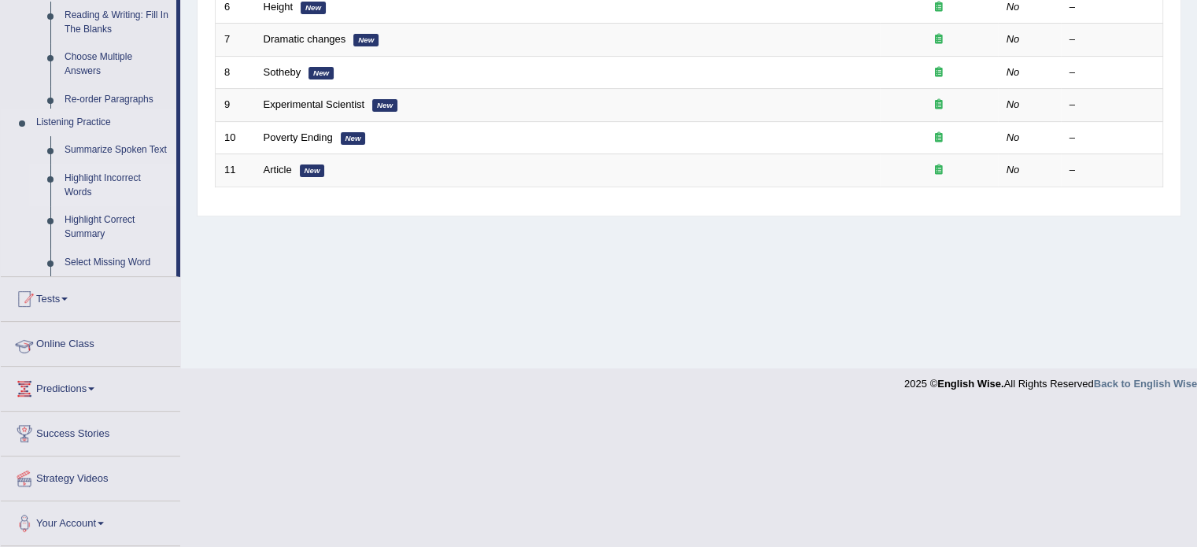
scroll to position [279, 0]
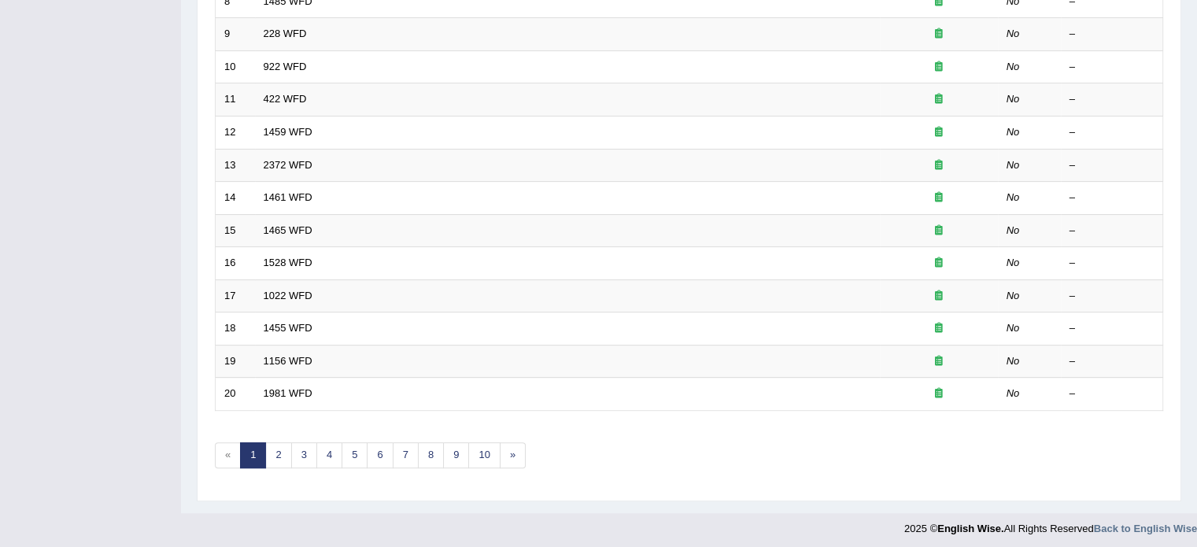
scroll to position [490, 0]
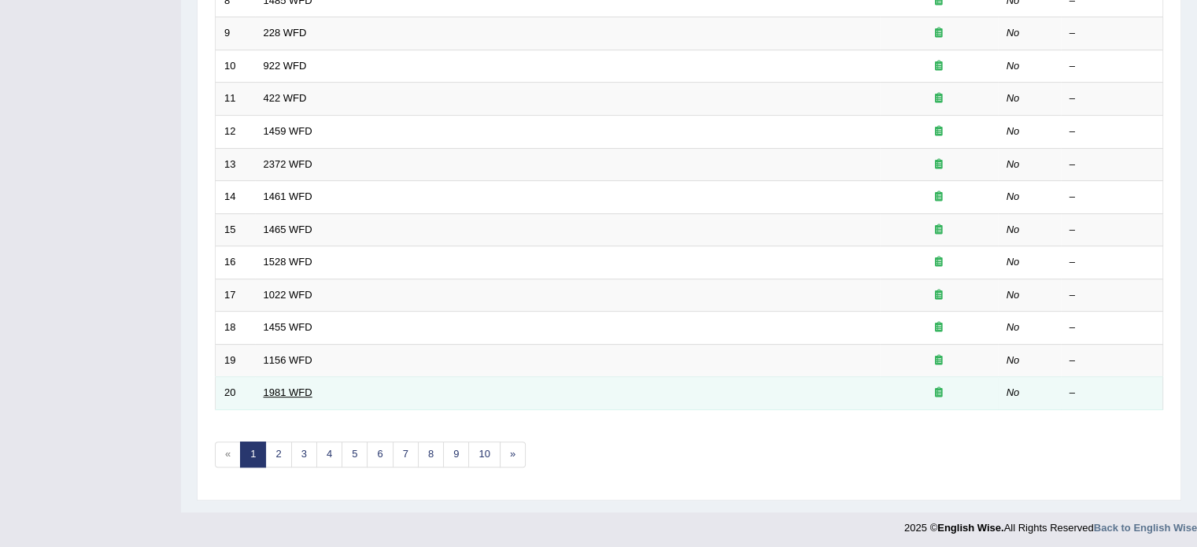
click at [297, 393] on link "1981 WFD" at bounding box center [288, 392] width 49 height 12
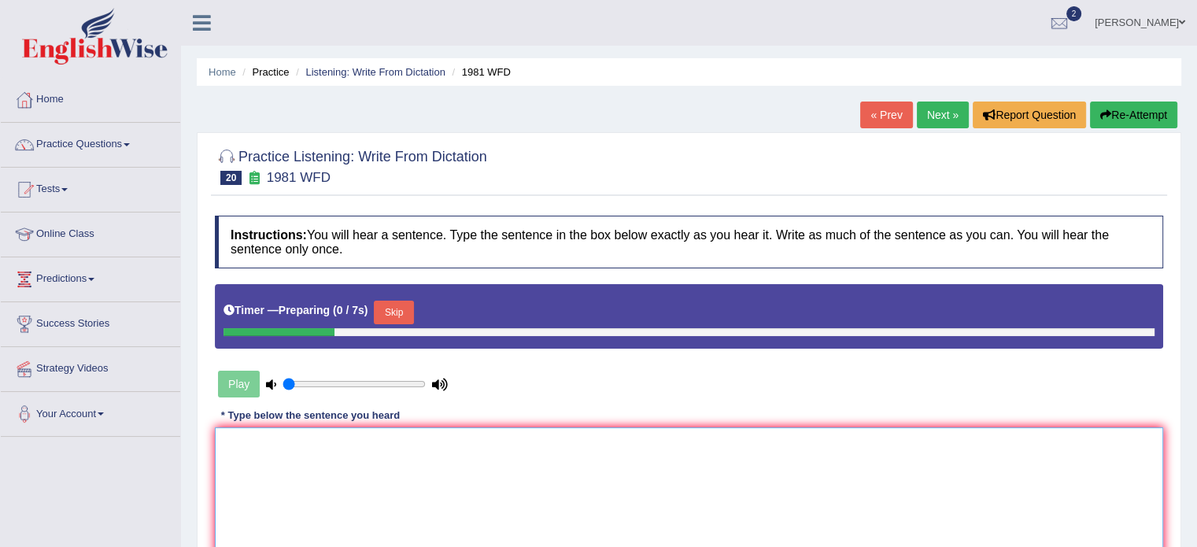
click at [307, 445] on textarea at bounding box center [689, 503] width 948 height 153
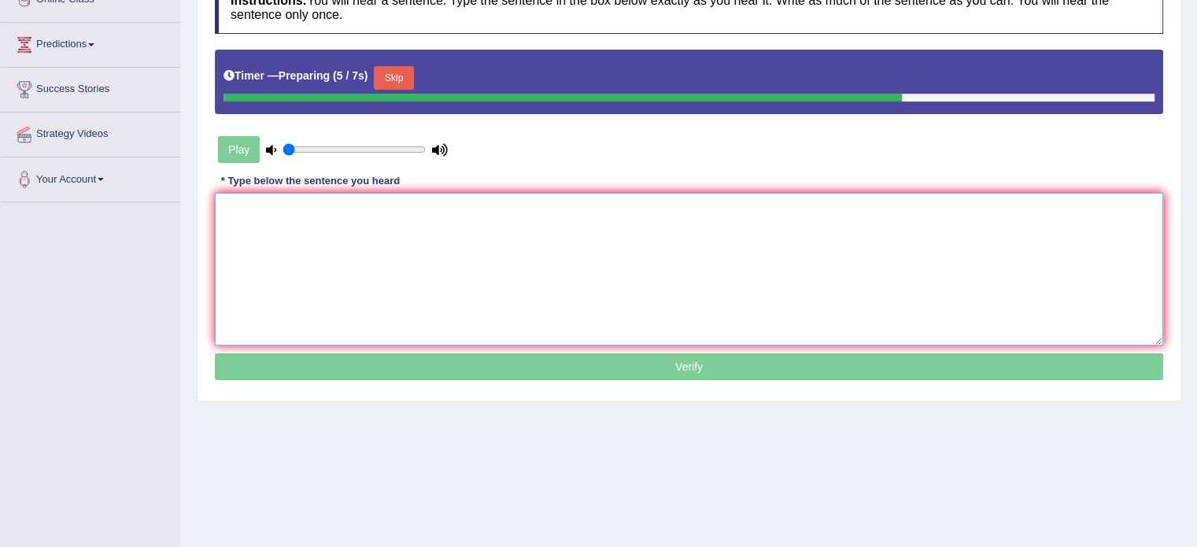
scroll to position [236, 0]
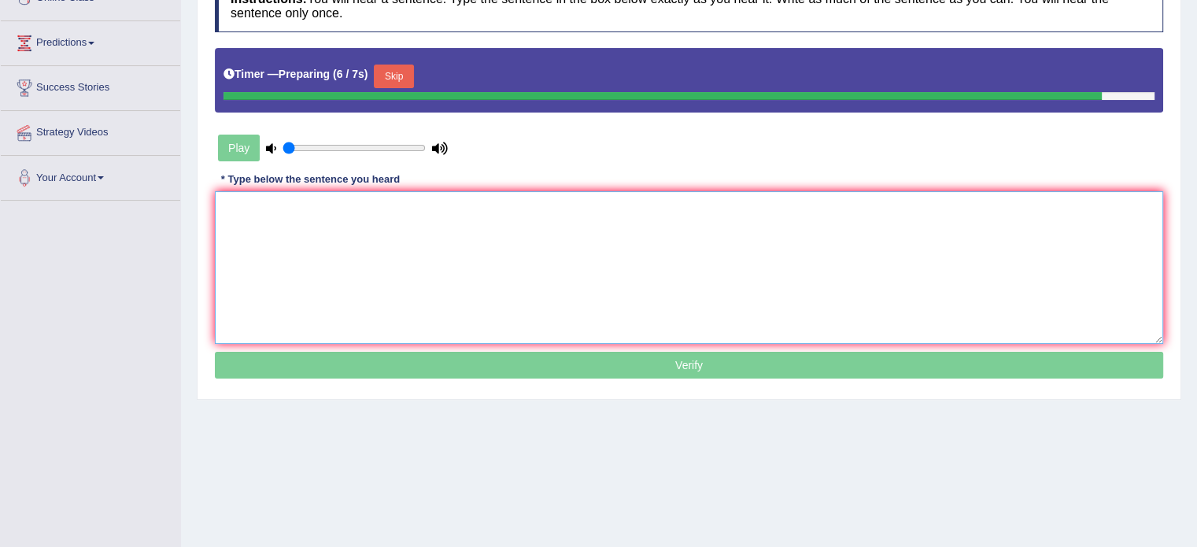
click at [309, 273] on textarea at bounding box center [689, 267] width 948 height 153
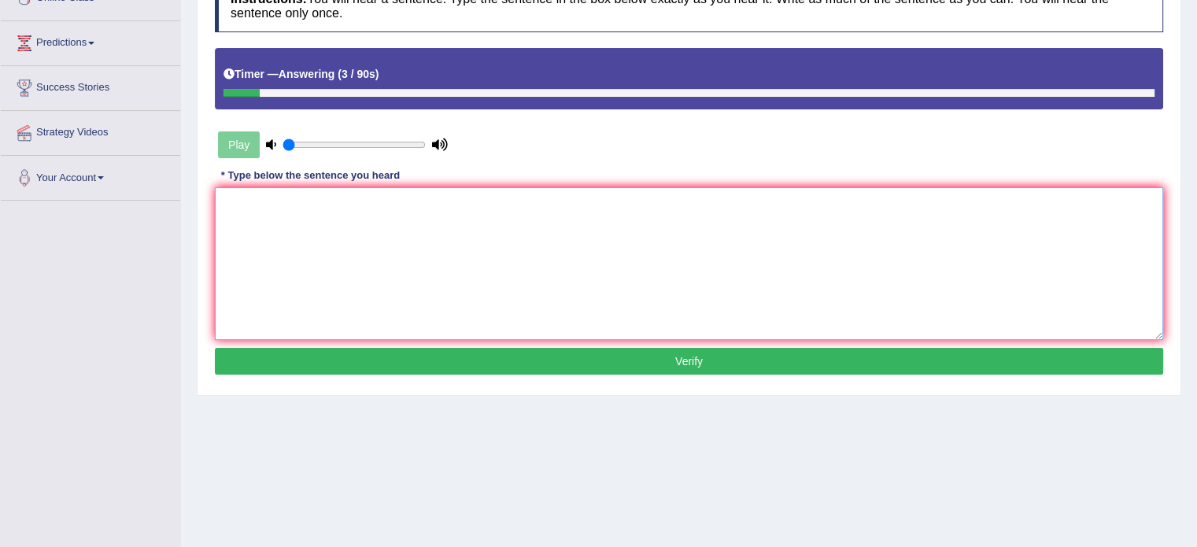
click at [300, 209] on textarea at bounding box center [689, 263] width 948 height 153
click at [246, 150] on div "Play" at bounding box center [333, 144] width 236 height 39
click at [272, 146] on icon at bounding box center [271, 144] width 10 height 10
click at [286, 146] on input "range" at bounding box center [353, 144] width 143 height 13
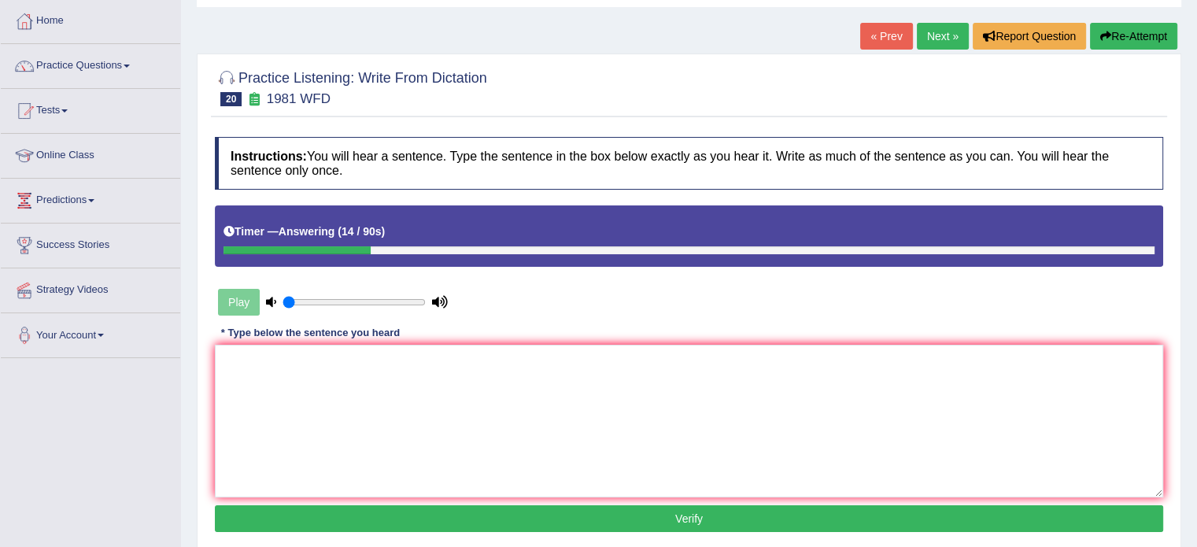
click at [1117, 37] on button "Re-Attempt" at bounding box center [1133, 36] width 87 height 27
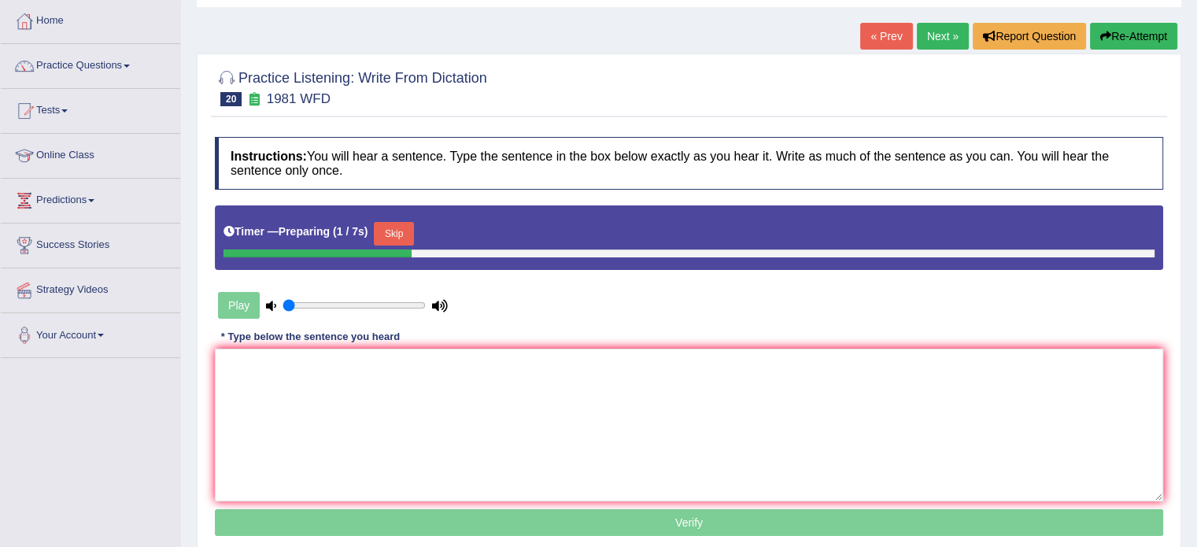
click at [392, 229] on button "Skip" at bounding box center [393, 234] width 39 height 24
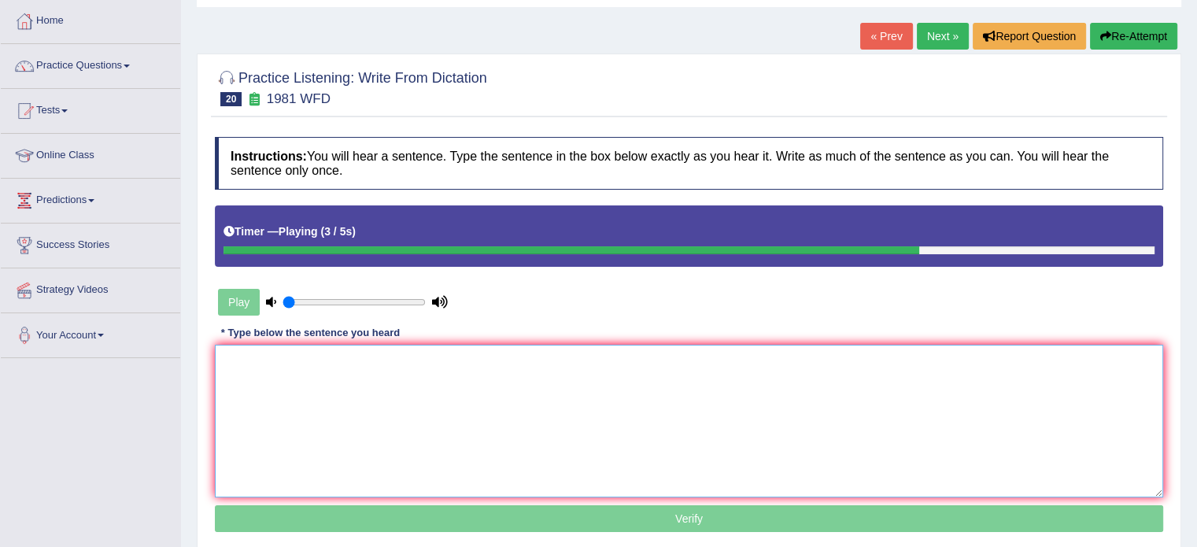
click at [303, 362] on textarea at bounding box center [689, 421] width 948 height 153
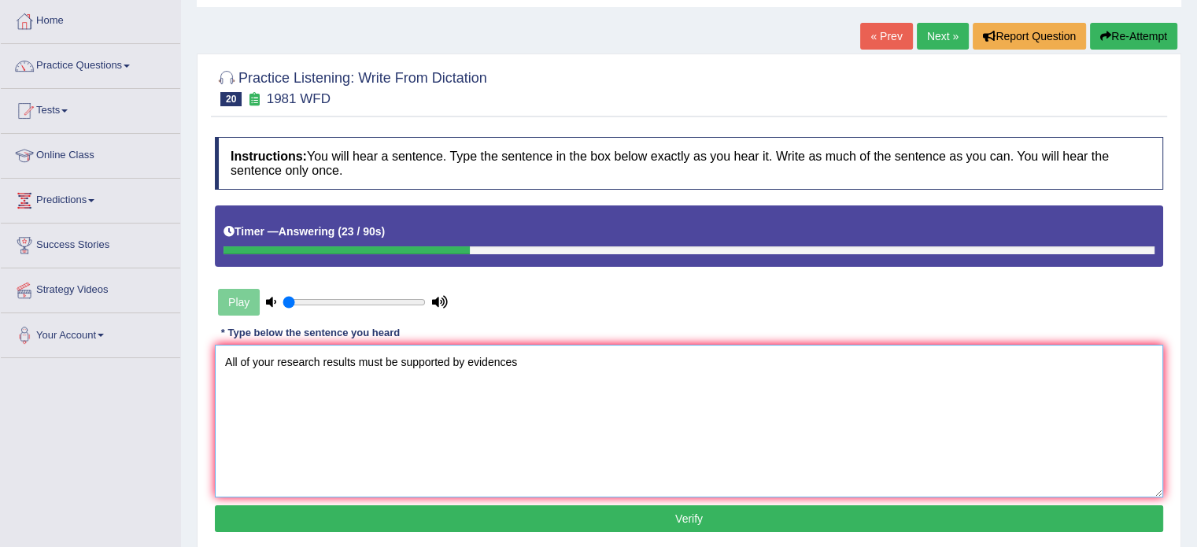
type textarea "All of your research results must be supported by evidences"
click at [658, 511] on button "Verify" at bounding box center [689, 518] width 948 height 27
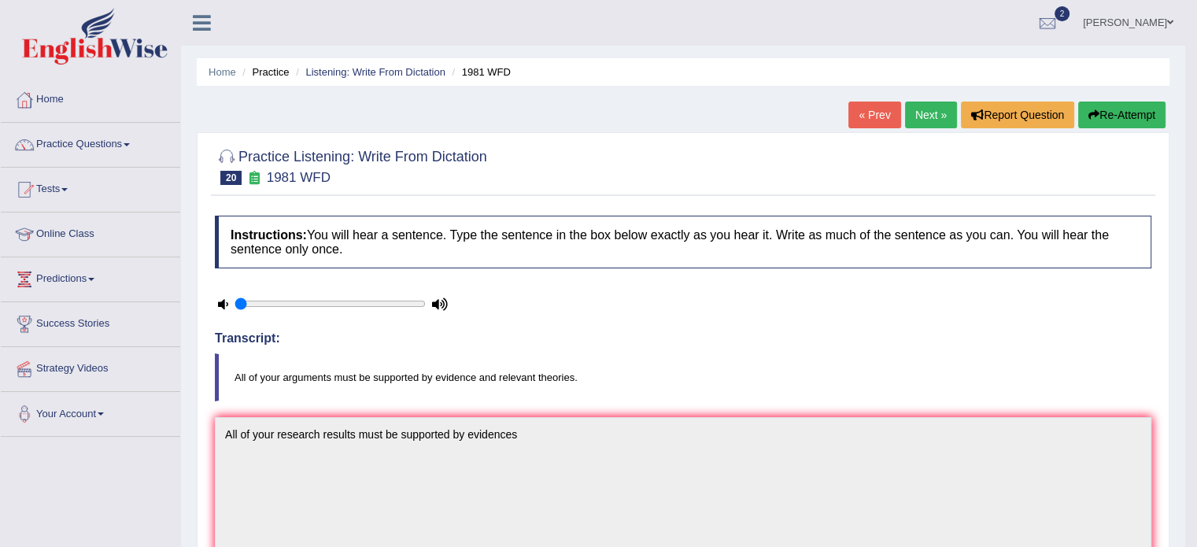
click at [925, 119] on link "Next »" at bounding box center [931, 115] width 52 height 27
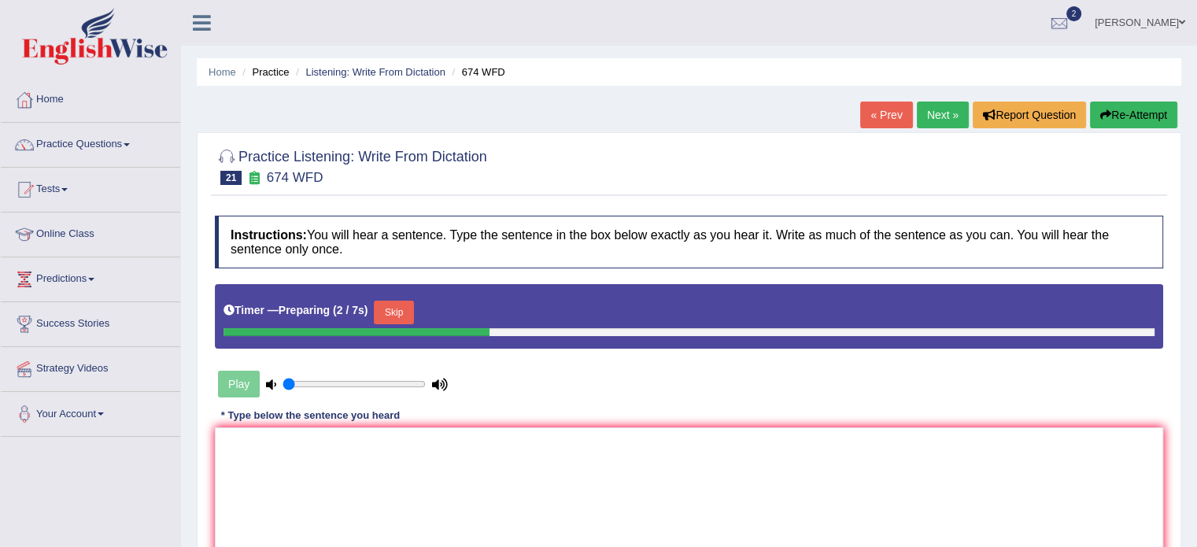
click at [408, 312] on button "Skip" at bounding box center [393, 313] width 39 height 24
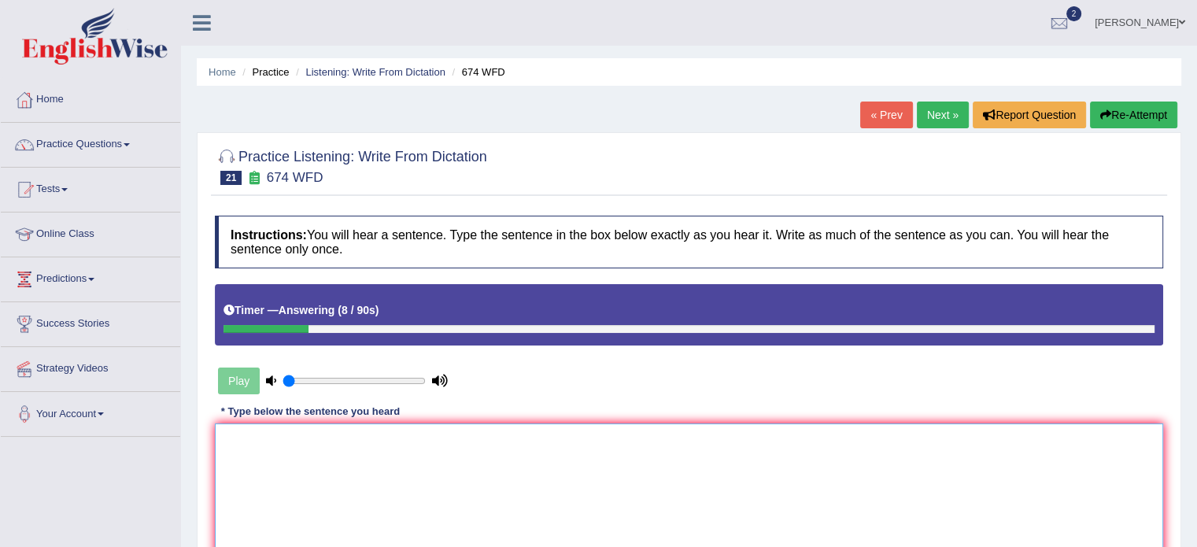
click at [843, 478] on textarea at bounding box center [689, 499] width 948 height 153
click at [947, 113] on link "Next »" at bounding box center [943, 115] width 52 height 27
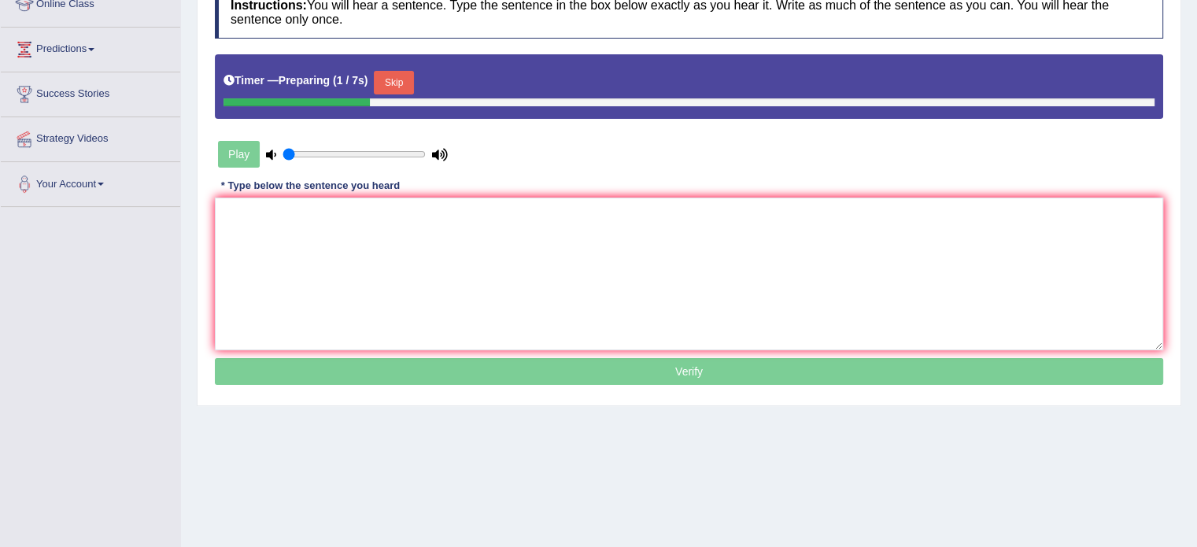
scroll to position [236, 0]
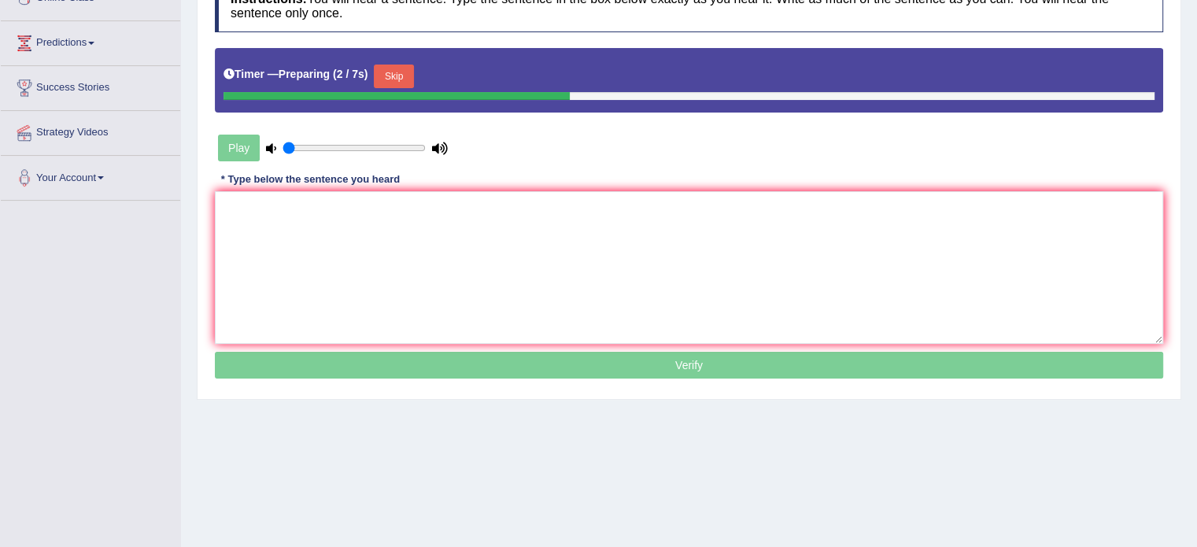
click at [412, 72] on button "Skip" at bounding box center [393, 77] width 39 height 24
